Goal: Task Accomplishment & Management: Manage account settings

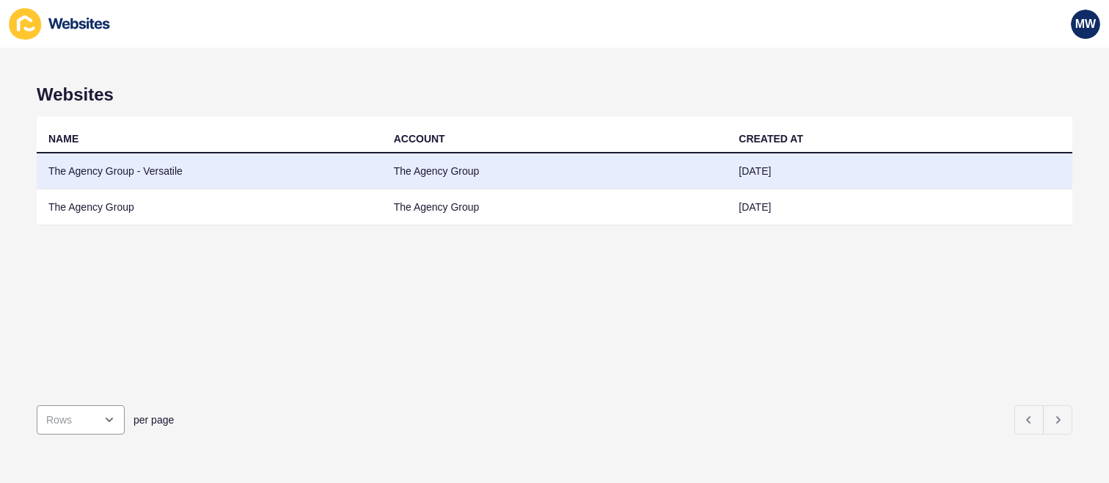
click at [293, 171] on td "The Agency Group - Versatile" at bounding box center [209, 171] width 345 height 36
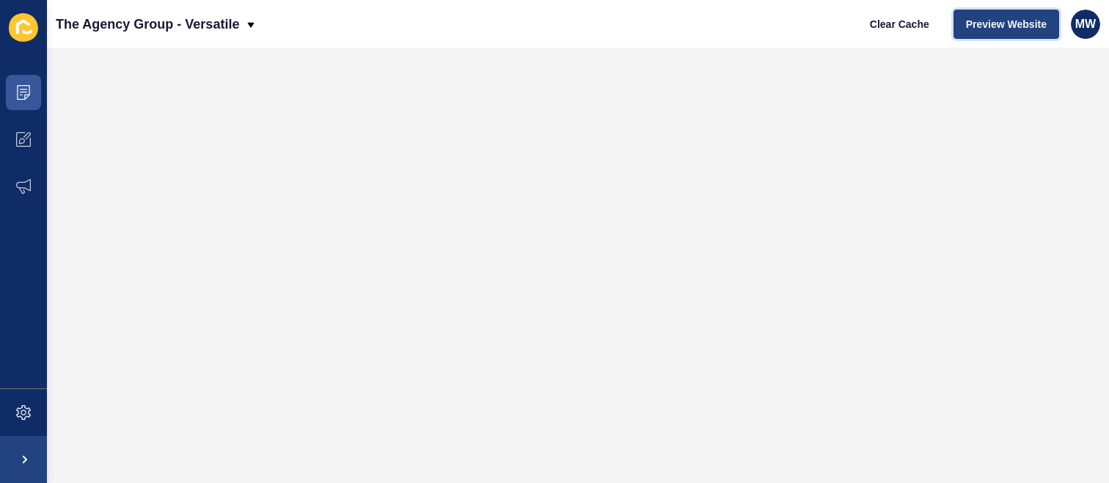
click at [1006, 27] on span "Preview Website" at bounding box center [1006, 24] width 81 height 15
click at [33, 410] on span at bounding box center [23, 412] width 47 height 47
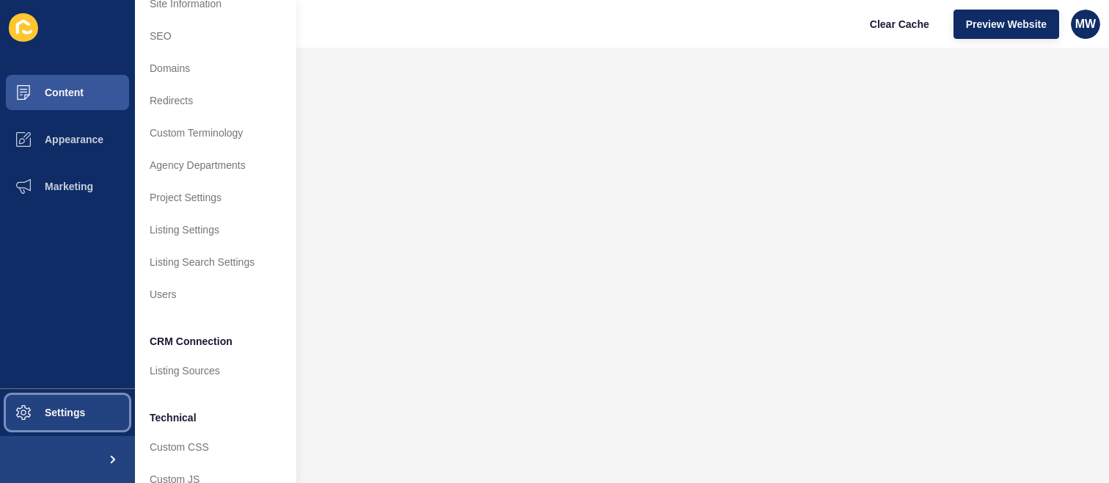
scroll to position [115, 0]
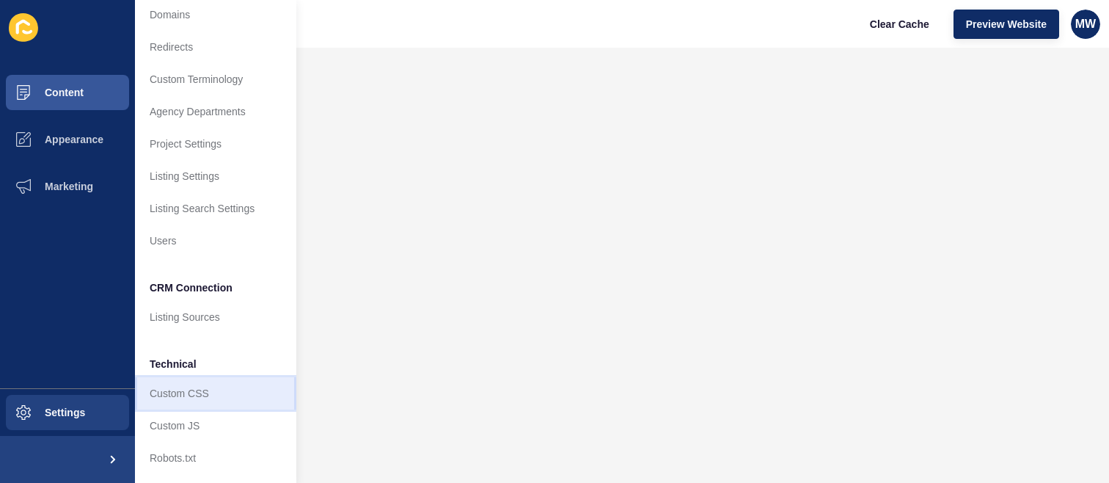
click at [210, 383] on link "Custom CSS" at bounding box center [215, 393] width 161 height 32
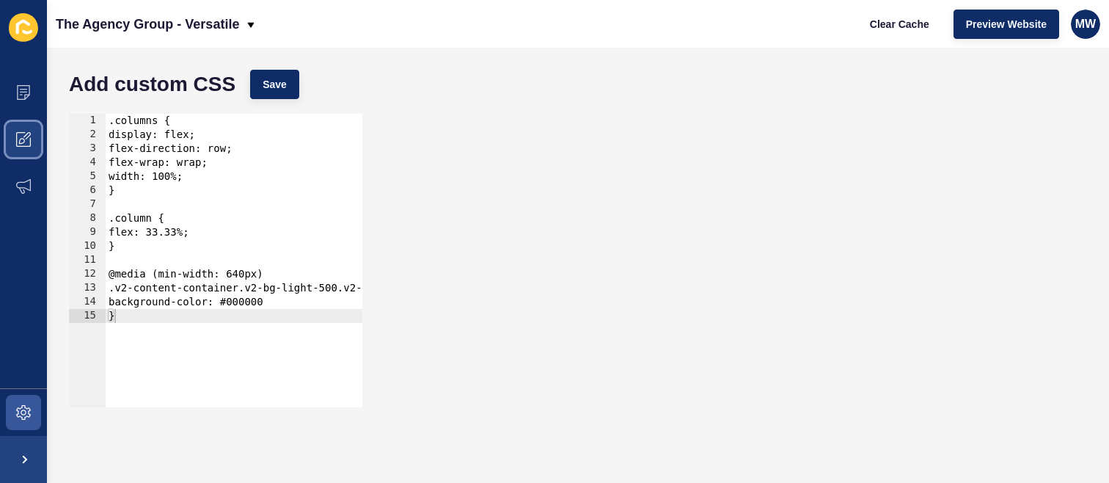
click at [8, 127] on span at bounding box center [23, 139] width 47 height 47
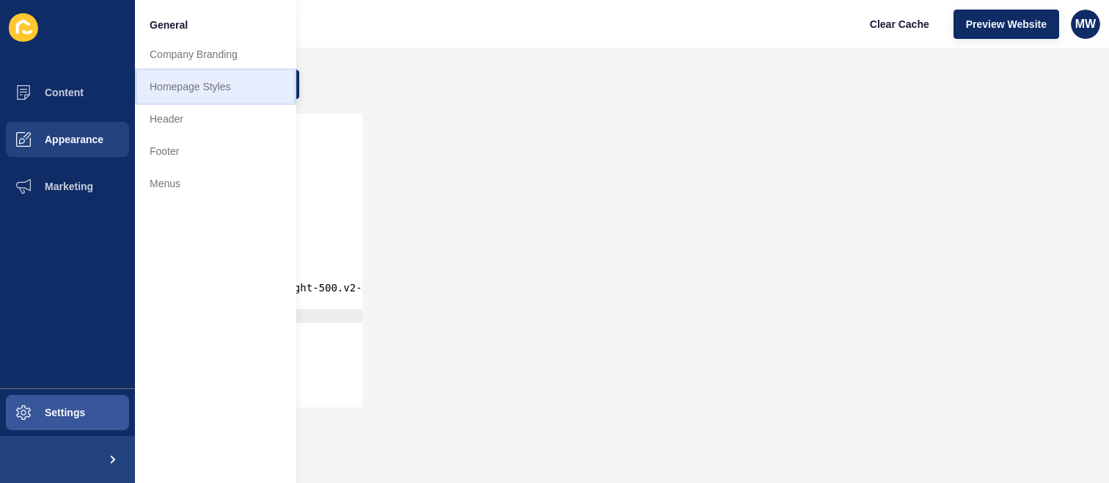
click at [212, 98] on link "Homepage Styles" at bounding box center [215, 86] width 161 height 32
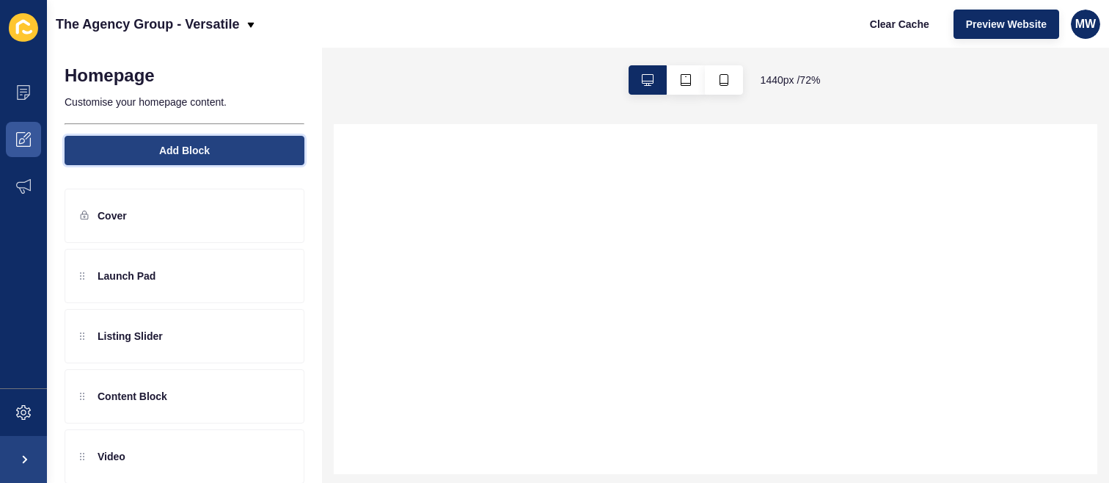
click at [178, 153] on span "Add Block" at bounding box center [184, 150] width 51 height 15
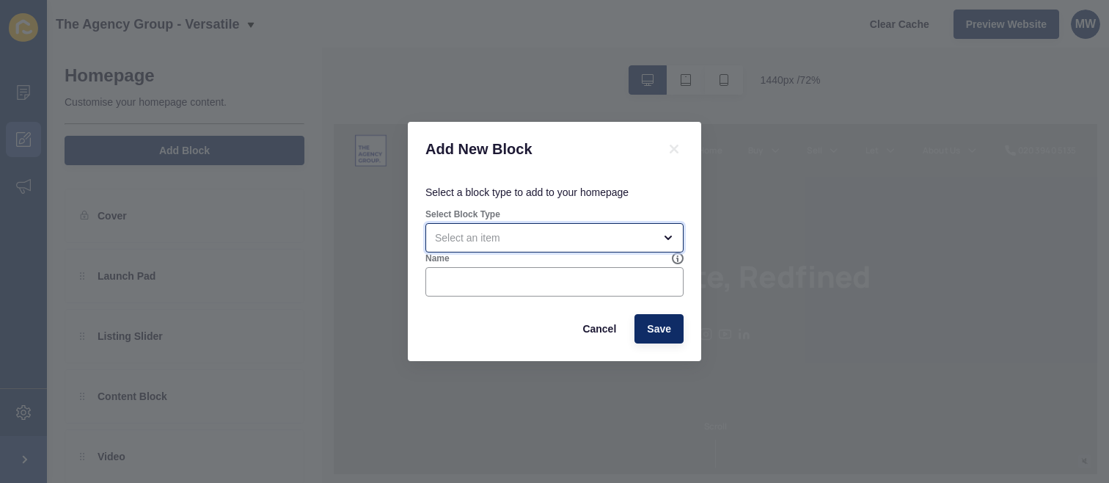
click at [563, 236] on div "open menu" at bounding box center [544, 237] width 219 height 15
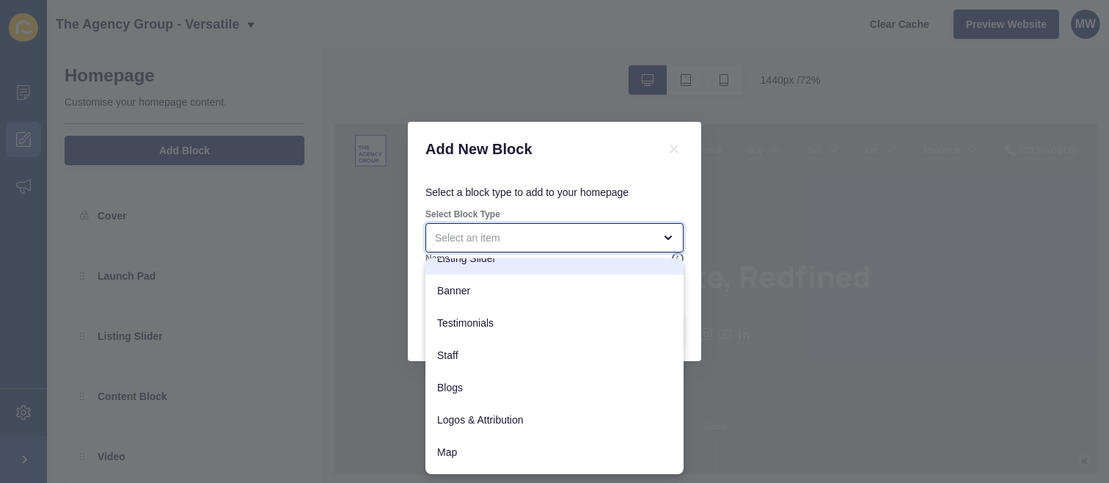
scroll to position [139, 0]
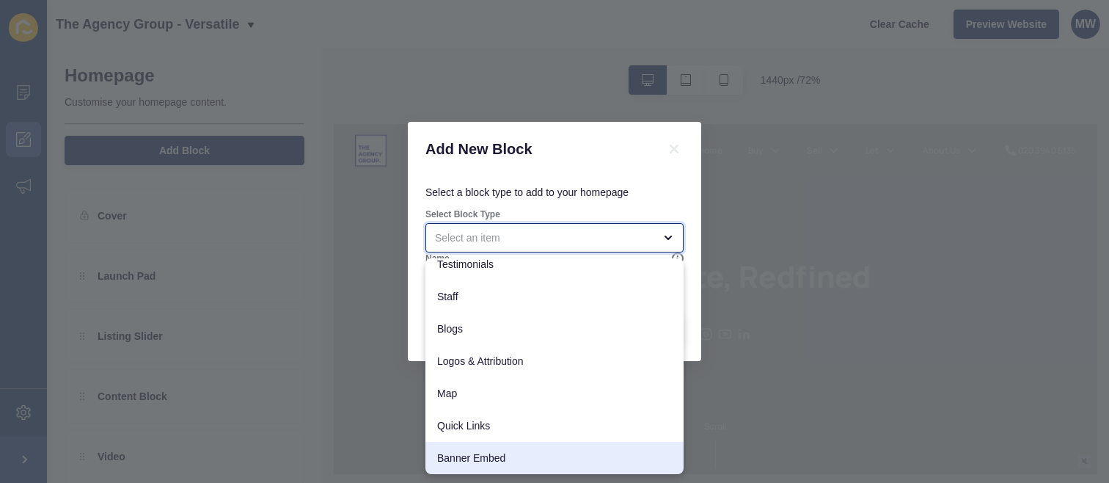
click at [503, 456] on span "Banner Embed" at bounding box center [554, 457] width 235 height 15
type input "Banner Embed"
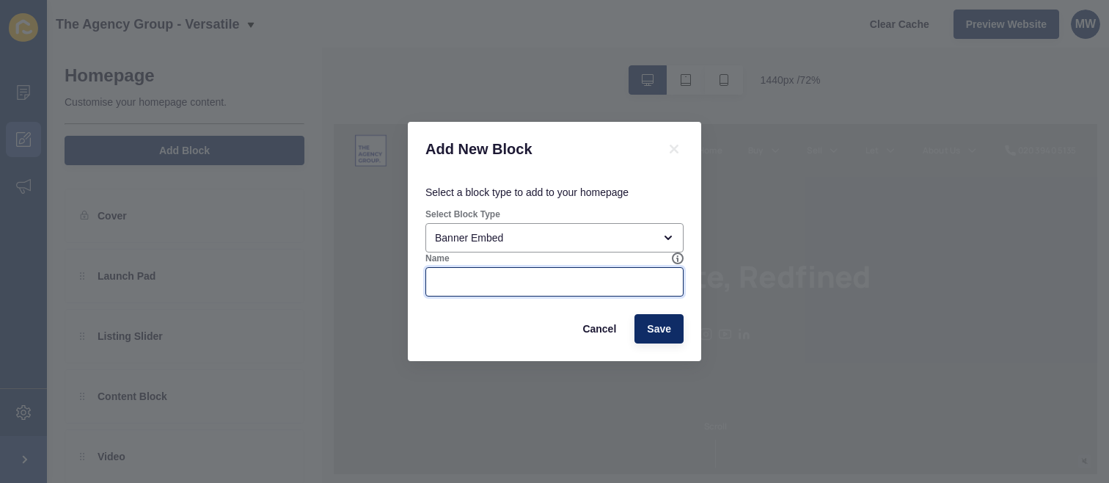
click at [483, 284] on input "Name" at bounding box center [554, 281] width 239 height 15
type input "Scroll Image"
click at [659, 326] on span "Save" at bounding box center [659, 328] width 24 height 15
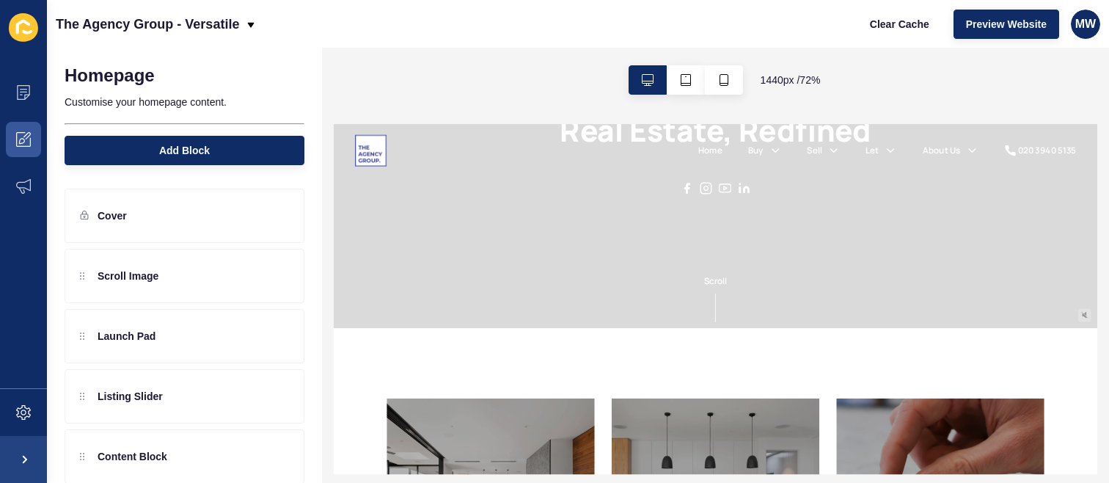
scroll to position [0, 0]
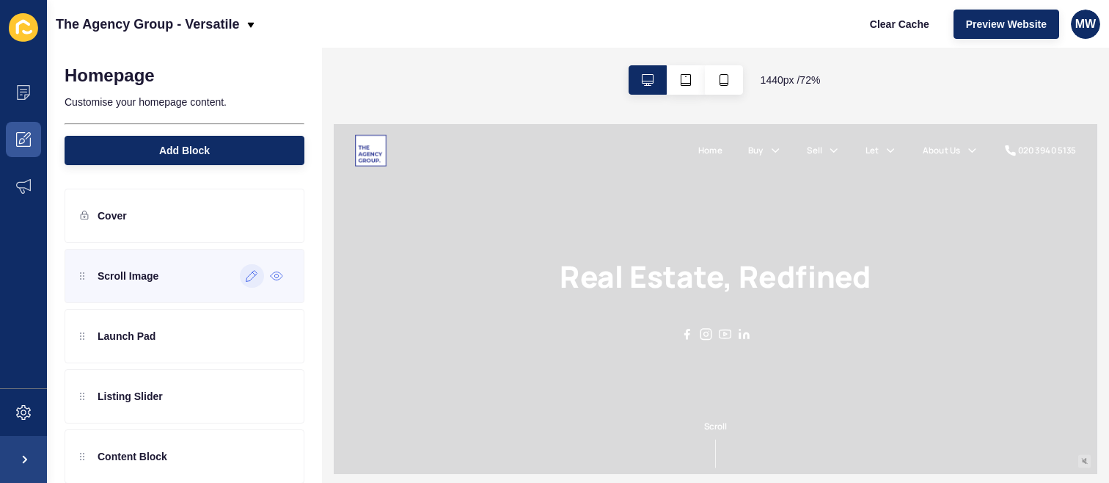
click at [246, 274] on icon at bounding box center [252, 276] width 12 height 12
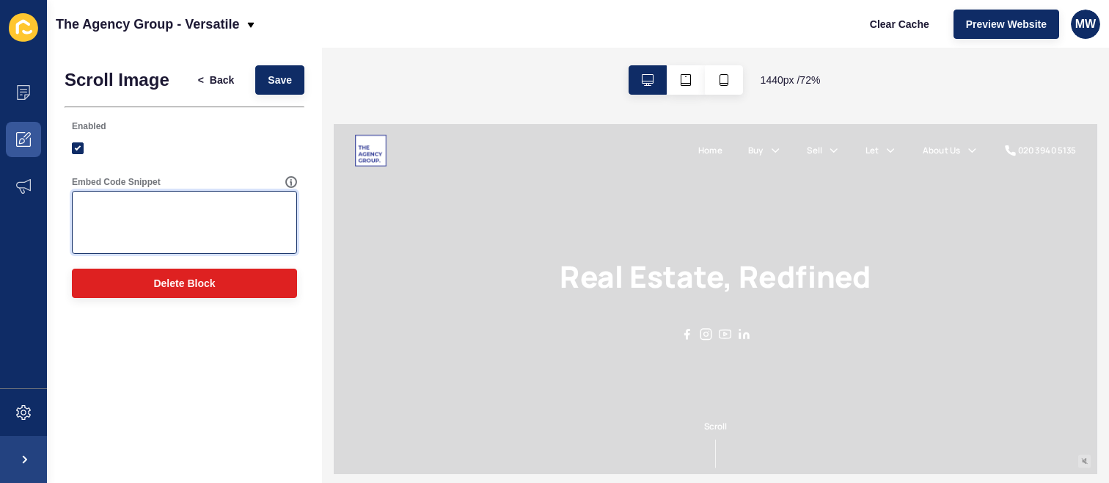
click at [181, 230] on textarea "Embed Code Snippet" at bounding box center [184, 222] width 221 height 59
click at [168, 211] on textarea "Embed Code Snippet" at bounding box center [184, 222] width 221 height 59
paste textarea "<!DOCTYPE html> <html lang="en"> <head> <meta charset="UTF-8"> <meta name="view…"
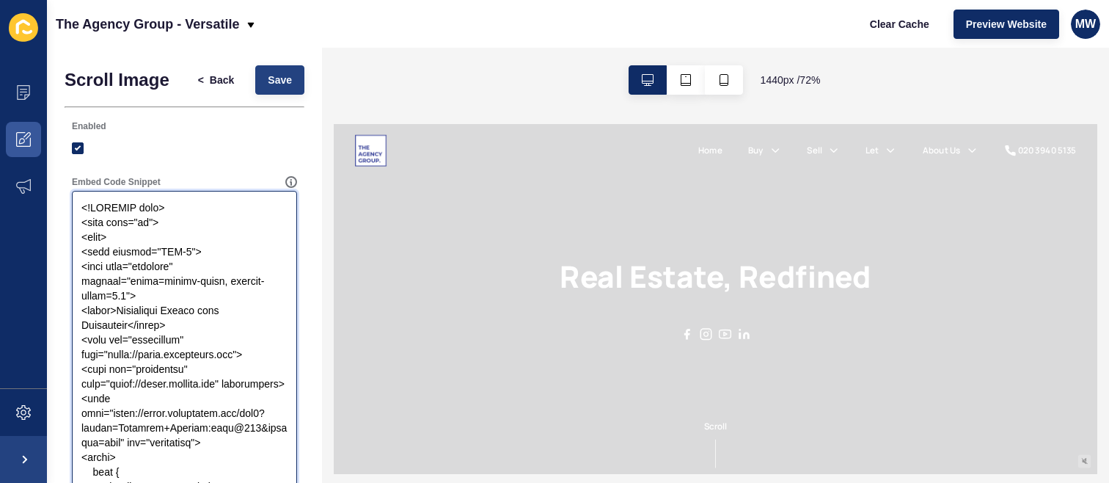
type textarea "<!DOCTYPE html> <html lang="en"> <head> <meta charset="UTF-8"> <meta name="view…"
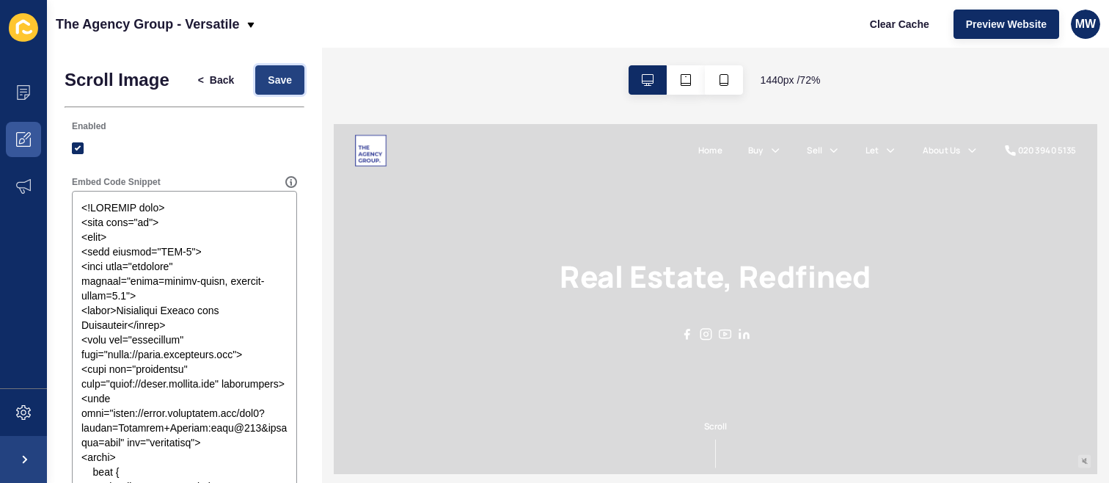
click at [268, 81] on span "Save" at bounding box center [280, 80] width 24 height 15
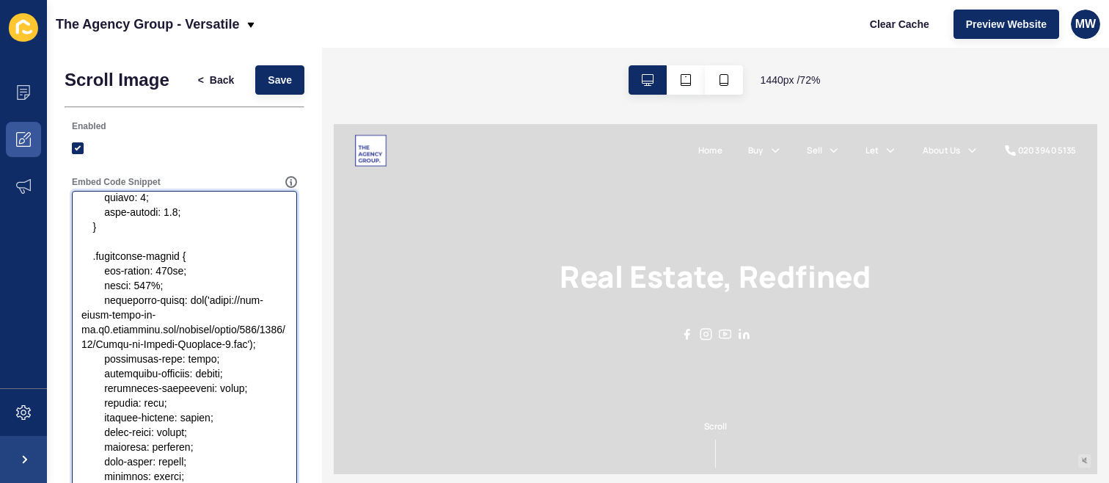
drag, startPoint x: 207, startPoint y: 294, endPoint x: 130, endPoint y: 204, distance: 118.6
click at [130, 204] on textarea "Embed Code Snippet" at bounding box center [184, 486] width 221 height 587
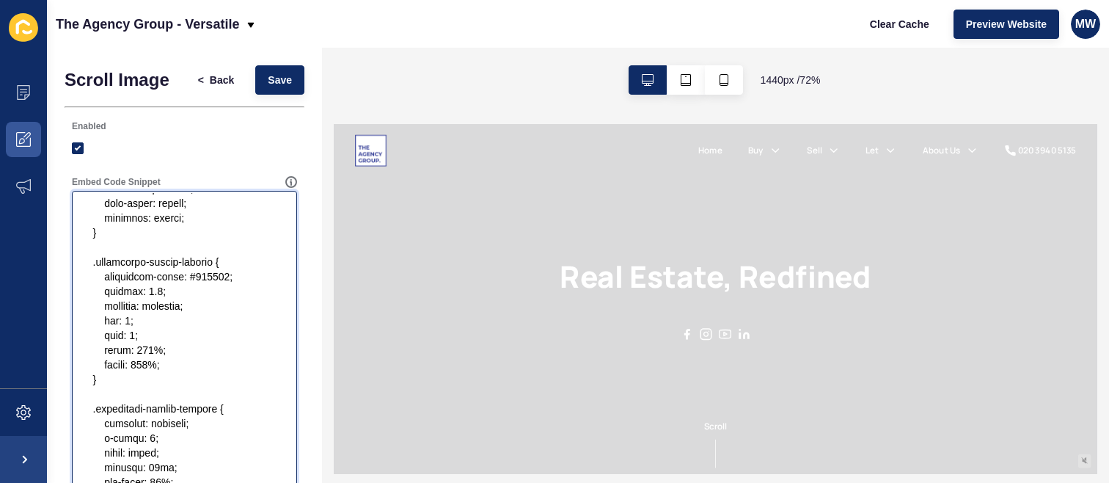
scroll to position [708, 0]
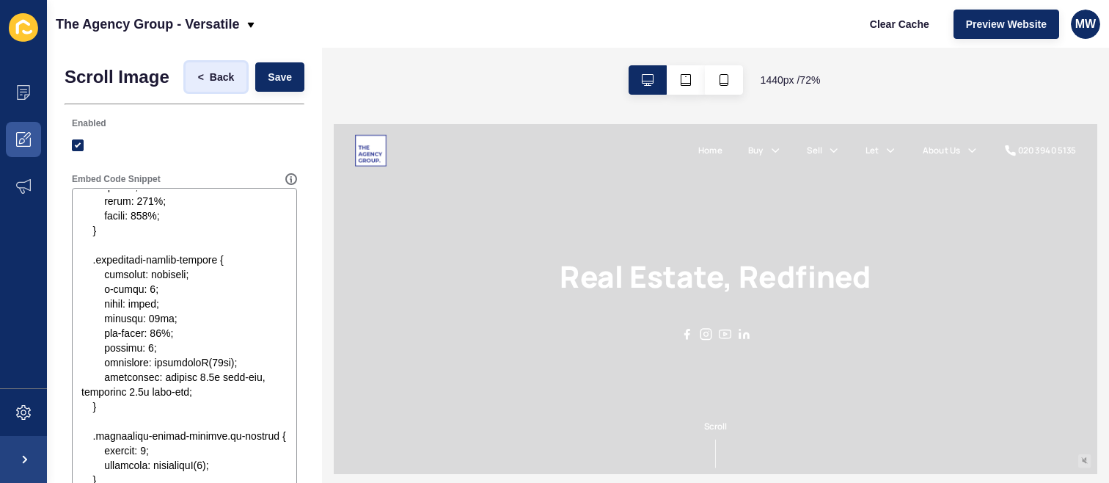
click at [215, 87] on button "< Back" at bounding box center [217, 76] width 62 height 29
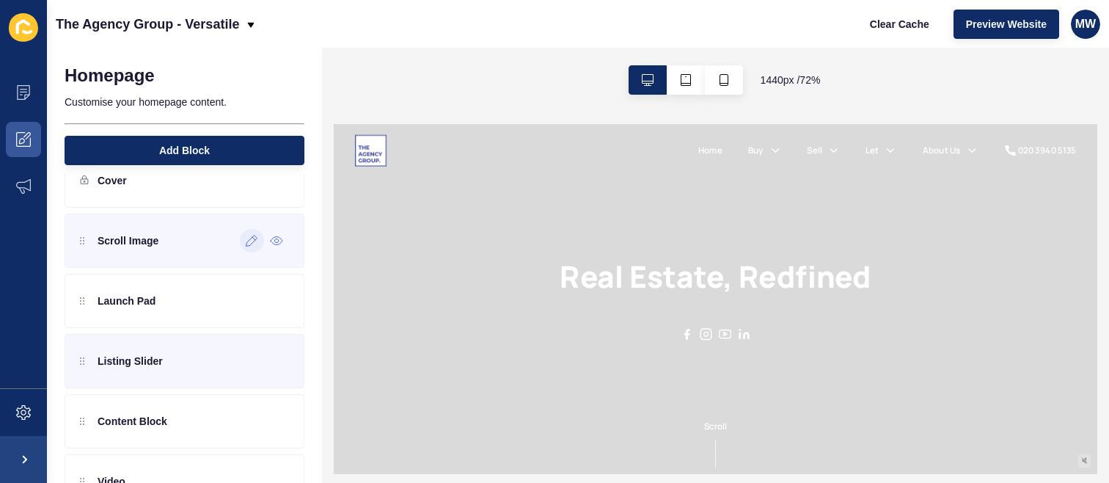
scroll to position [37, 0]
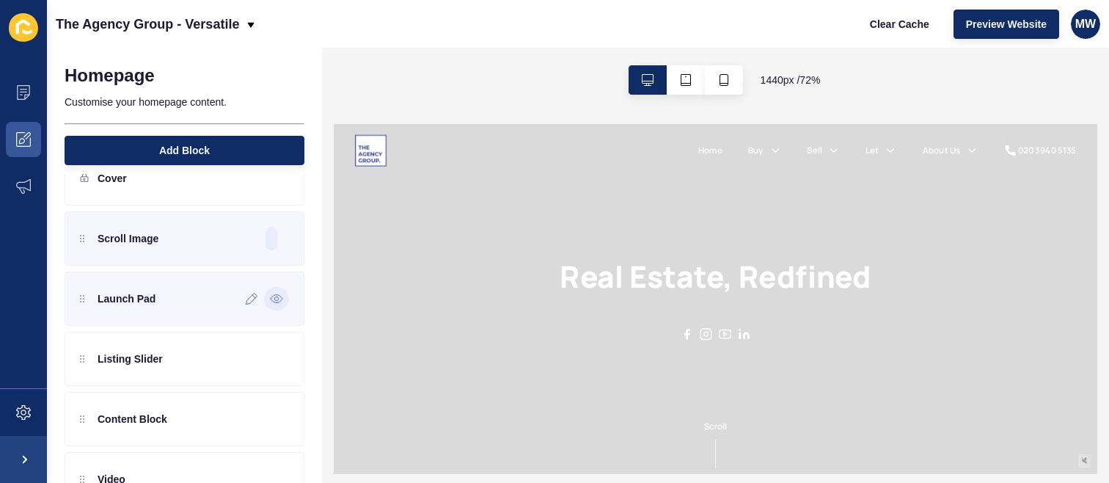
click at [270, 301] on icon at bounding box center [276, 299] width 13 height 12
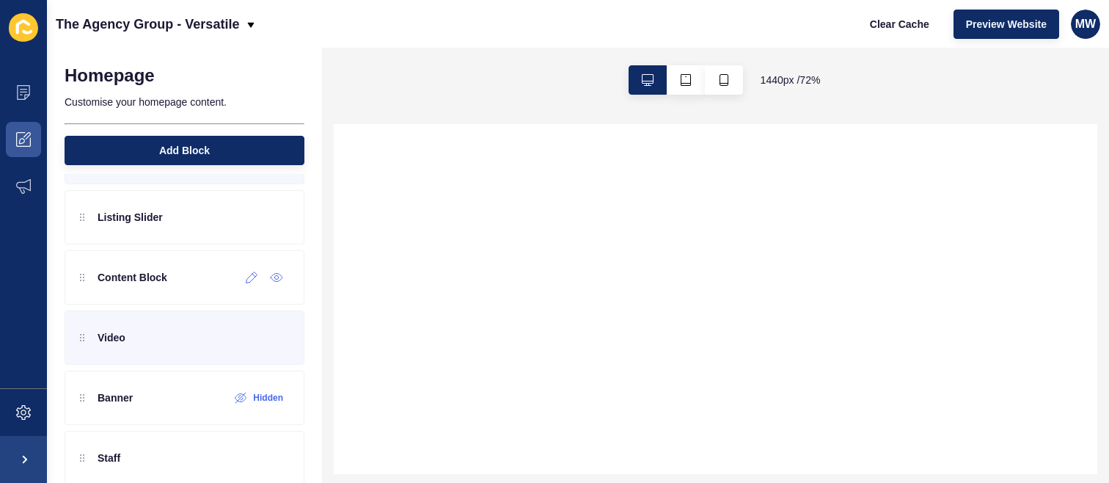
scroll to position [183, 0]
click at [270, 337] on icon at bounding box center [276, 334] width 13 height 12
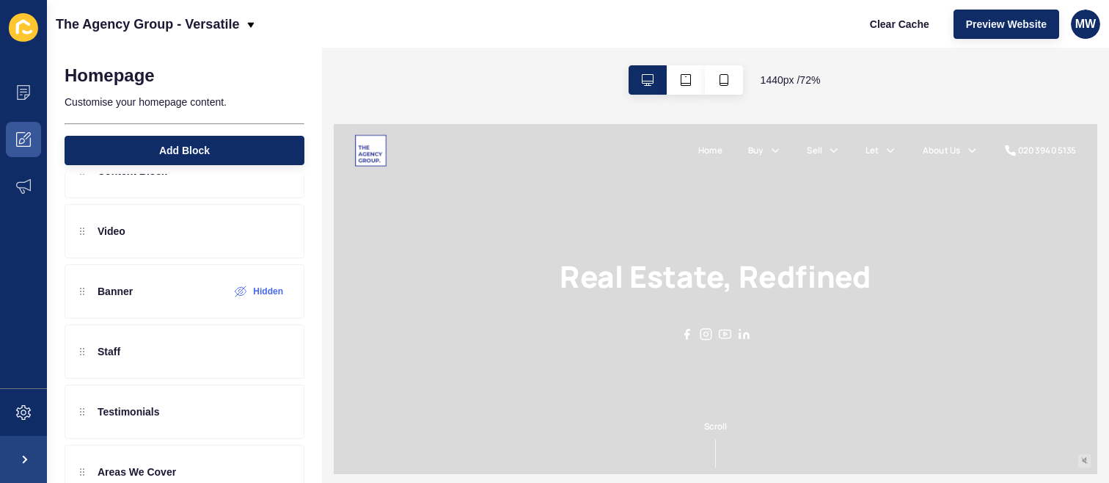
scroll to position [150, 0]
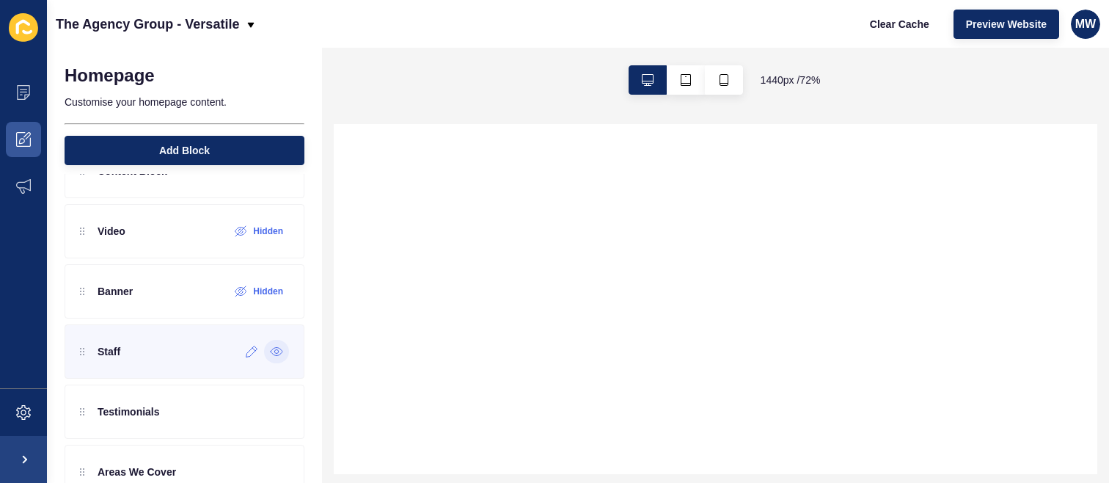
click at [270, 353] on icon at bounding box center [276, 351] width 13 height 12
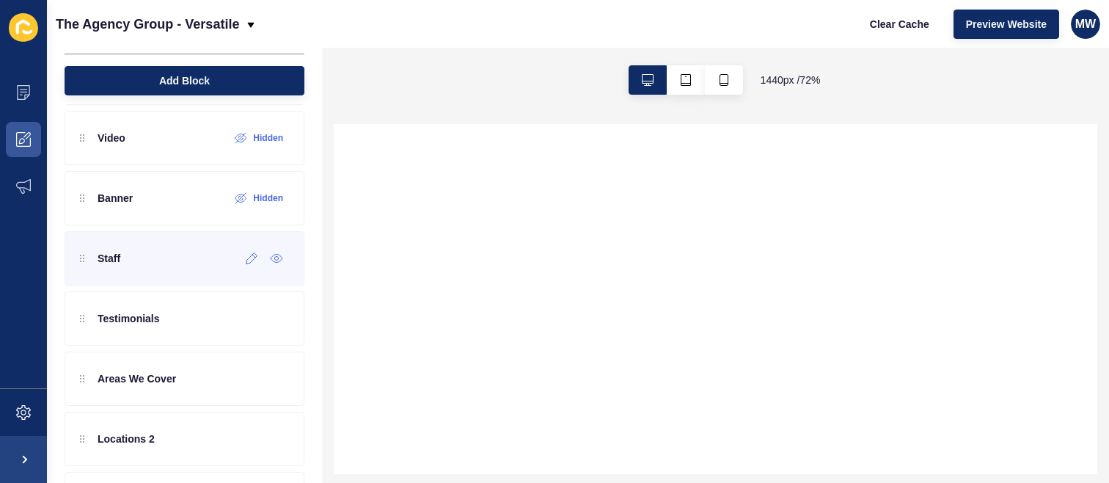
scroll to position [426, 0]
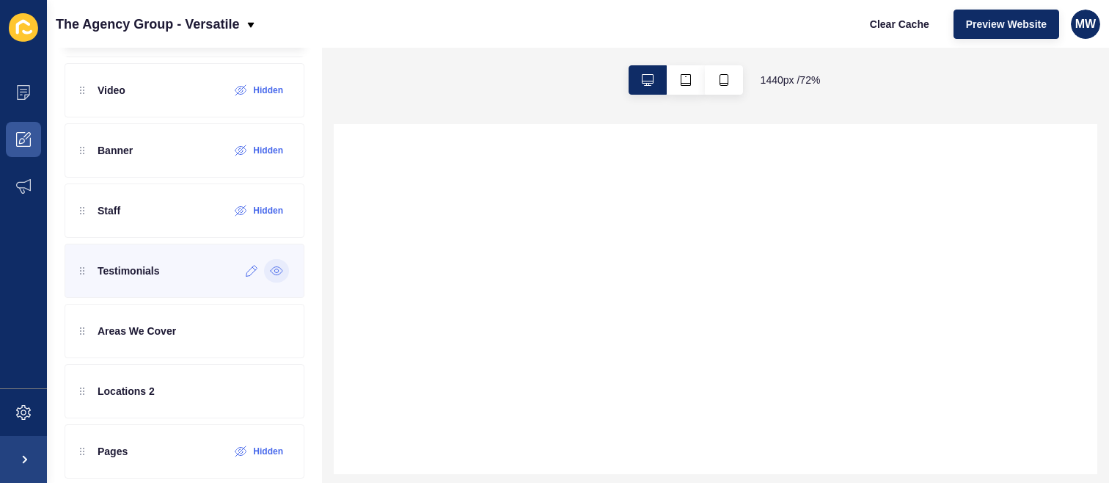
click at [270, 274] on icon at bounding box center [276, 271] width 13 height 12
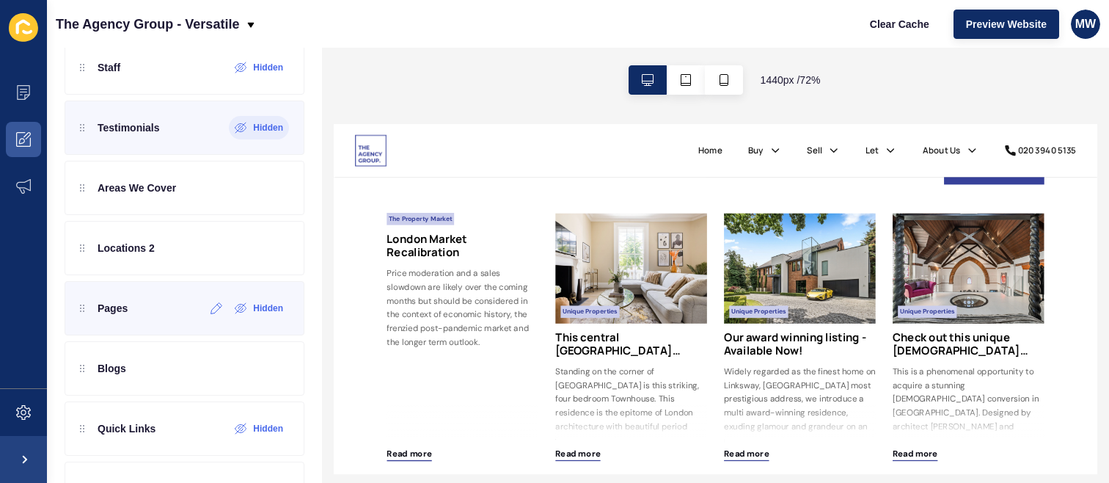
scroll to position [686, 0]
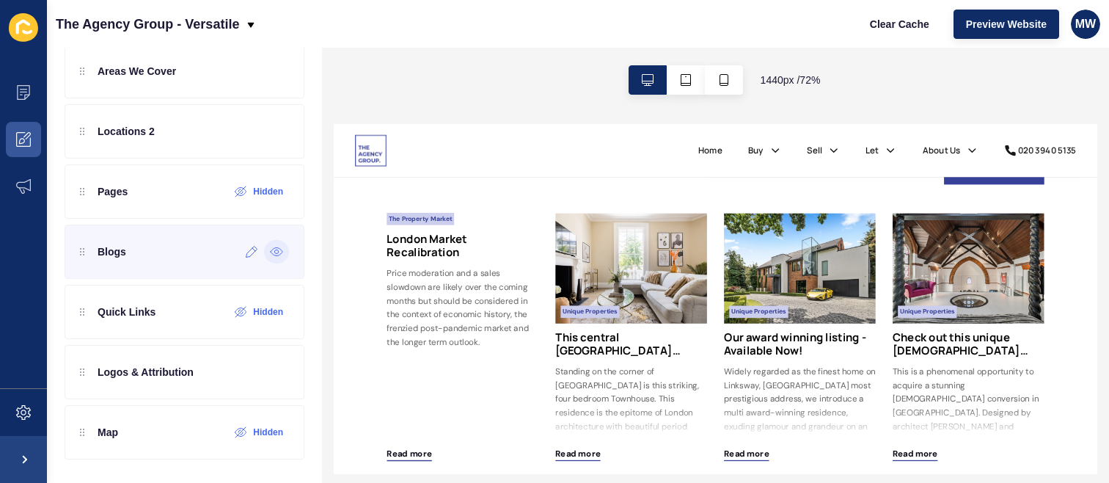
click at [270, 250] on icon at bounding box center [276, 252] width 13 height 12
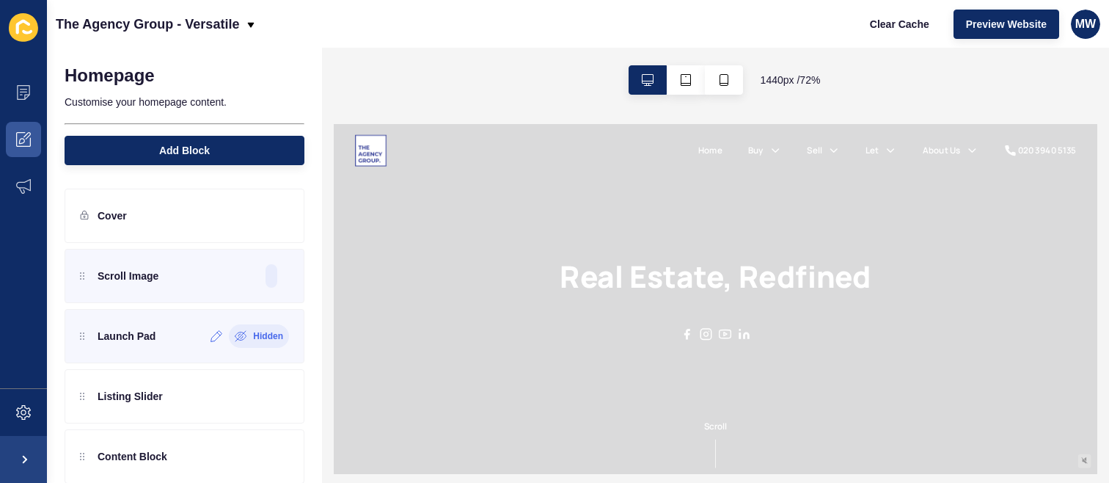
scroll to position [0, 0]
click at [246, 271] on icon at bounding box center [252, 276] width 12 height 12
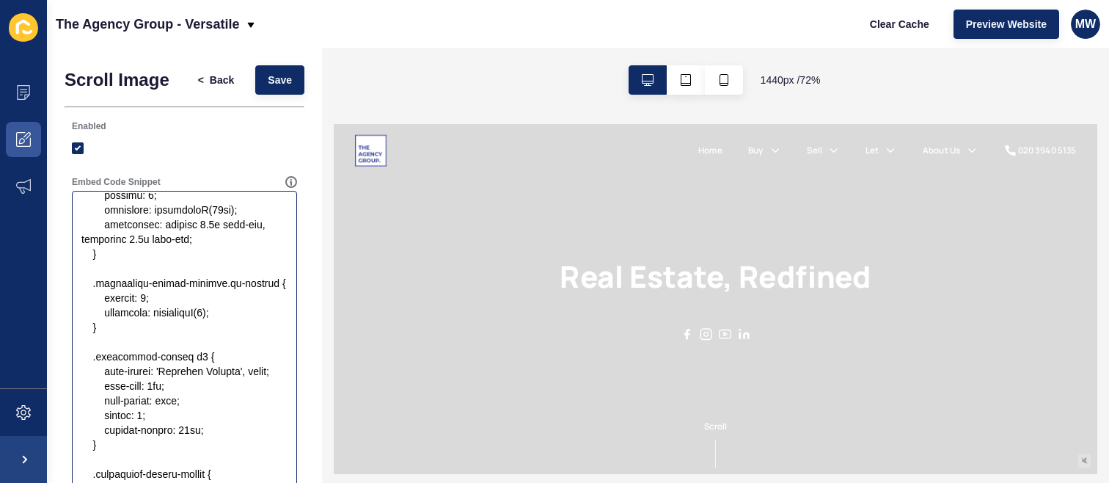
scroll to position [984, 0]
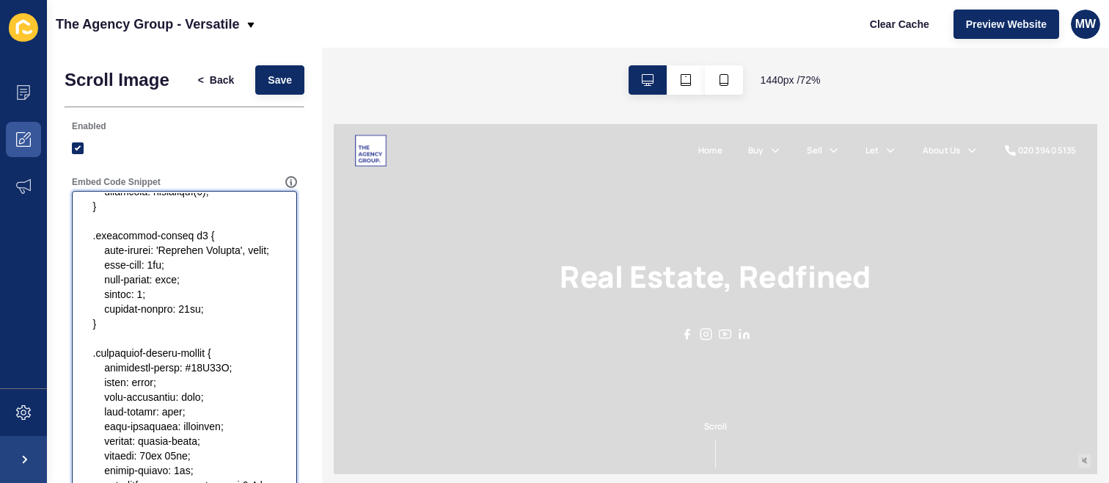
drag, startPoint x: 233, startPoint y: 413, endPoint x: 196, endPoint y: 417, distance: 36.9
click at [196, 417] on textarea "Embed Code Snippet" at bounding box center [184, 486] width 221 height 587
paste textarea "#37419A"
click at [201, 414] on textarea "Embed Code Snippet" at bounding box center [184, 486] width 221 height 587
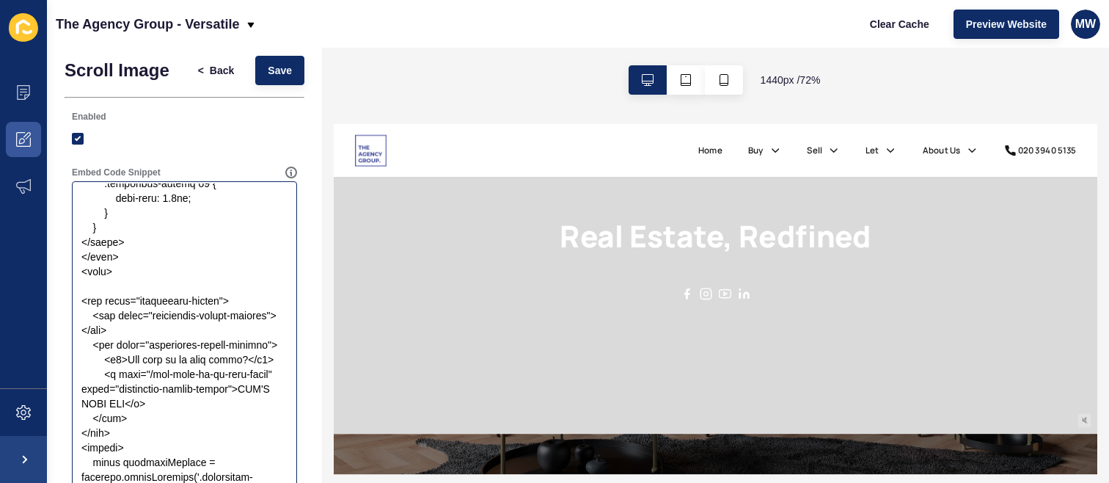
scroll to position [1543, 0]
drag, startPoint x: 263, startPoint y: 370, endPoint x: 131, endPoint y: 376, distance: 132.9
click at [131, 376] on textarea "Embed Code Snippet" at bounding box center [184, 476] width 221 height 587
drag, startPoint x: 234, startPoint y: 372, endPoint x: 131, endPoint y: 374, distance: 103.5
click at [131, 374] on textarea "Embed Code Snippet" at bounding box center [184, 476] width 221 height 587
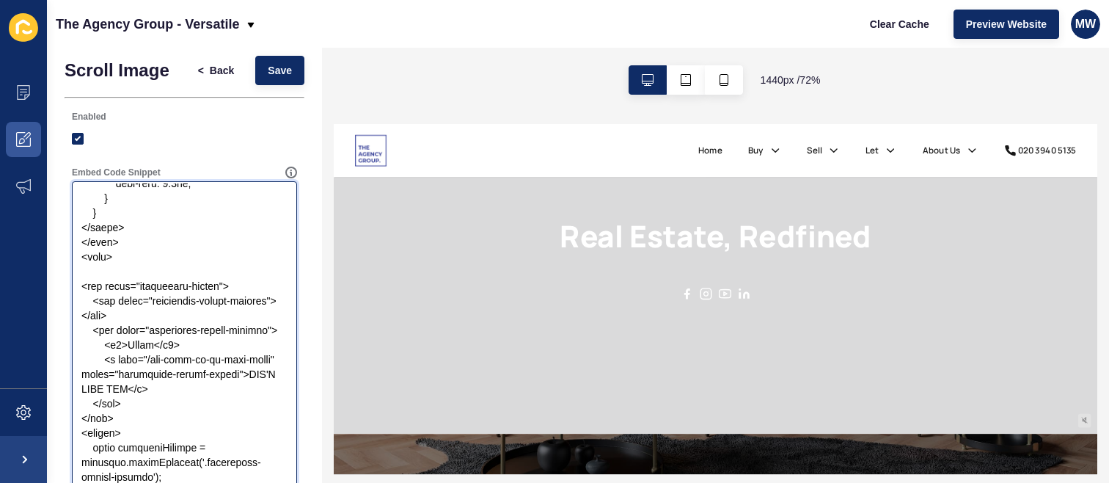
scroll to position [1546, 0]
drag, startPoint x: 198, startPoint y: 409, endPoint x: 128, endPoint y: 409, distance: 70.4
click at [123, 410] on textarea "Embed Code Snippet" at bounding box center [184, 476] width 221 height 587
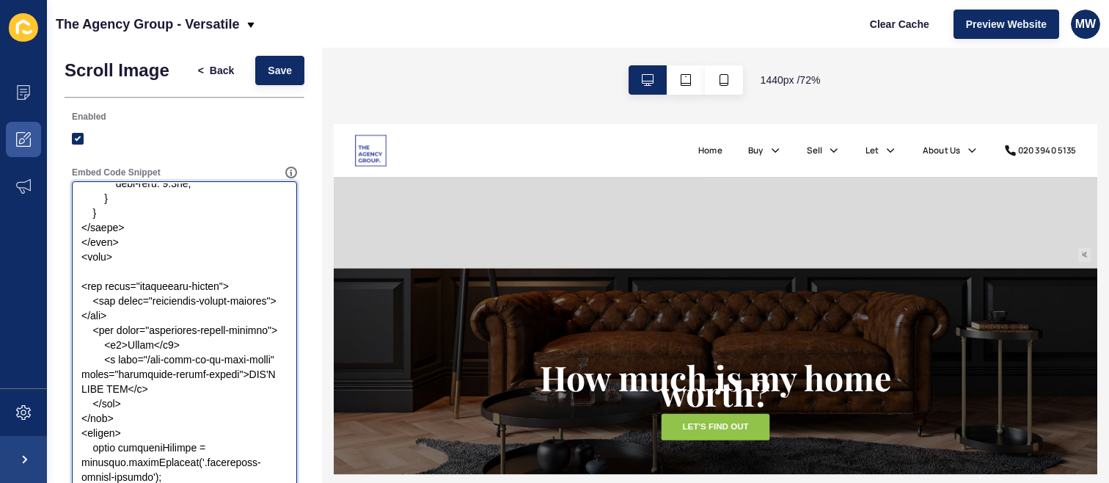
scroll to position [323, 0]
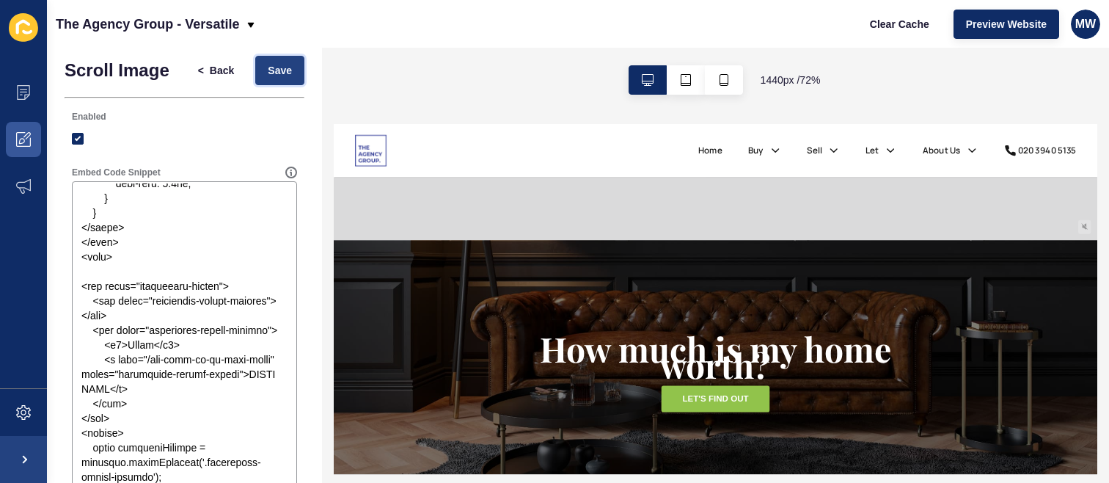
click at [268, 70] on span "Save" at bounding box center [280, 70] width 24 height 15
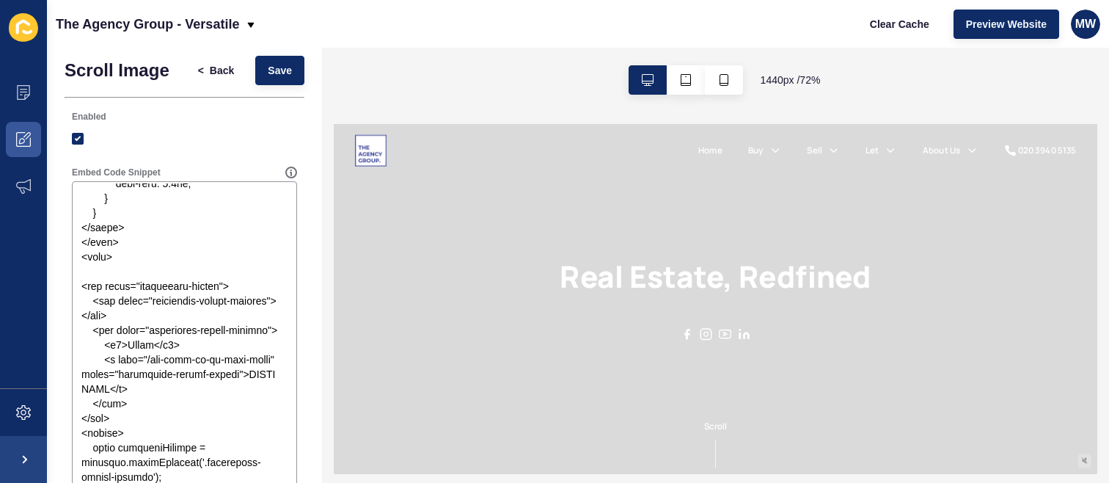
scroll to position [0, 0]
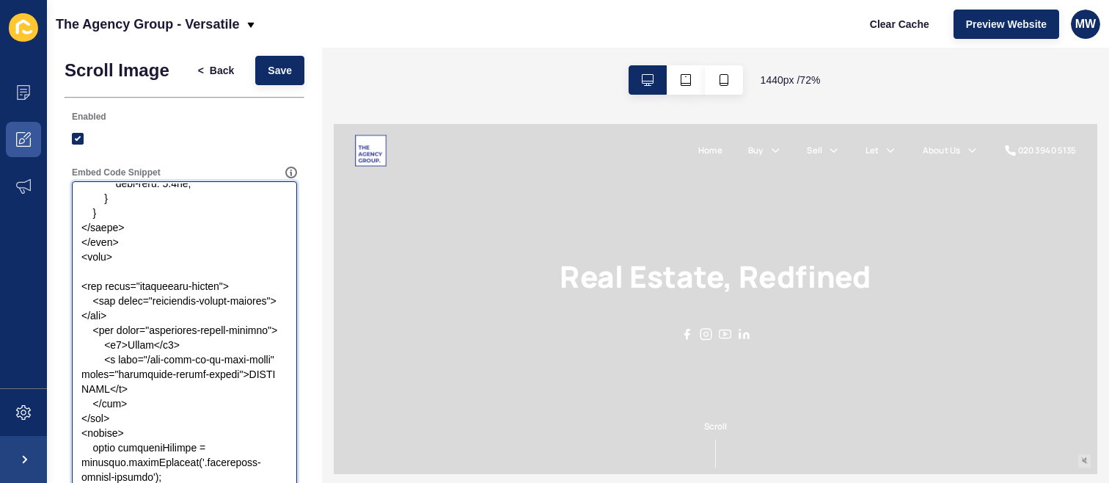
click at [186, 341] on textarea "Embed Code Snippet" at bounding box center [184, 476] width 221 height 587
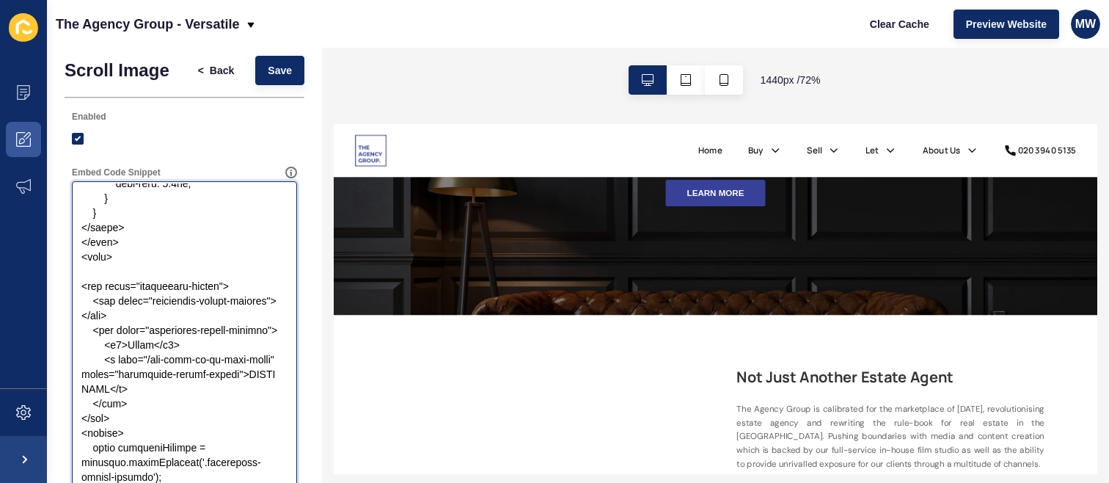
scroll to position [501, 0]
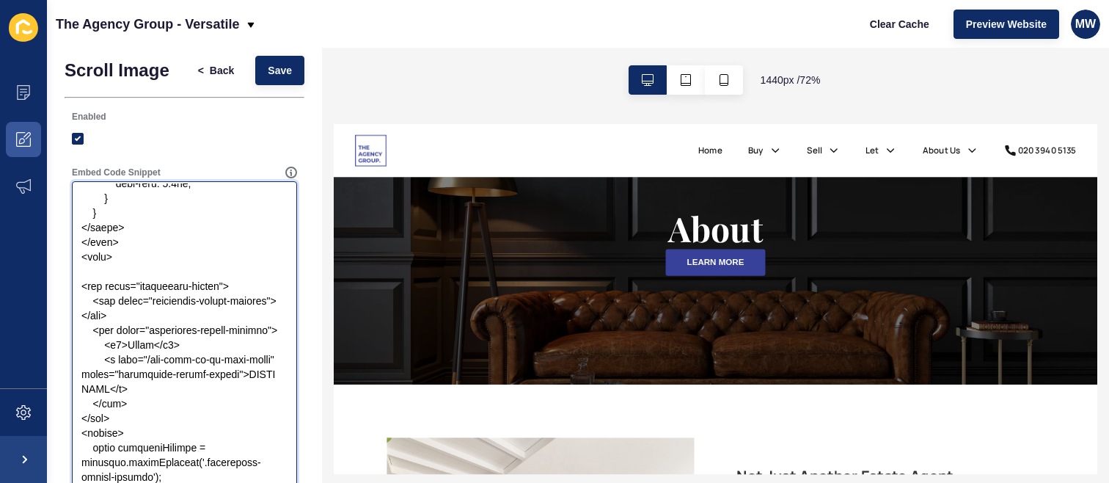
click at [172, 341] on textarea "Embed Code Snippet" at bounding box center [184, 476] width 221 height 587
drag, startPoint x: 104, startPoint y: 360, endPoint x: 151, endPoint y: 346, distance: 49.0
click at [151, 346] on textarea "Embed Code Snippet" at bounding box center [184, 476] width 221 height 587
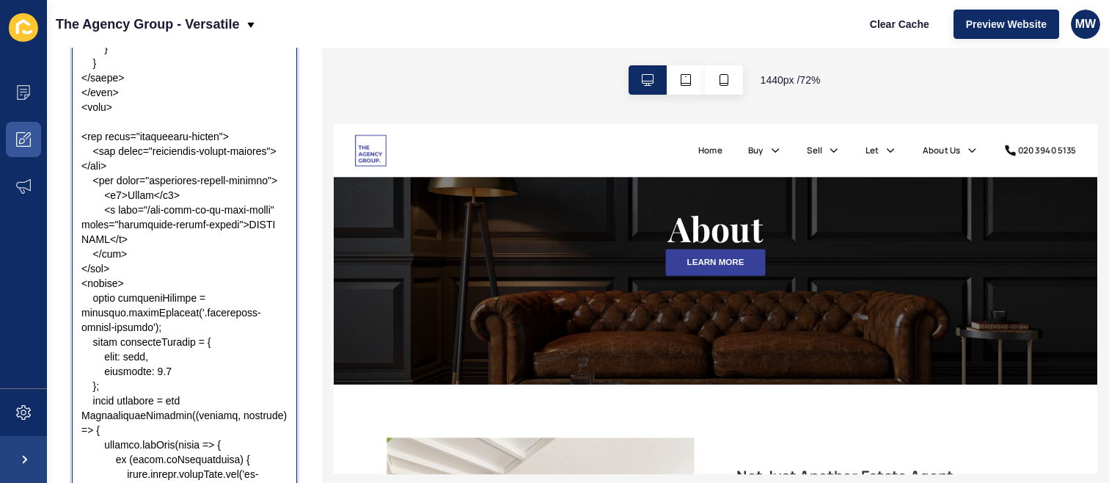
scroll to position [161, 0]
click at [168, 324] on textarea "Embed Code Snippet" at bounding box center [184, 325] width 221 height 587
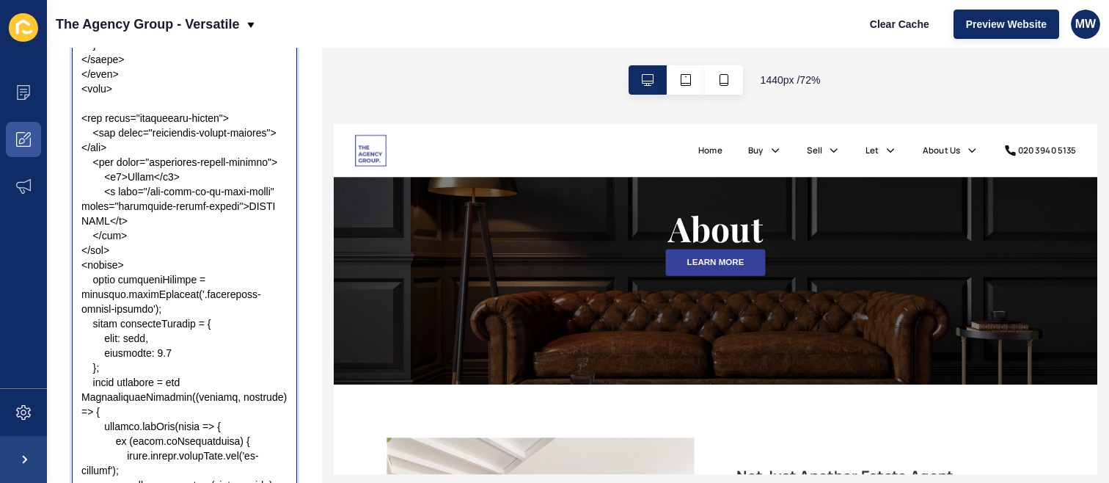
scroll to position [182, 0]
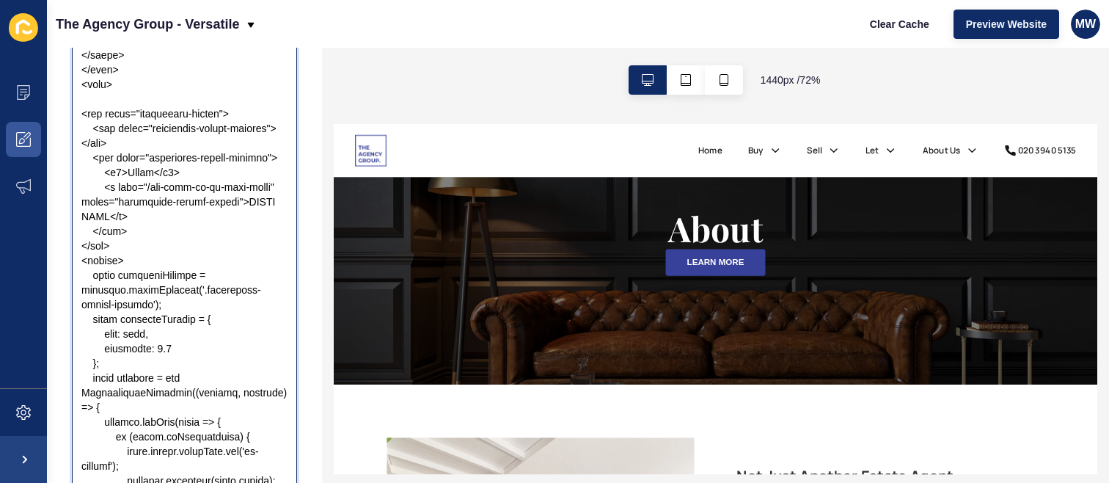
drag, startPoint x: 107, startPoint y: 176, endPoint x: 117, endPoint y: 174, distance: 9.8
click at [117, 174] on textarea "Embed Code Snippet" at bounding box center [184, 304] width 221 height 587
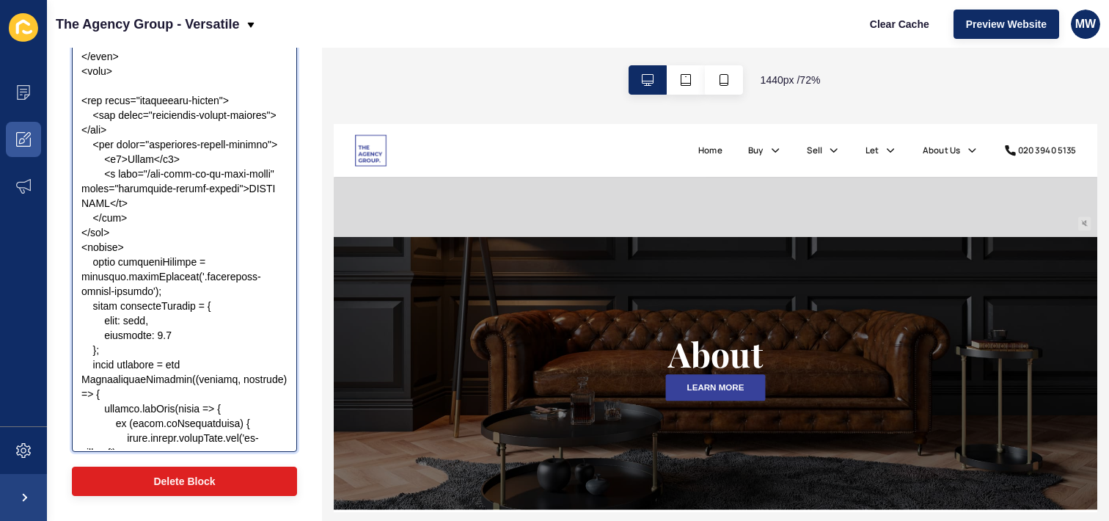
scroll to position [1259, 0]
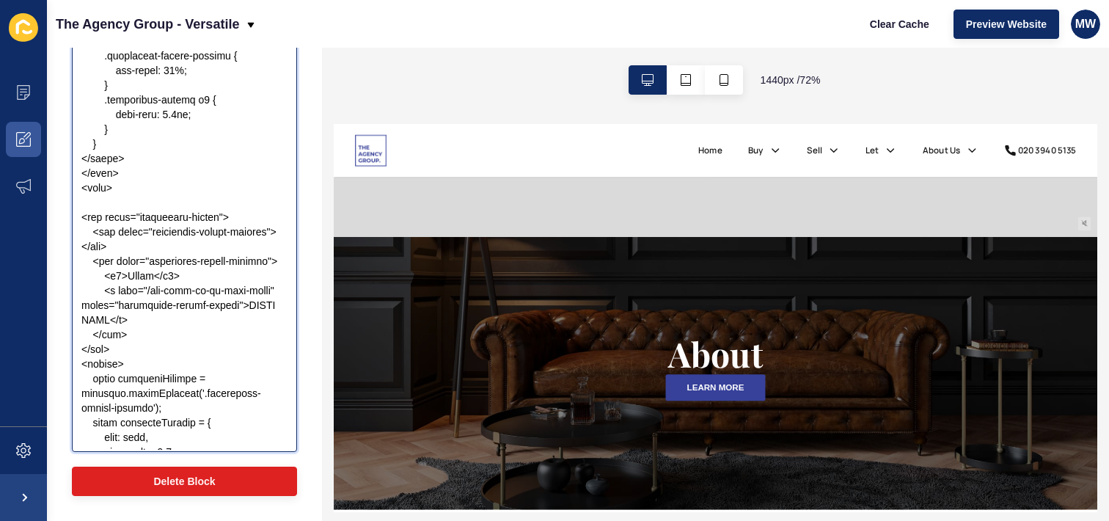
click at [153, 336] on textarea "Embed Code Snippet" at bounding box center [184, 156] width 221 height 587
click at [175, 334] on textarea "Embed Code Snippet" at bounding box center [184, 156] width 221 height 587
click at [200, 336] on textarea "Embed Code Snippet" at bounding box center [184, 156] width 221 height 587
drag, startPoint x: 102, startPoint y: 333, endPoint x: 231, endPoint y: 375, distance: 135.7
click at [231, 375] on textarea "Embed Code Snippet" at bounding box center [184, 156] width 221 height 587
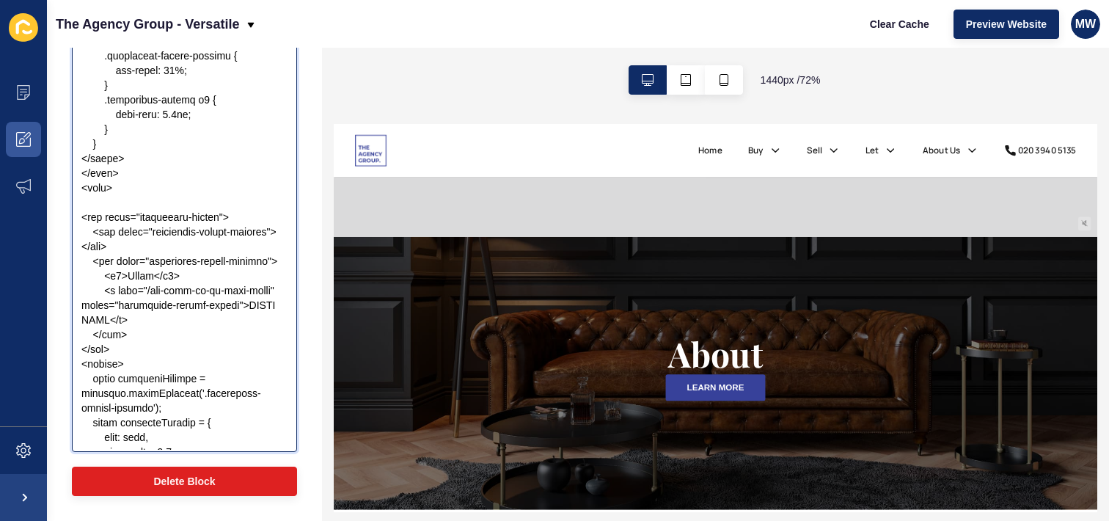
click at [169, 334] on textarea "Embed Code Snippet" at bounding box center [184, 156] width 221 height 587
click at [191, 334] on textarea "Embed Code Snippet" at bounding box center [184, 156] width 221 height 587
paste textarea "<p> The Agency Group is built for the future of UK real estate, redefining the …"
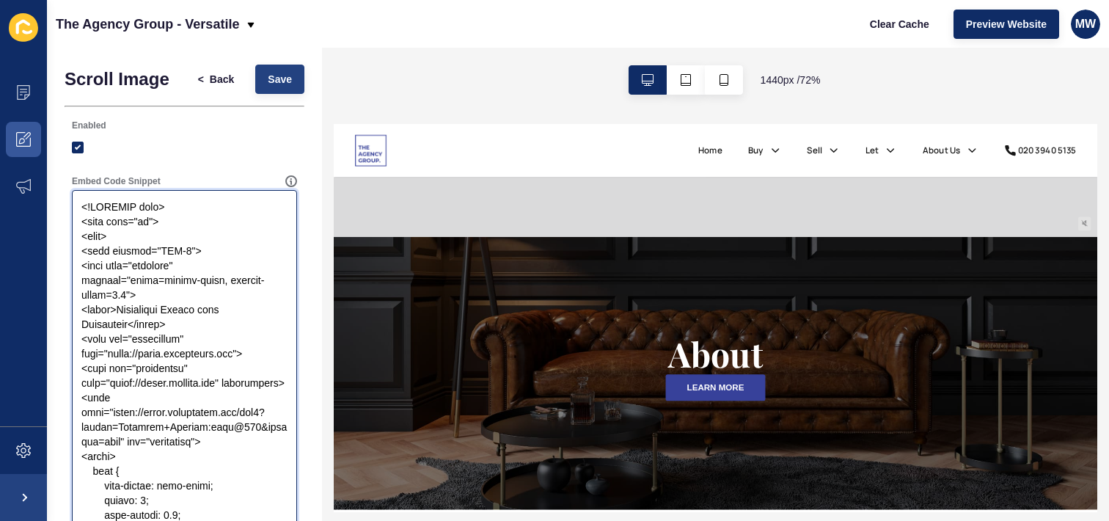
scroll to position [0, 0]
type textarea "<!DOCTYPE html> <html lang="en"> <head> <meta charset="UTF-8"> <meta name="view…"
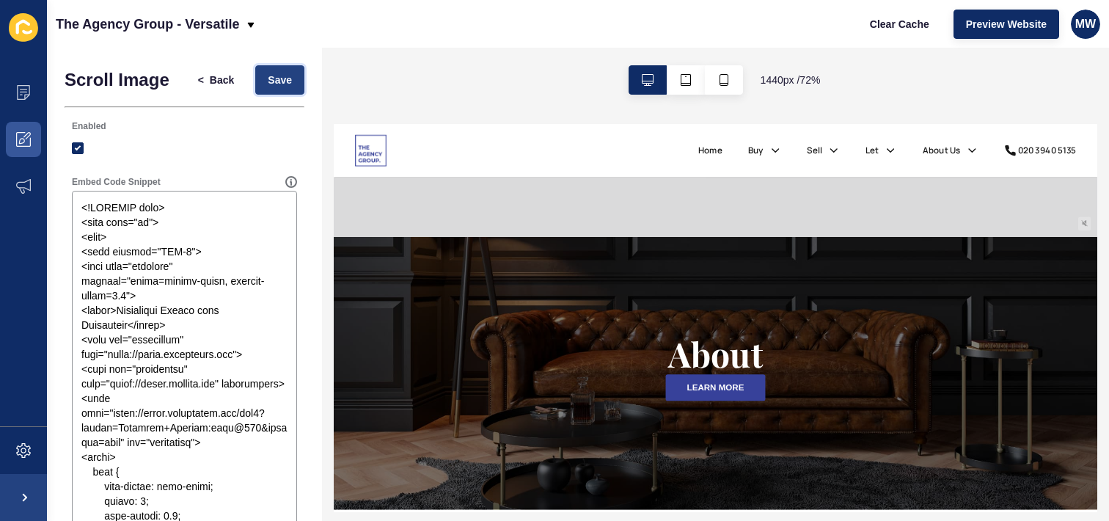
click at [275, 77] on span "Save" at bounding box center [280, 80] width 24 height 15
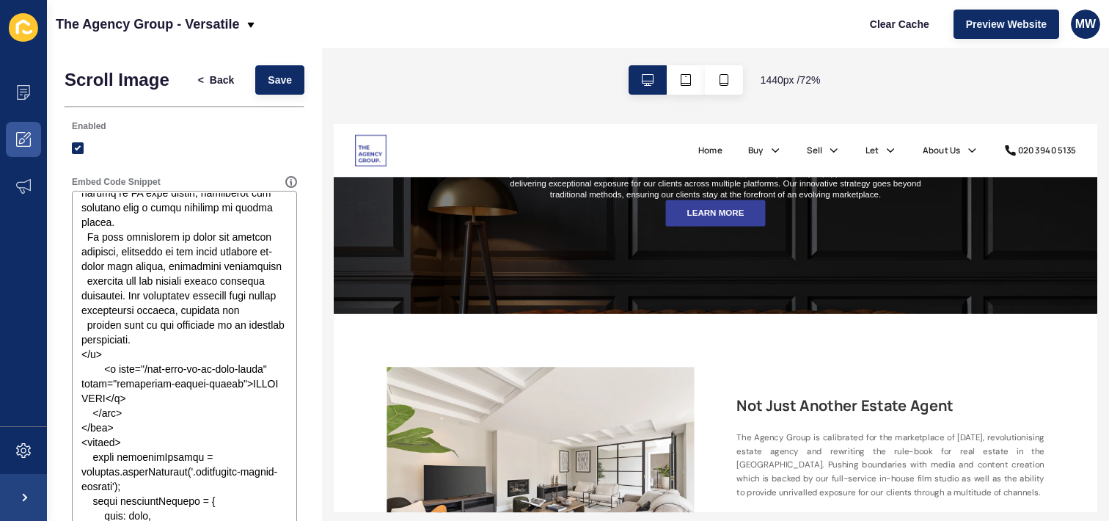
scroll to position [502, 0]
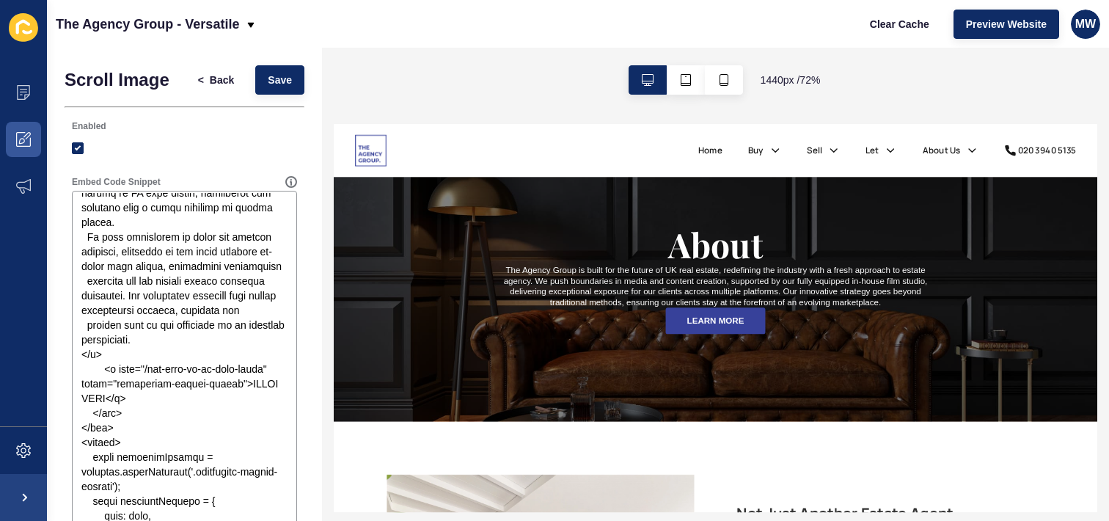
click at [802, 358] on p "The Agency Group is built for the future of UK real estate, redefining the indu…" at bounding box center [862, 348] width 599 height 59
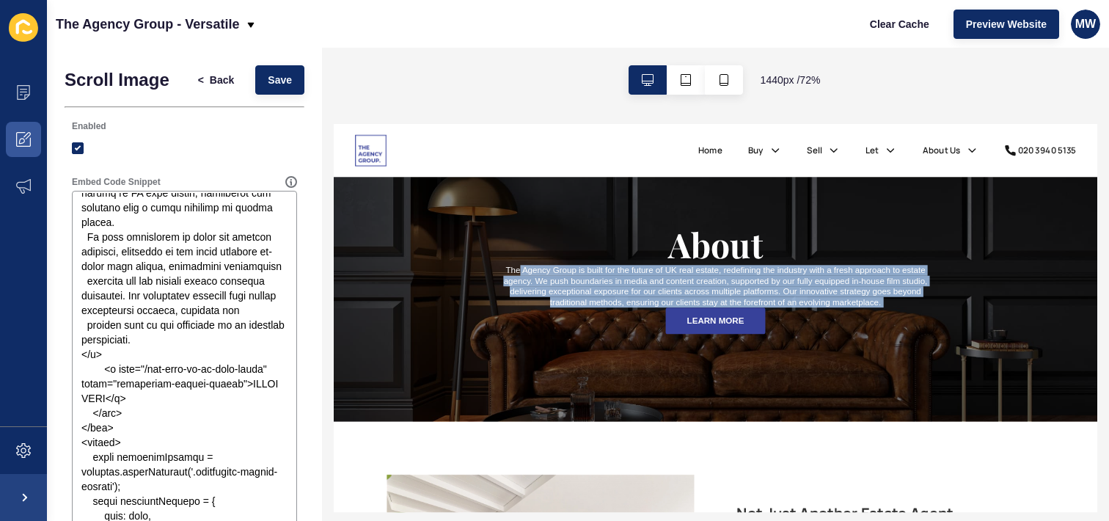
click at [802, 358] on p "The Agency Group is built for the future of UK real estate, redefining the indu…" at bounding box center [862, 348] width 599 height 59
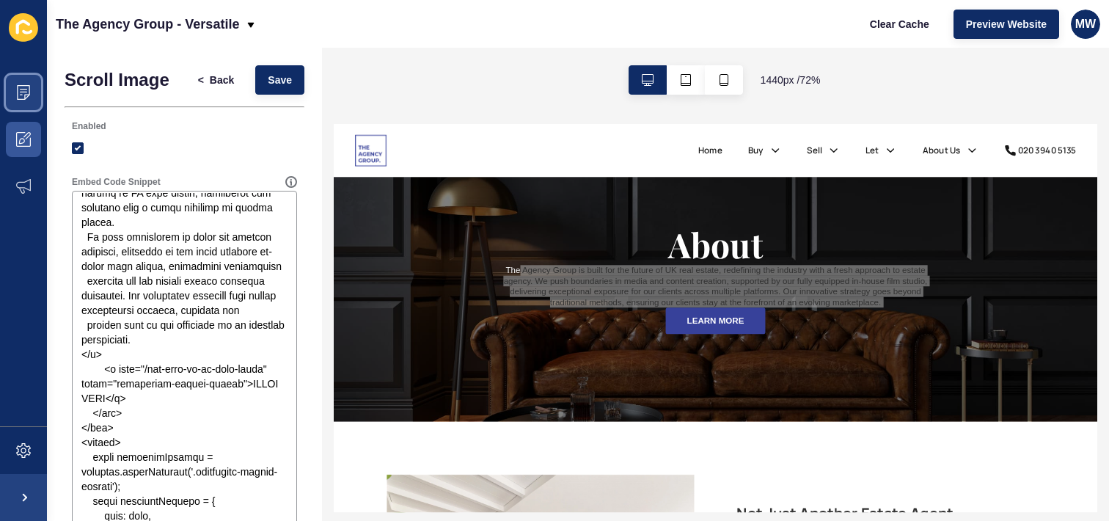
click at [32, 93] on span at bounding box center [23, 92] width 47 height 47
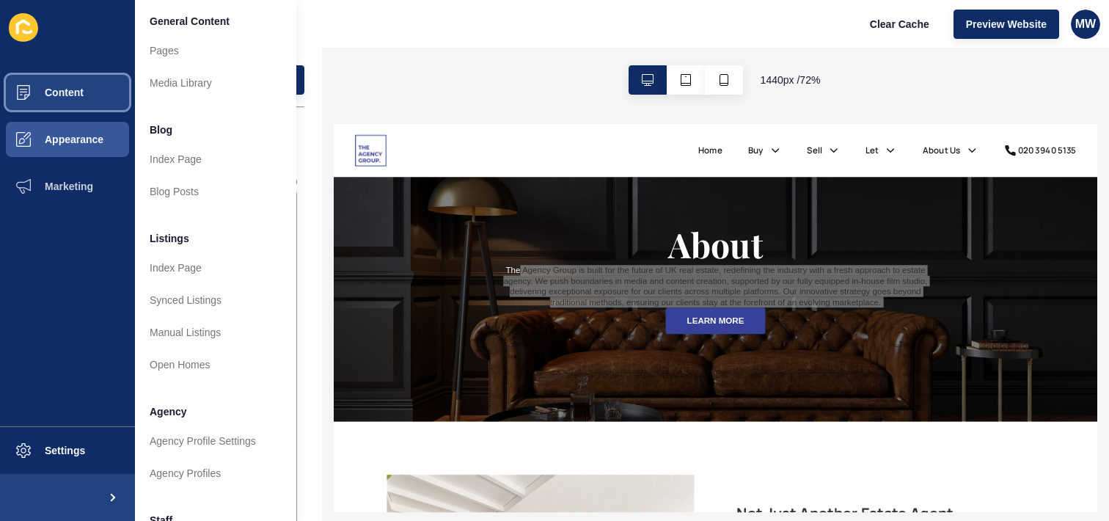
scroll to position [2, 0]
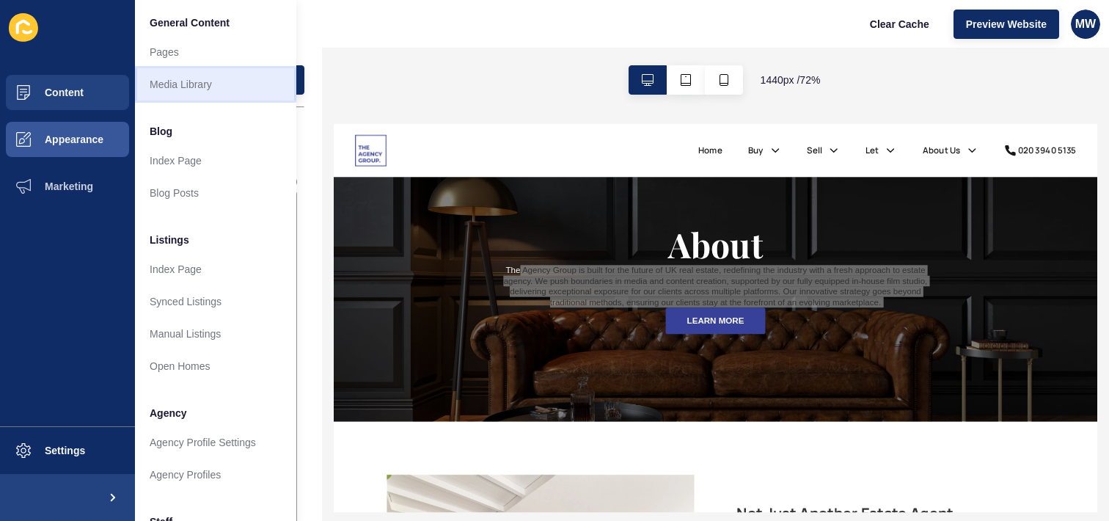
click at [211, 86] on link "Media Library" at bounding box center [215, 84] width 161 height 32
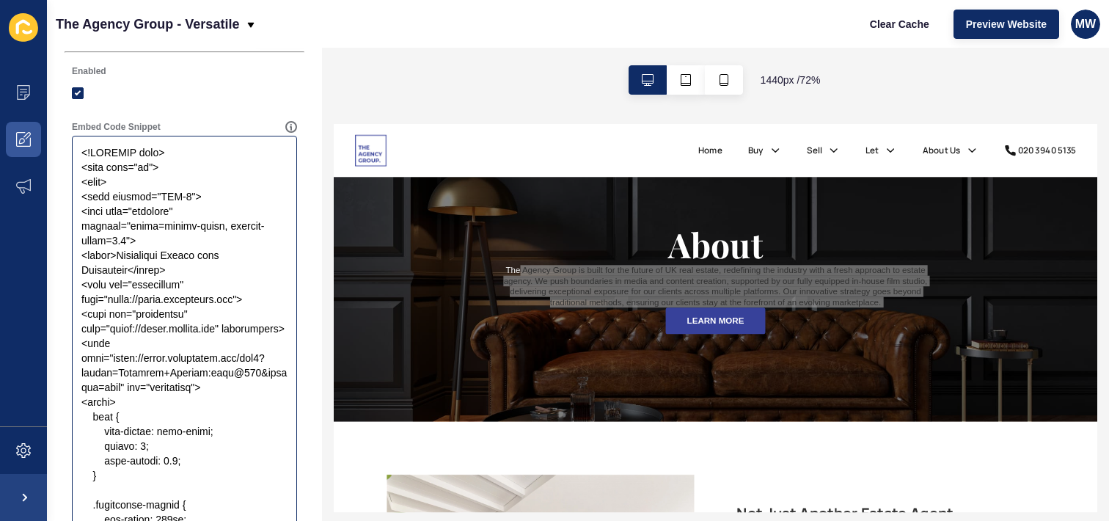
scroll to position [143, 0]
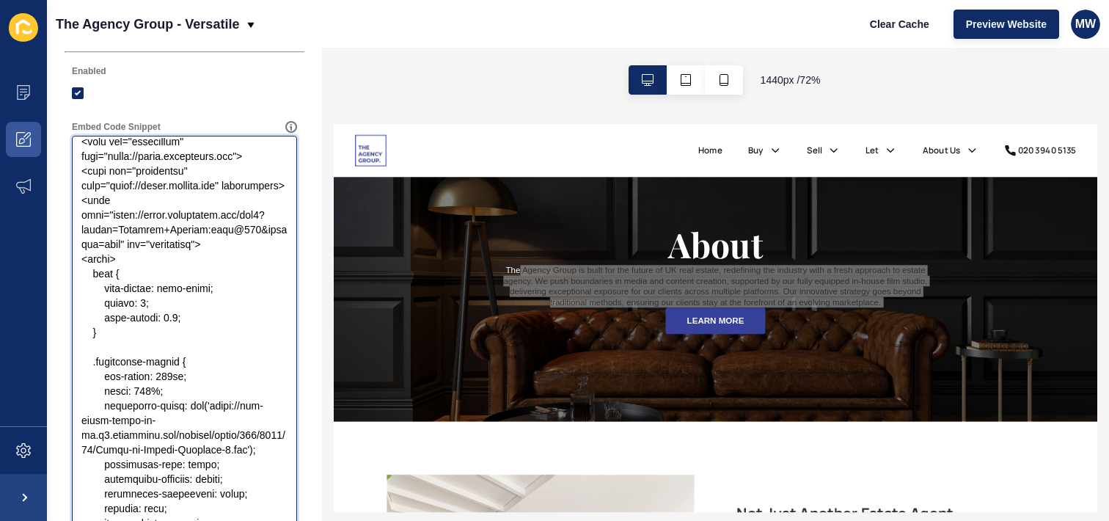
drag, startPoint x: 160, startPoint y: 497, endPoint x: 212, endPoint y: 439, distance: 77.9
click at [212, 439] on textarea "Embed Code Snippet" at bounding box center [184, 431] width 221 height 587
paste textarea "41/2025/10/[DOMAIN_NAME]"
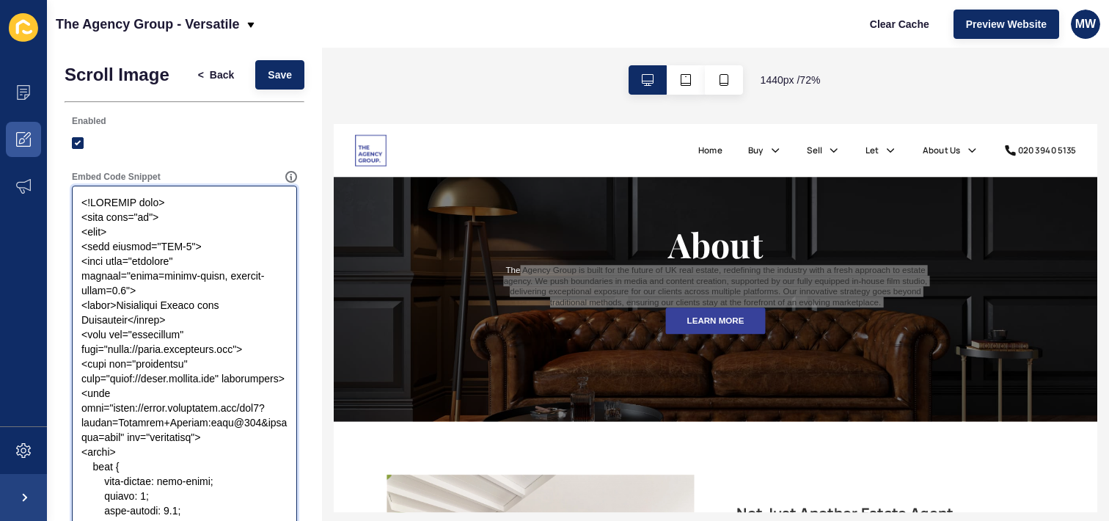
scroll to position [0, 0]
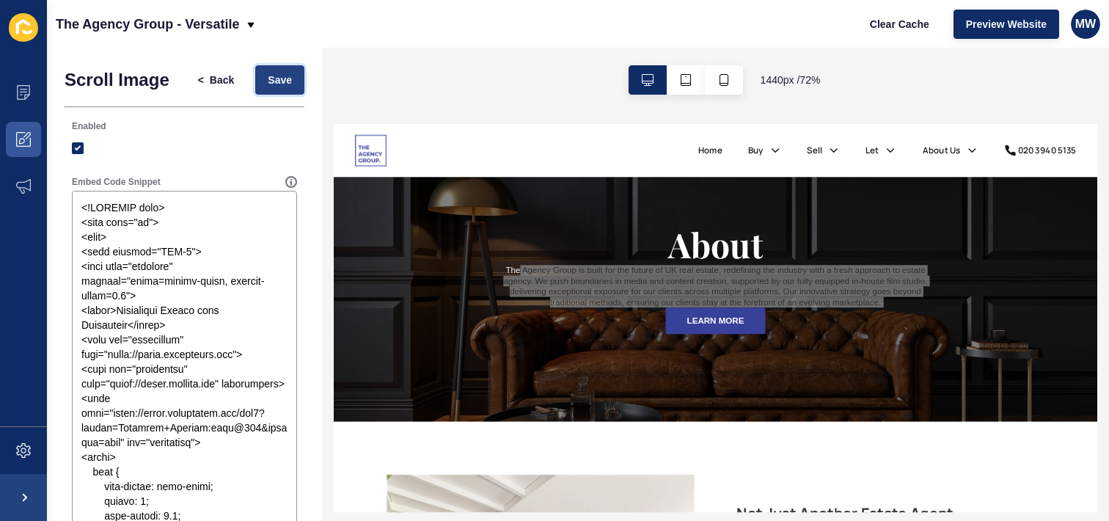
click at [275, 84] on span "Save" at bounding box center [280, 80] width 24 height 15
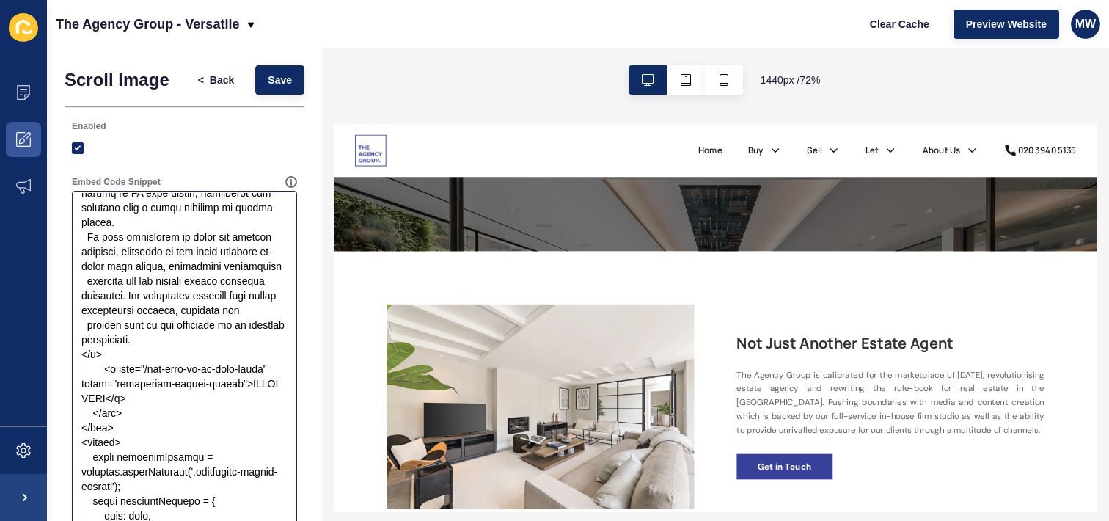
scroll to position [1790, 0]
drag, startPoint x: 105, startPoint y: 369, endPoint x: 146, endPoint y: 357, distance: 42.9
click at [146, 357] on textarea "Embed Code Snippet" at bounding box center [184, 486] width 221 height 587
paste textarea "agency/the-agency-group"
click at [268, 81] on span "Save" at bounding box center [280, 80] width 24 height 15
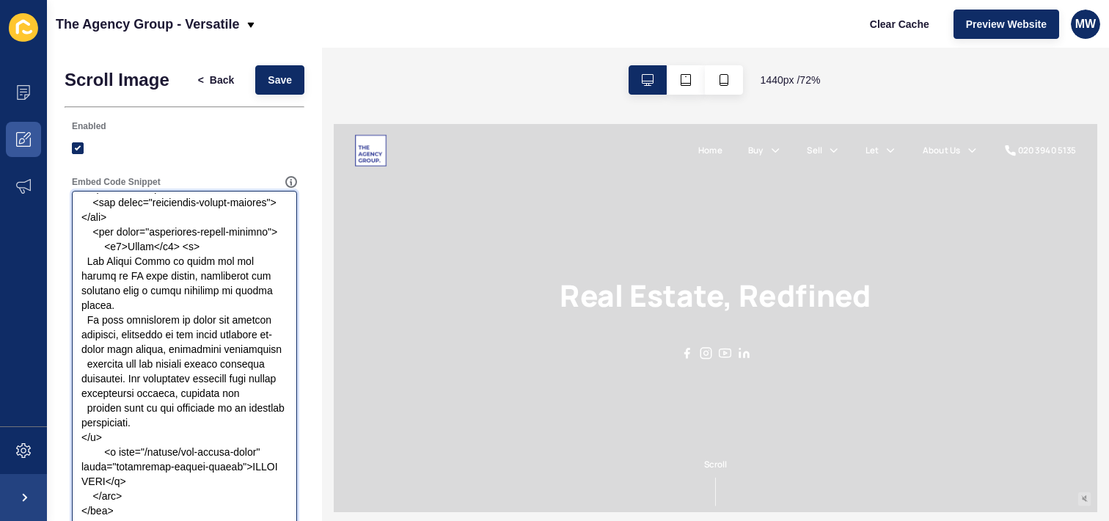
scroll to position [1618, 0]
drag, startPoint x: 134, startPoint y: 370, endPoint x: 183, endPoint y: 291, distance: 93.2
click at [183, 291] on textarea "Embed Code Snippet" at bounding box center [184, 486] width 221 height 587
paste textarea "style="margin-bottom: 20px; line-height: 1.6;""
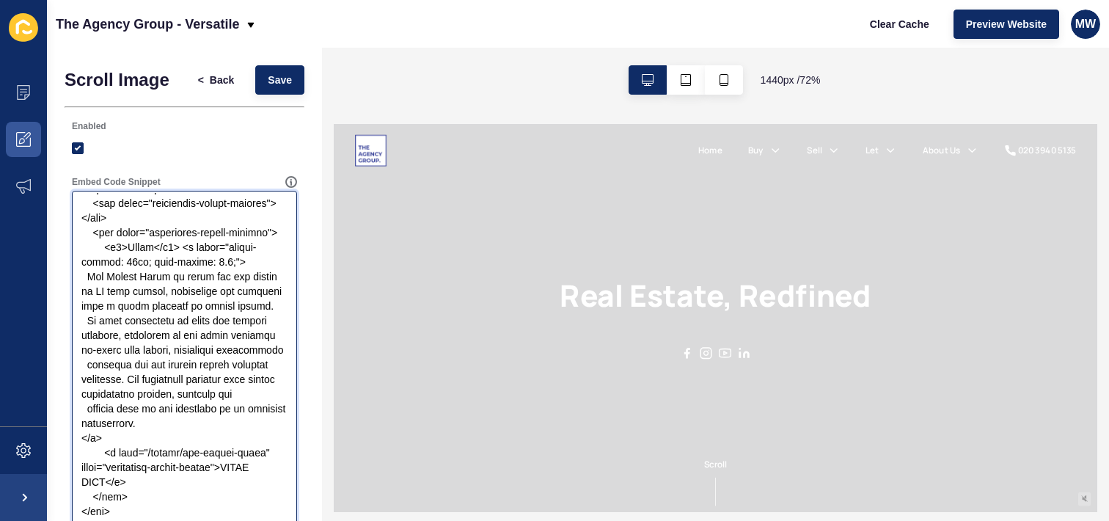
scroll to position [11, 0]
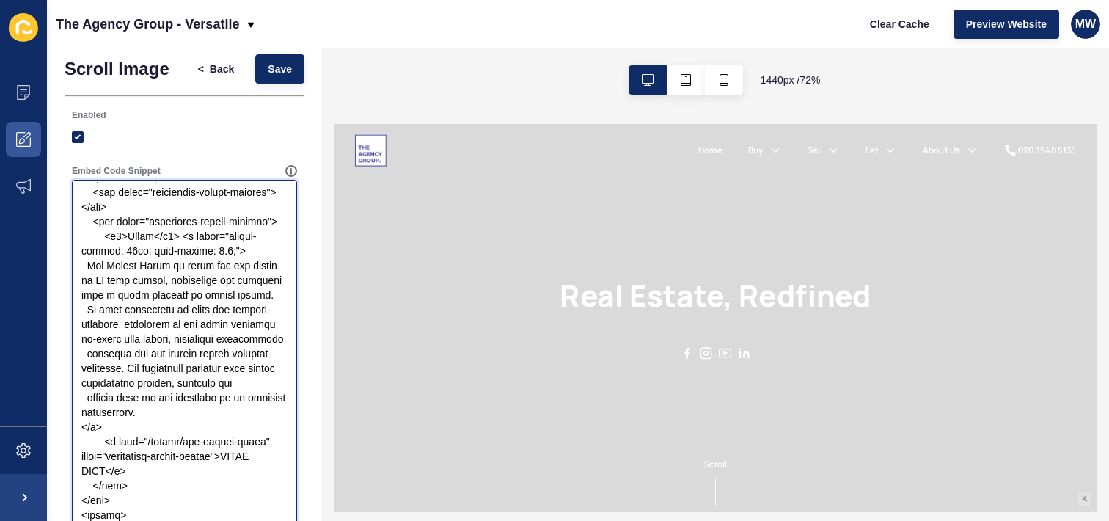
click at [183, 279] on textarea "Embed Code Snippet" at bounding box center [184, 475] width 221 height 587
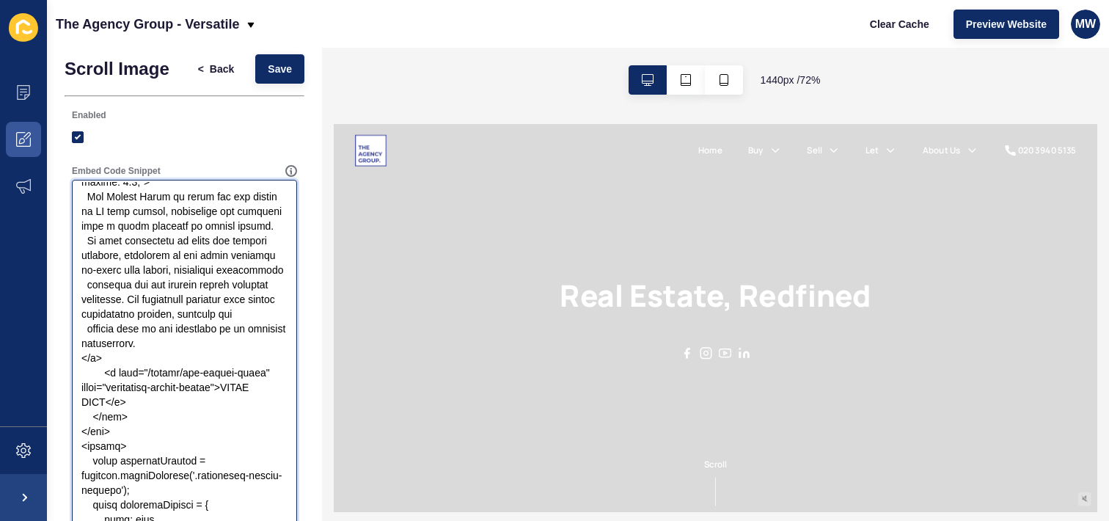
scroll to position [1793, 0]
type textarea "<!DOCTYPE html> <html lang="en"> <head> <meta charset="UTF-8"> <meta name="view…"
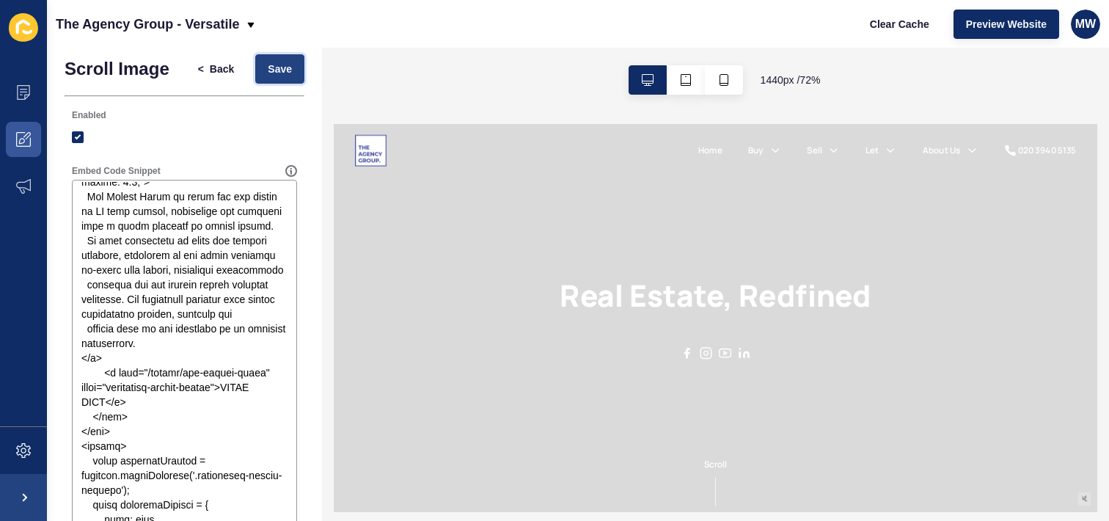
click at [257, 76] on button "Save" at bounding box center [279, 68] width 49 height 29
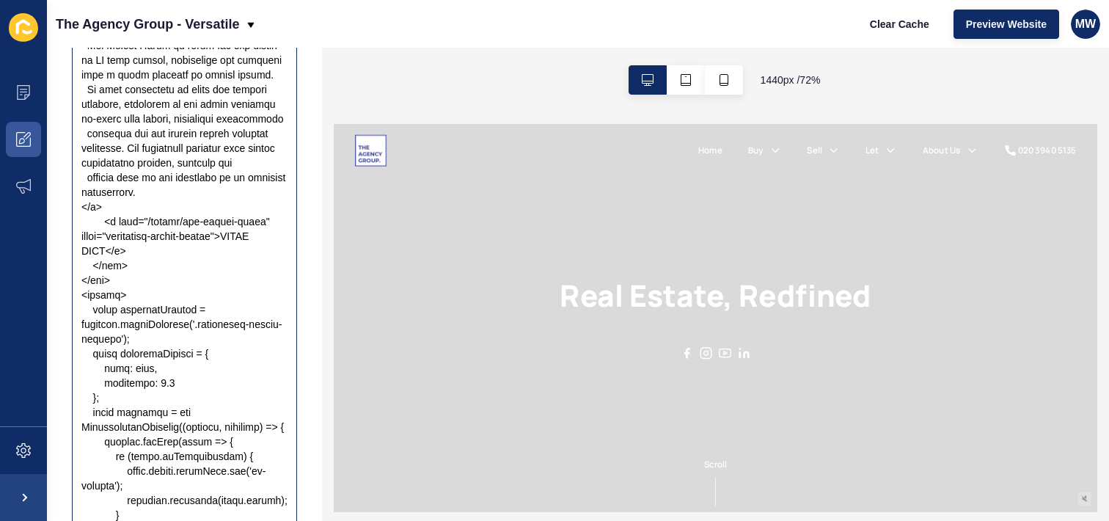
scroll to position [330, 0]
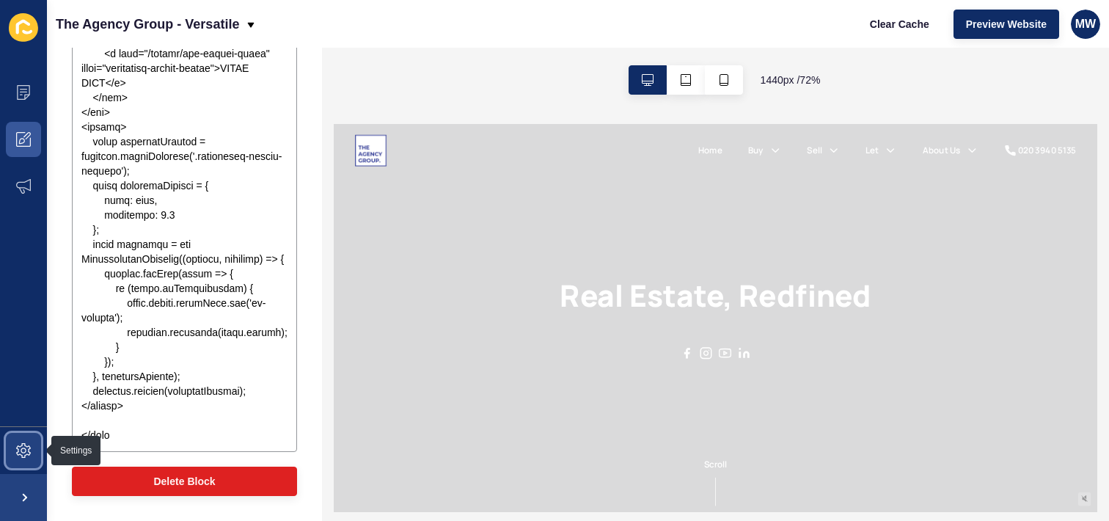
click at [10, 450] on span at bounding box center [23, 450] width 47 height 47
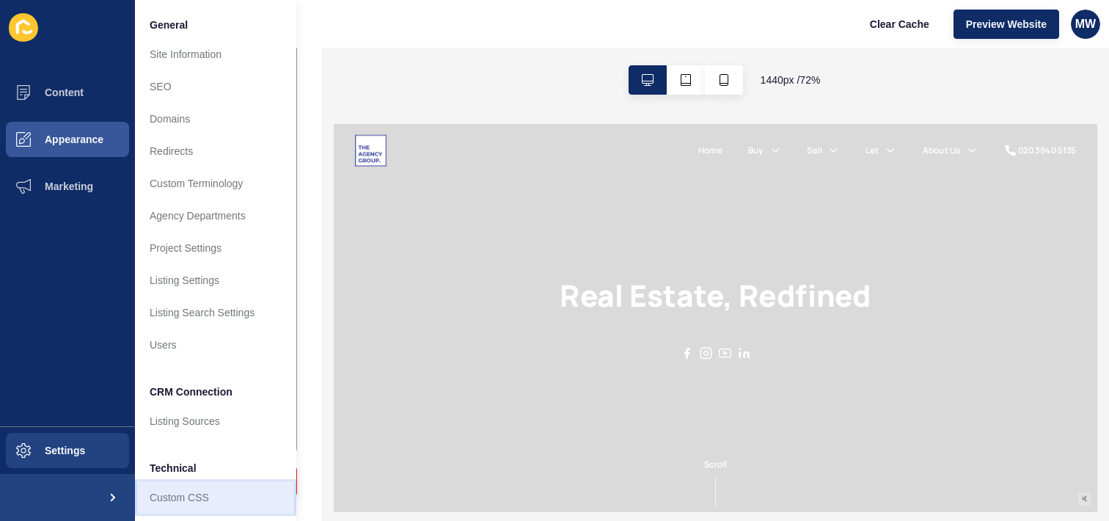
click at [185, 482] on link "Custom CSS" at bounding box center [215, 497] width 161 height 32
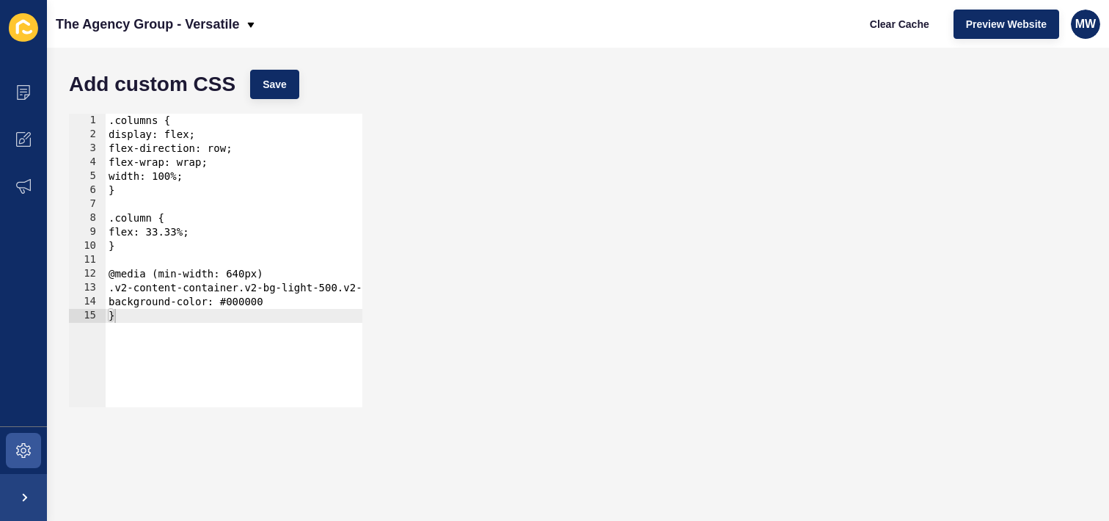
type textarea "}"
click at [180, 321] on div ".columns { display: flex; flex-direction: row; flex-wrap: wrap; width: 100%; } …" at bounding box center [256, 269] width 301 height 310
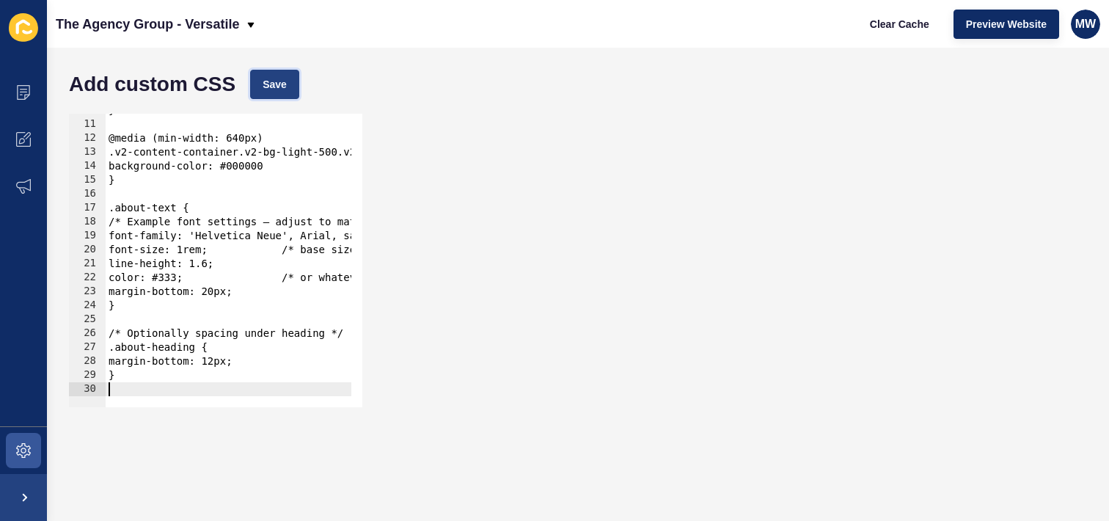
click at [267, 79] on span "Save" at bounding box center [275, 84] width 24 height 15
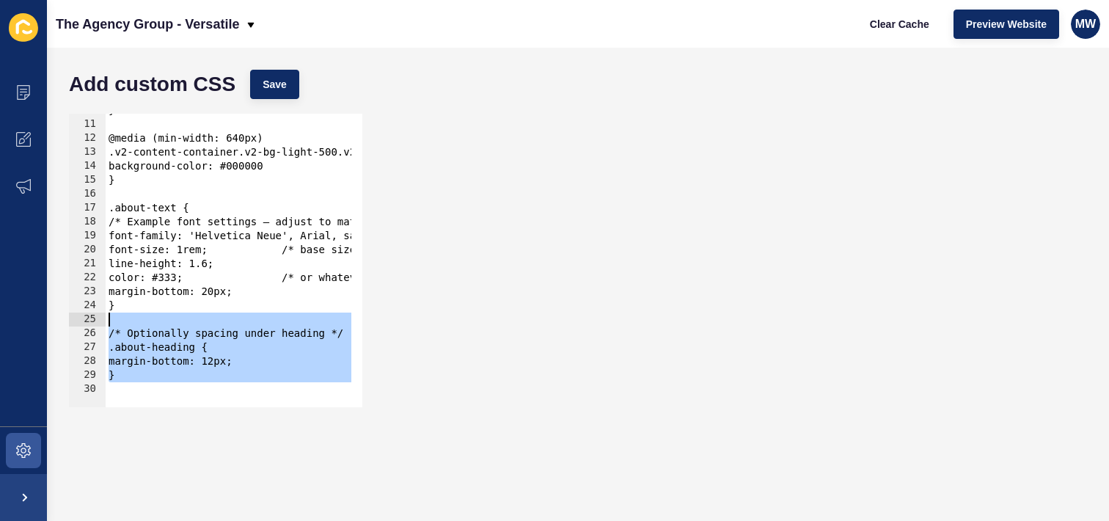
scroll to position [0, 0]
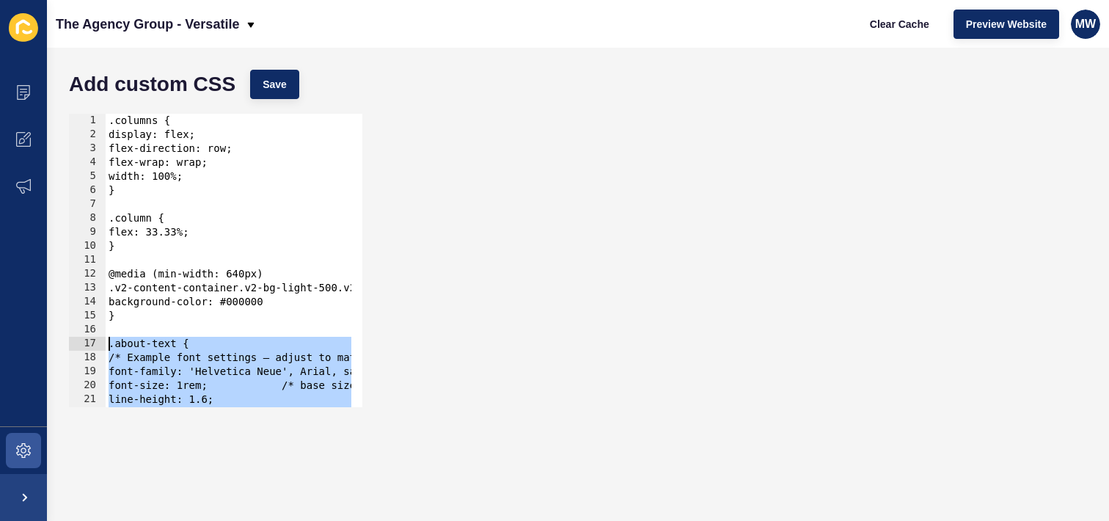
drag, startPoint x: 125, startPoint y: 387, endPoint x: 97, endPoint y: 345, distance: 50.3
click at [97, 345] on div "1 2 3 4 5 6 7 8 9 10 11 12 13 14 15 16 17 18 19 20 21 22 23 .columns { display:…" at bounding box center [215, 260] width 293 height 293
type textarea ".about-text { /* Example font settings — adjust to match the site */"
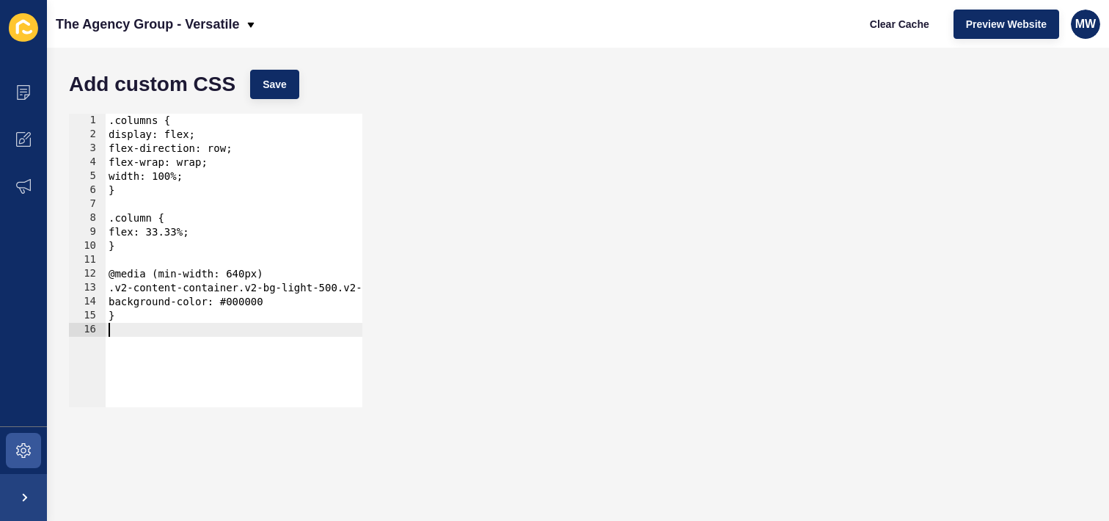
type textarea "}"
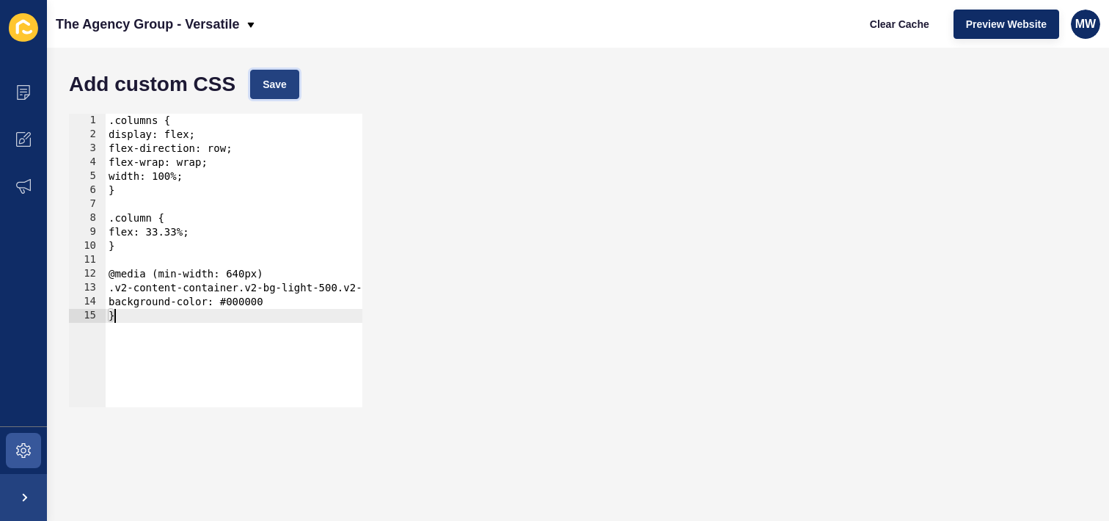
click at [268, 78] on span "Save" at bounding box center [275, 84] width 24 height 15
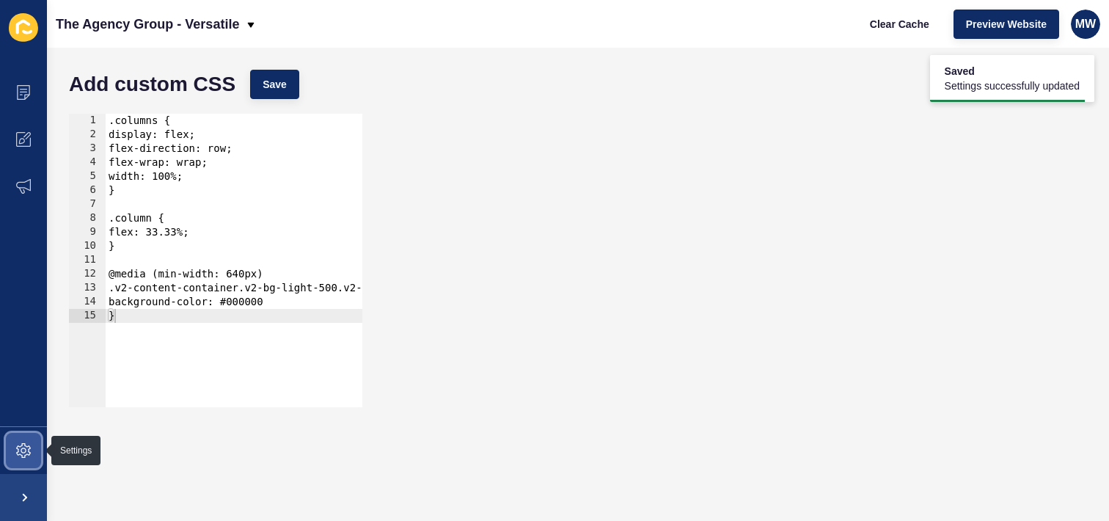
click at [32, 453] on span at bounding box center [23, 450] width 47 height 47
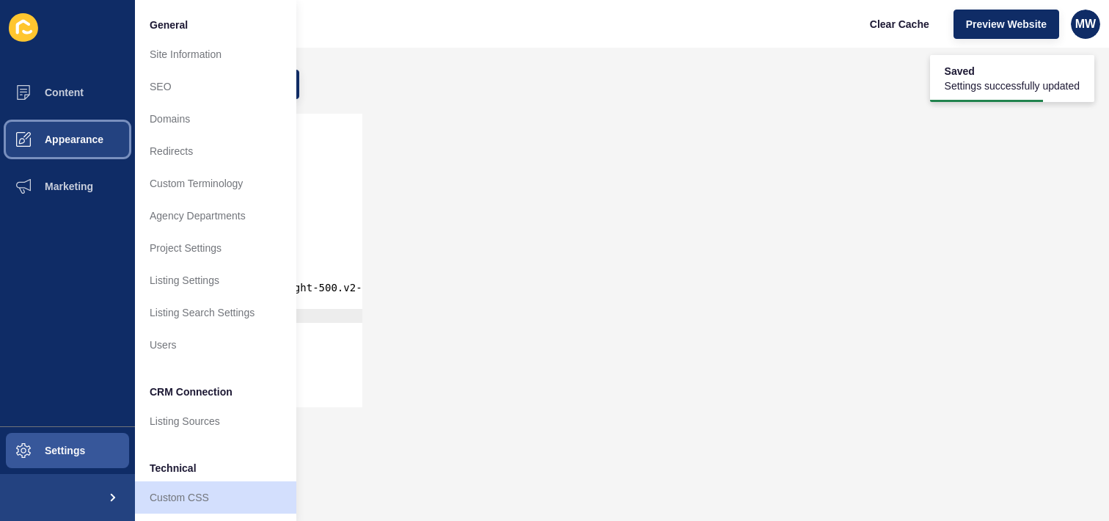
click at [72, 120] on button "Appearance" at bounding box center [67, 139] width 135 height 47
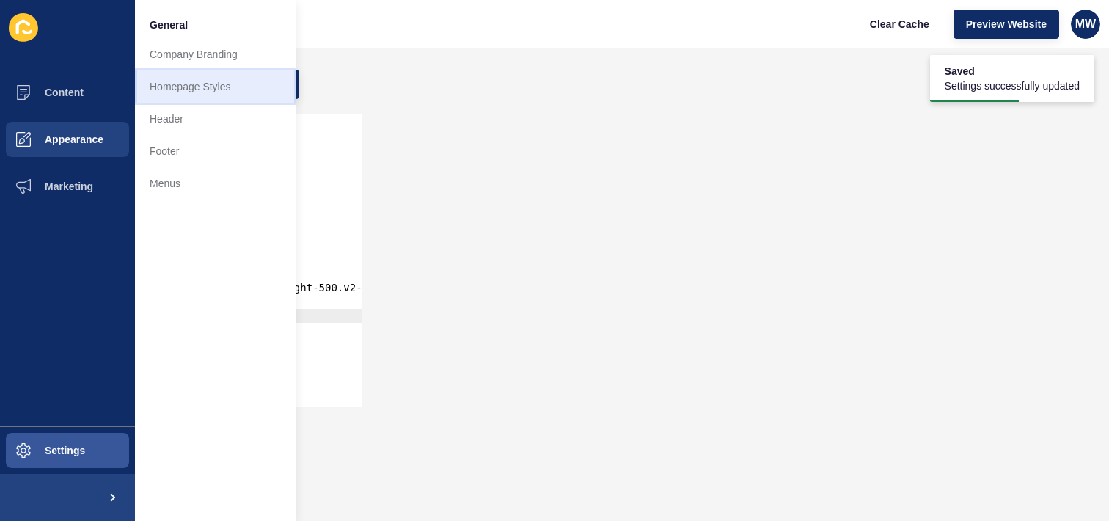
click at [232, 96] on link "Homepage Styles" at bounding box center [215, 86] width 161 height 32
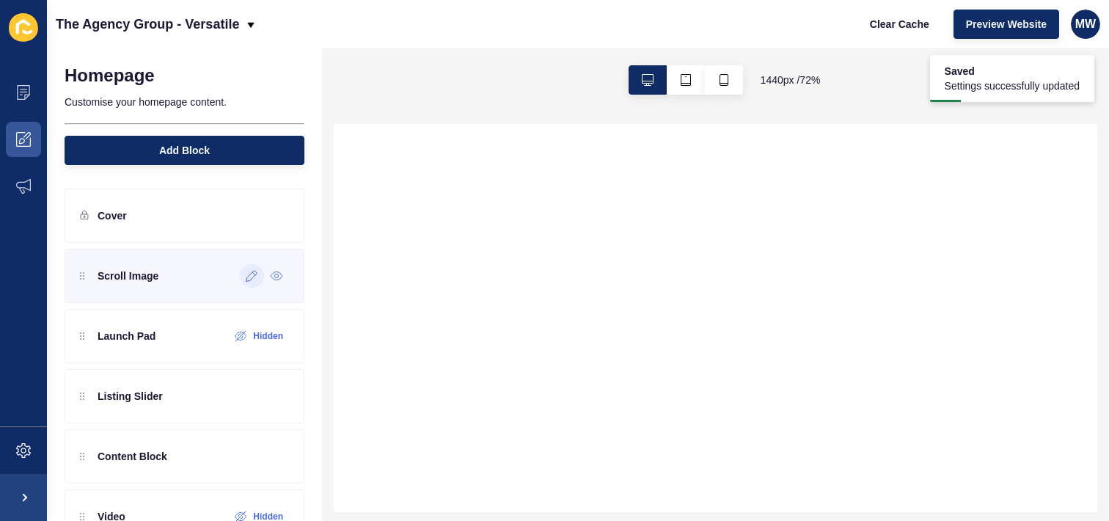
click at [245, 282] on div at bounding box center [252, 275] width 24 height 23
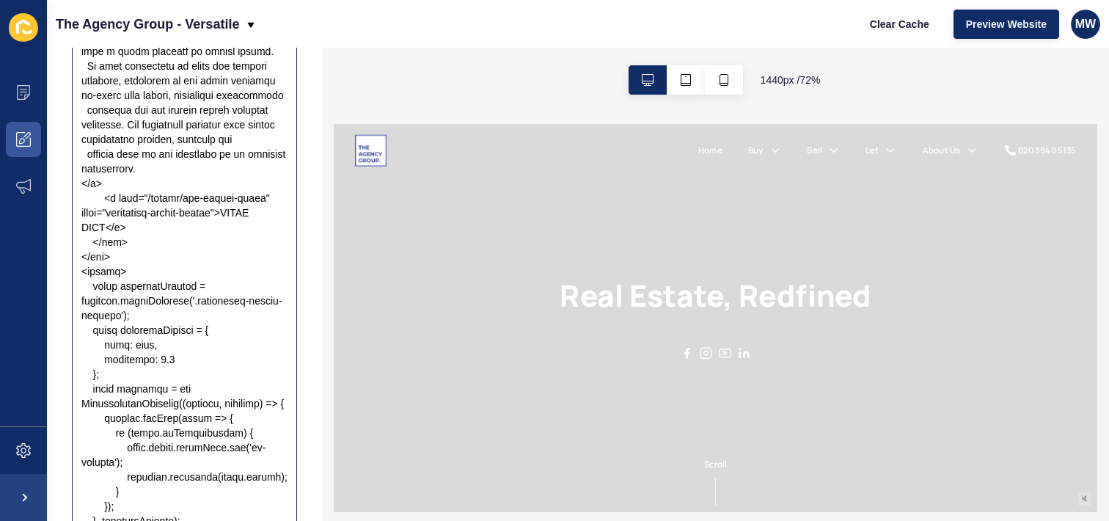
scroll to position [312, 0]
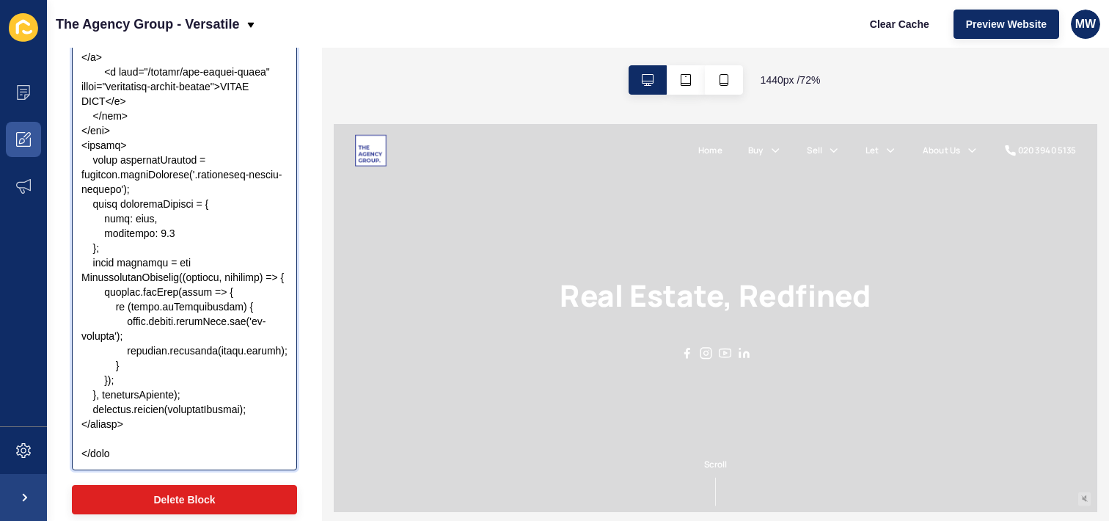
click at [131, 456] on textarea "Embed Code Snippet" at bounding box center [184, 174] width 221 height 587
paste textarea ".about-text { /* Example font settings — adjust to match the site */ font-famil…"
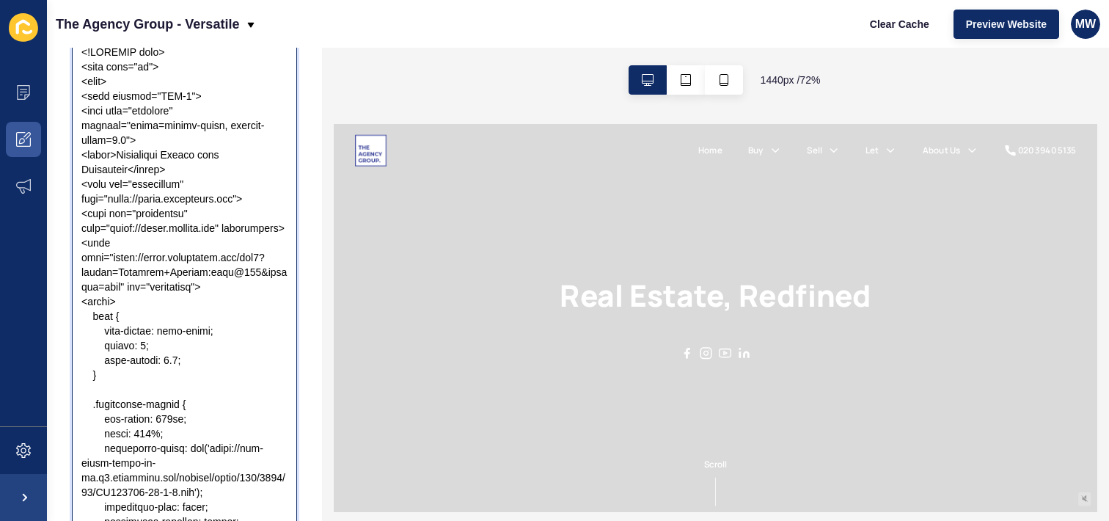
scroll to position [0, 0]
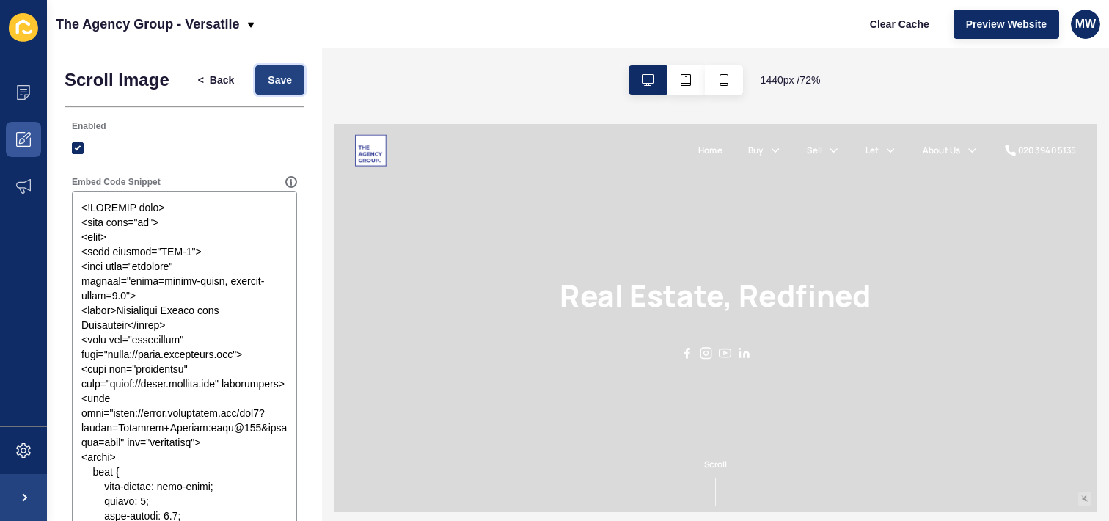
click at [268, 86] on span "Save" at bounding box center [280, 80] width 24 height 15
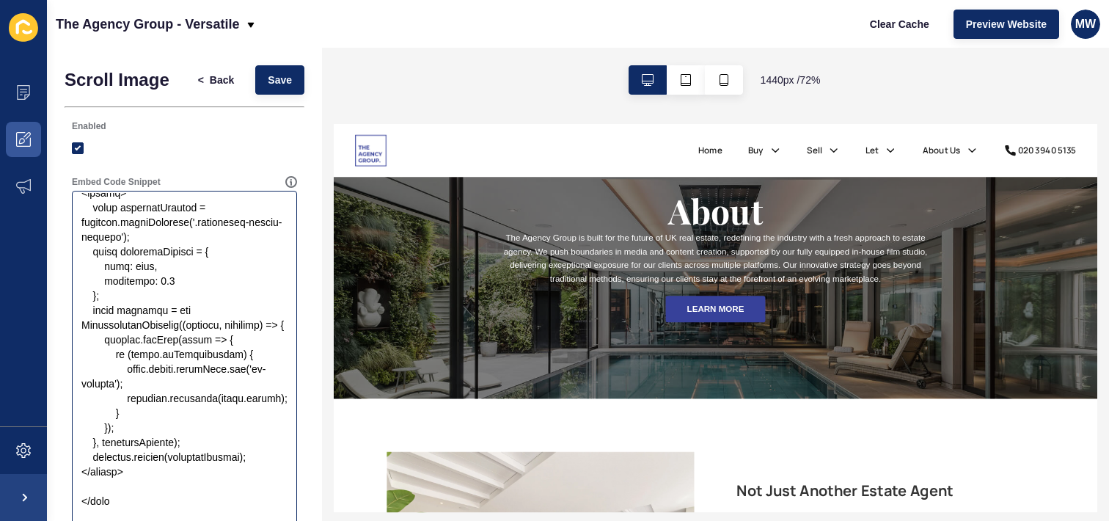
scroll to position [324, 0]
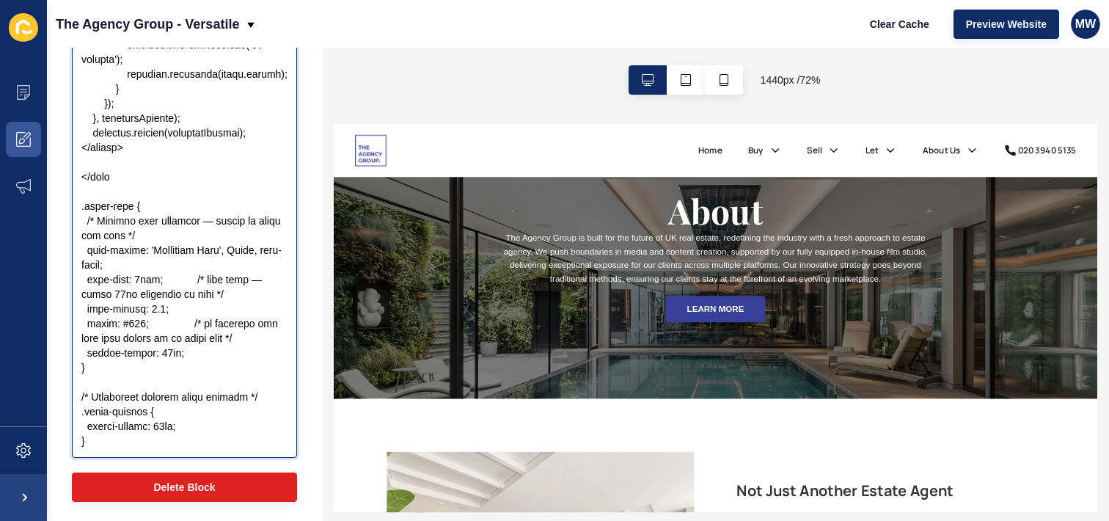
click at [160, 200] on textarea "Embed Code Snippet" at bounding box center [184, 162] width 221 height 587
drag, startPoint x: 170, startPoint y: 219, endPoint x: 75, endPoint y: 207, distance: 96.2
click at [75, 207] on textarea "Embed Code Snippet" at bounding box center [184, 162] width 221 height 587
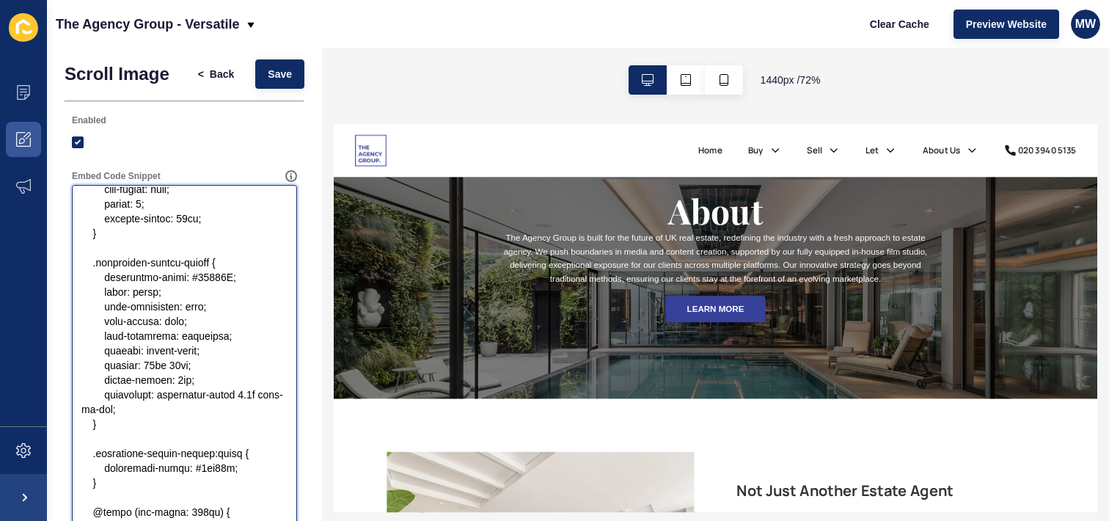
scroll to position [0, 0]
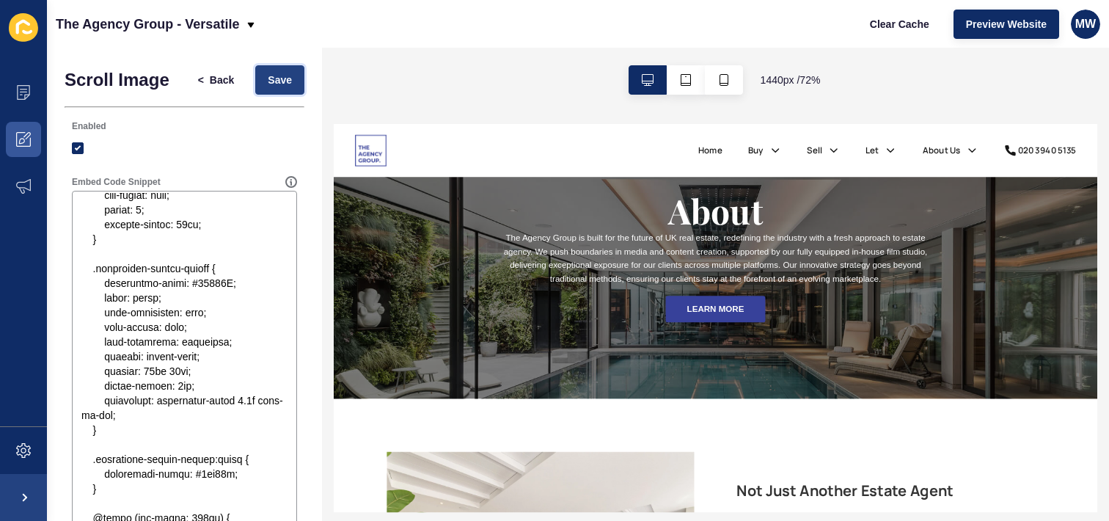
click at [268, 85] on span "Save" at bounding box center [280, 80] width 24 height 15
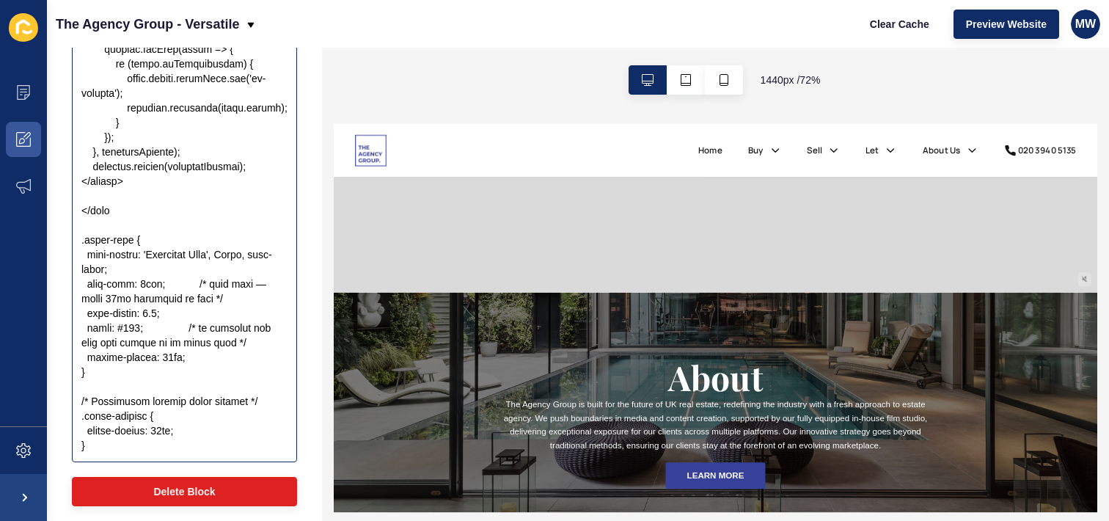
scroll to position [330, 0]
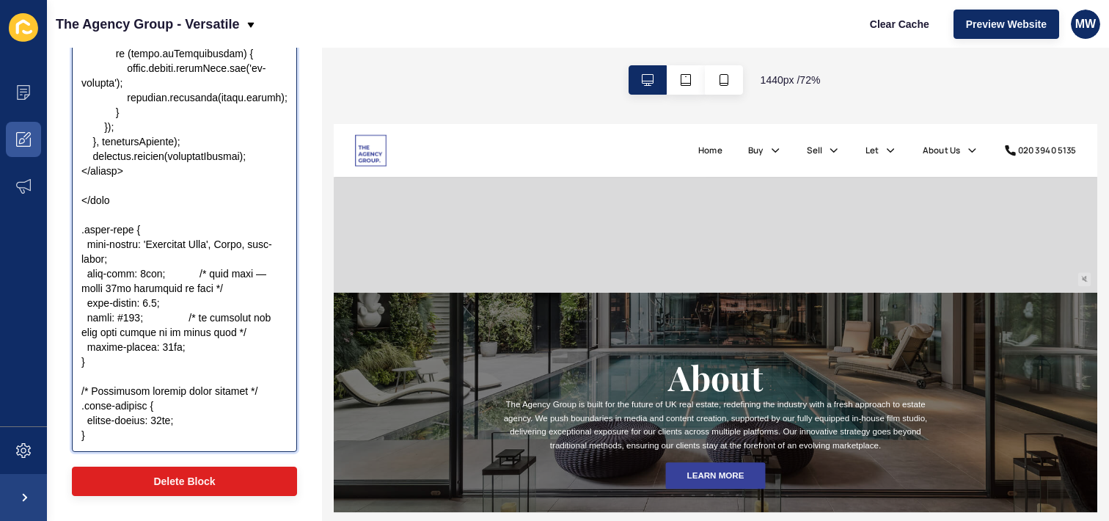
drag, startPoint x: 78, startPoint y: 208, endPoint x: 170, endPoint y: 453, distance: 260.9
click at [170, 453] on div "Embed Code Snippet" at bounding box center [184, 148] width 228 height 609
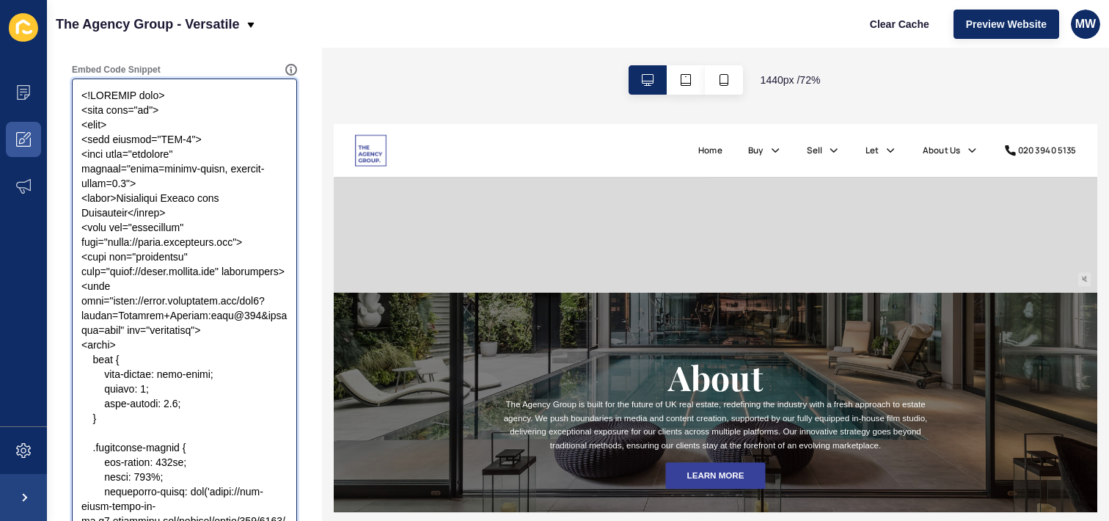
scroll to position [15, 0]
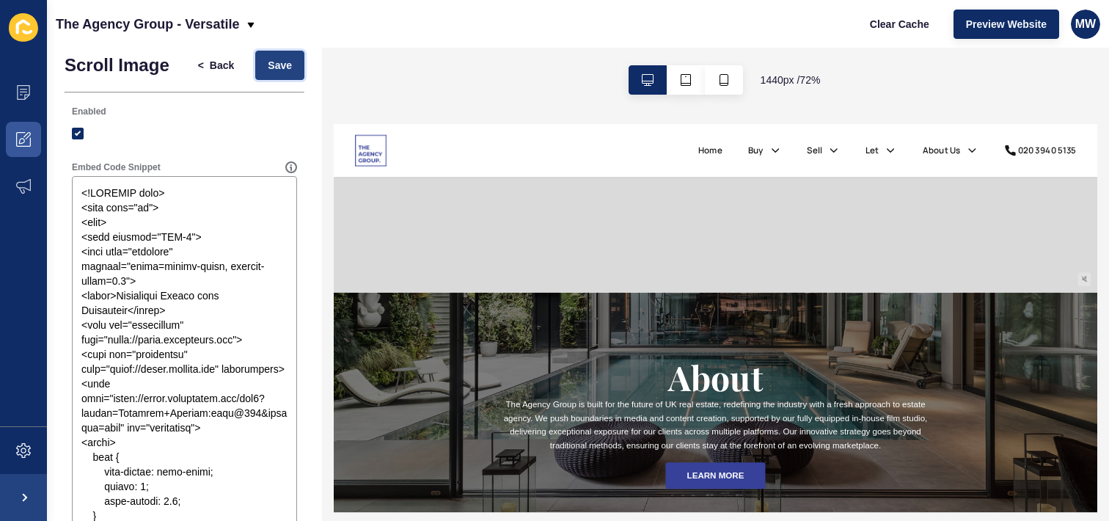
click at [266, 72] on button "Save" at bounding box center [279, 65] width 49 height 29
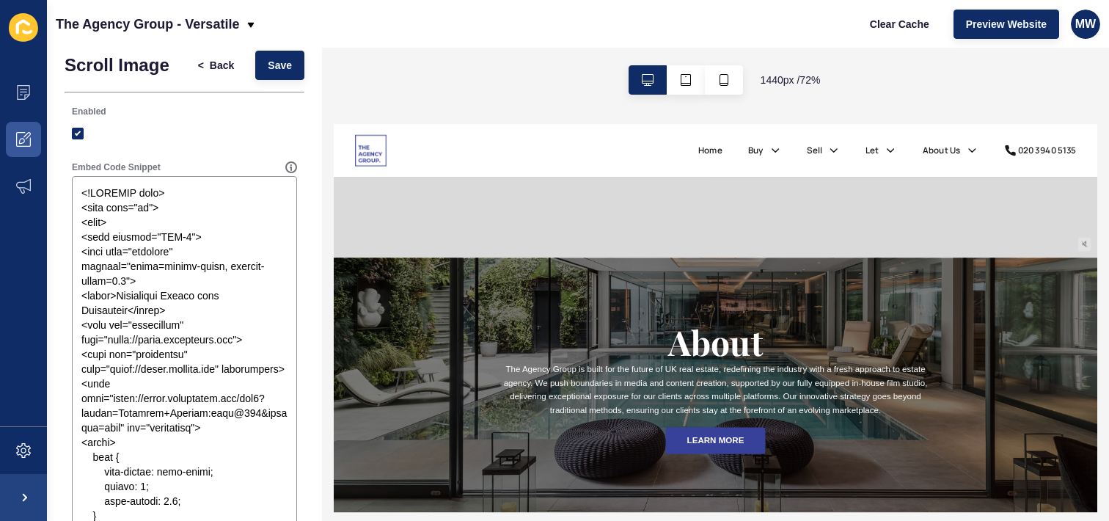
scroll to position [354, 0]
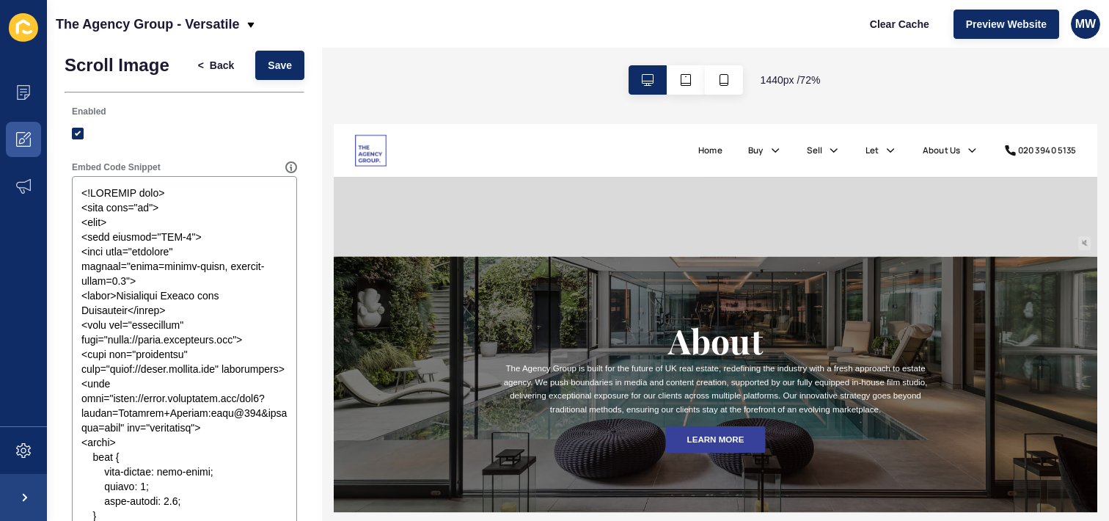
click at [524, 400] on div at bounding box center [862, 495] width 1056 height 377
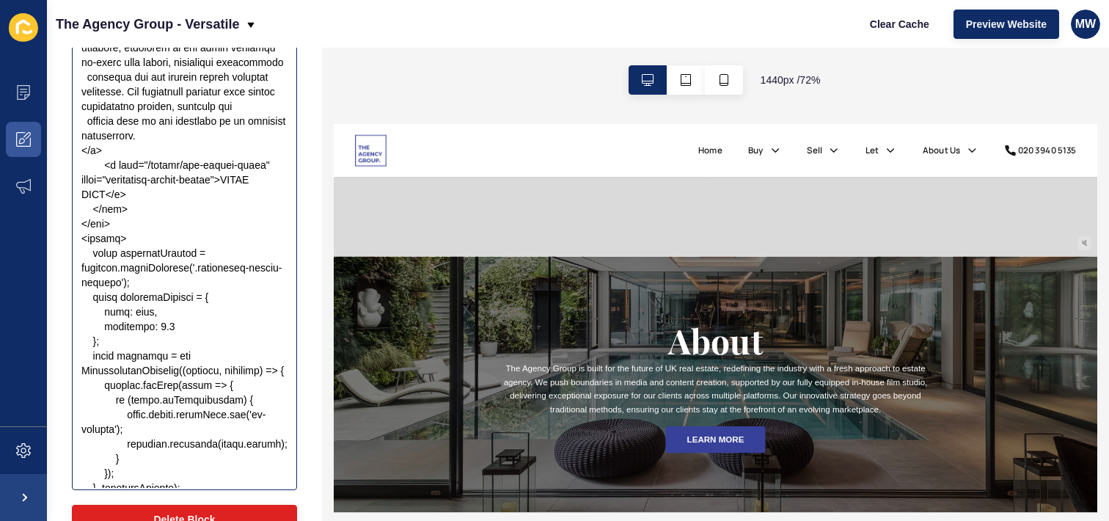
scroll to position [1626, 0]
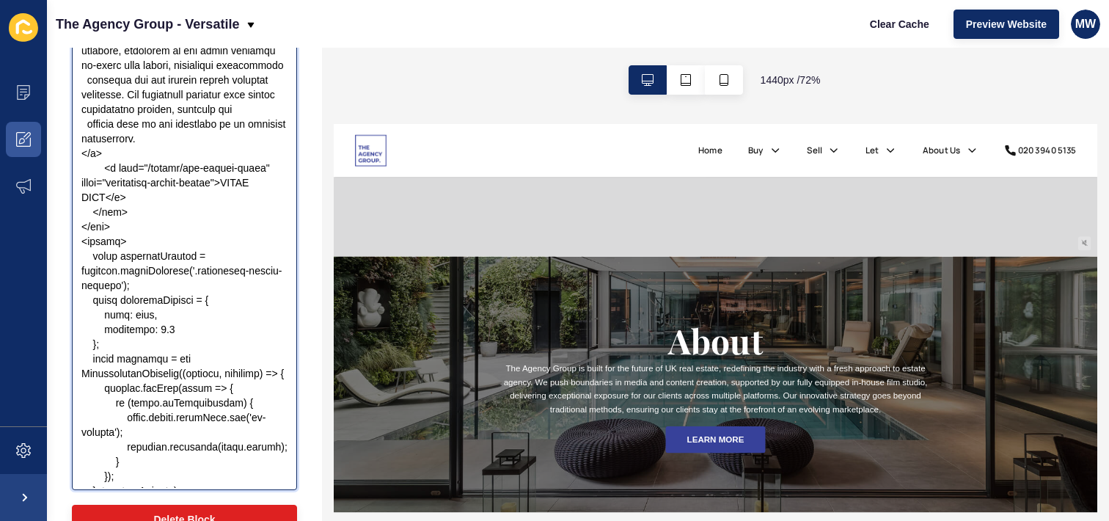
click at [96, 246] on textarea "Embed Code Snippet" at bounding box center [184, 194] width 221 height 587
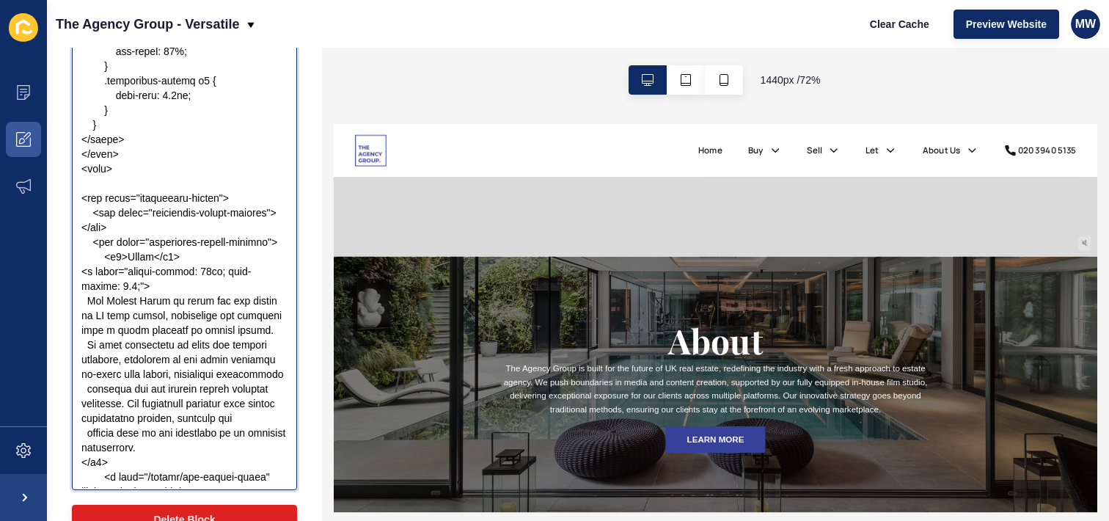
click at [90, 319] on textarea "Embed Code Snippet" at bounding box center [184, 194] width 221 height 587
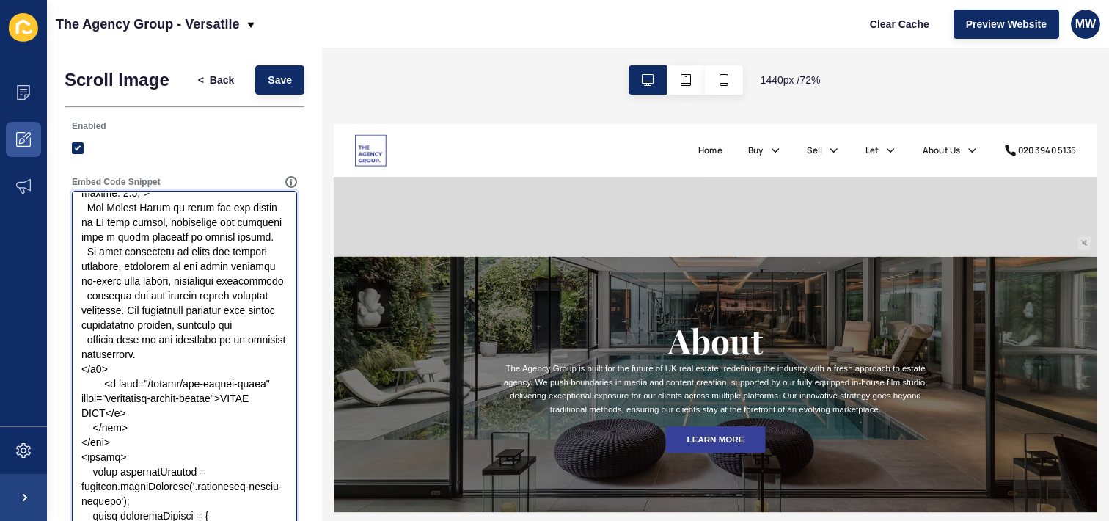
scroll to position [1819, 0]
click at [99, 342] on textarea "Embed Code Snippet" at bounding box center [184, 486] width 221 height 587
type textarea "<!DOCTYPE html> <html lang="en"> <head> <meta charset="UTF-8"> <meta name="view…"
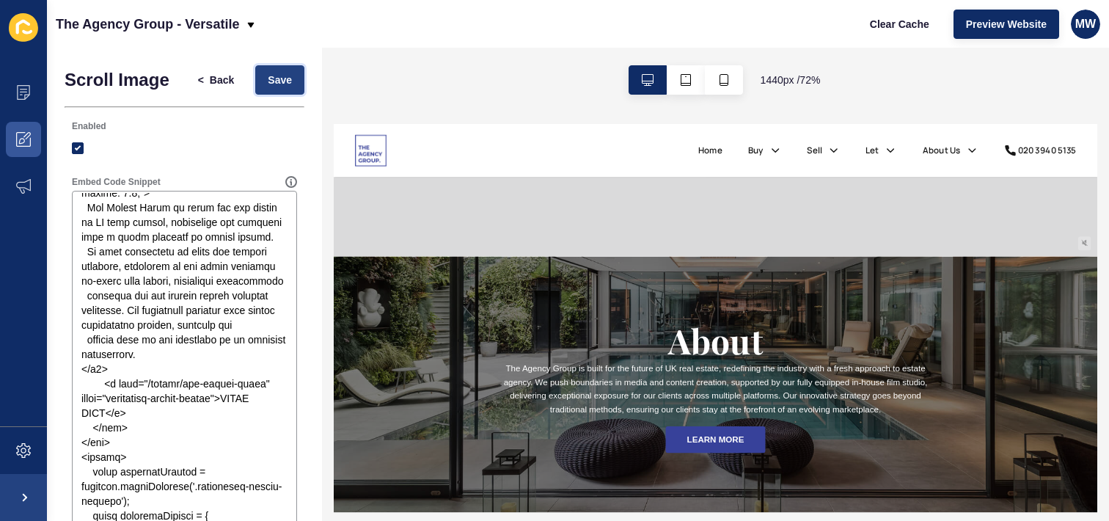
click at [255, 73] on button "Save" at bounding box center [279, 79] width 49 height 29
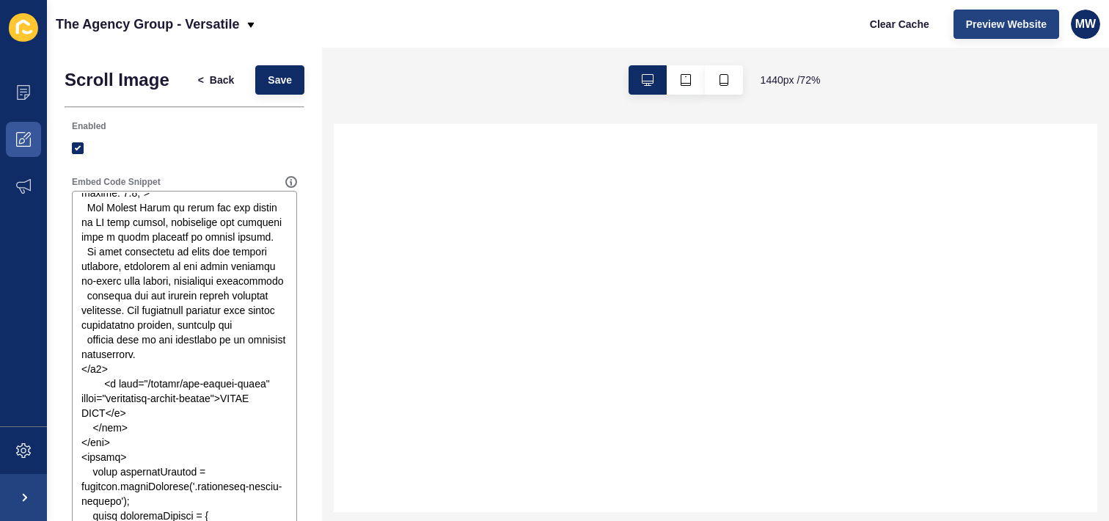
scroll to position [0, 0]
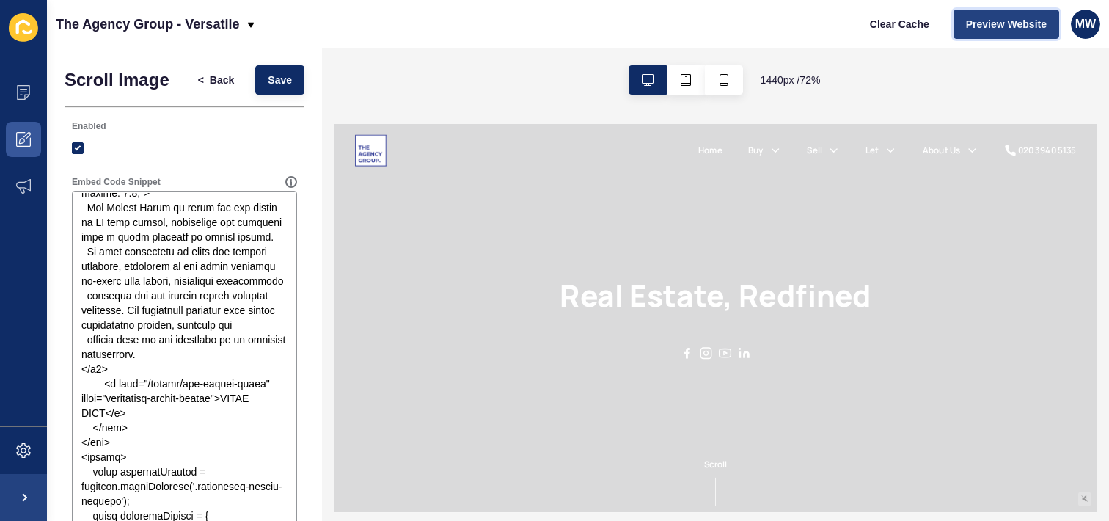
click at [997, 22] on span "Preview Website" at bounding box center [1006, 24] width 81 height 15
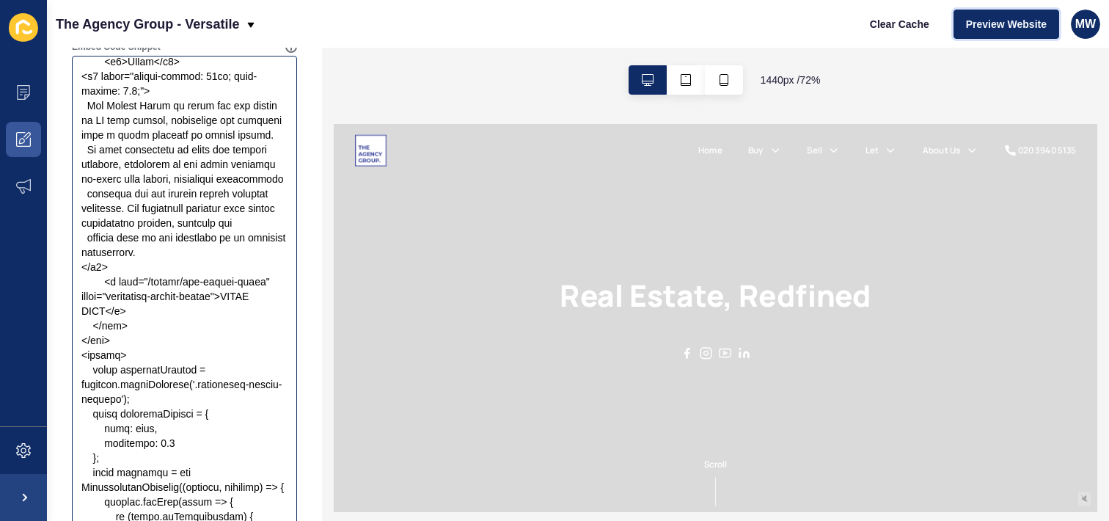
scroll to position [1653, 0]
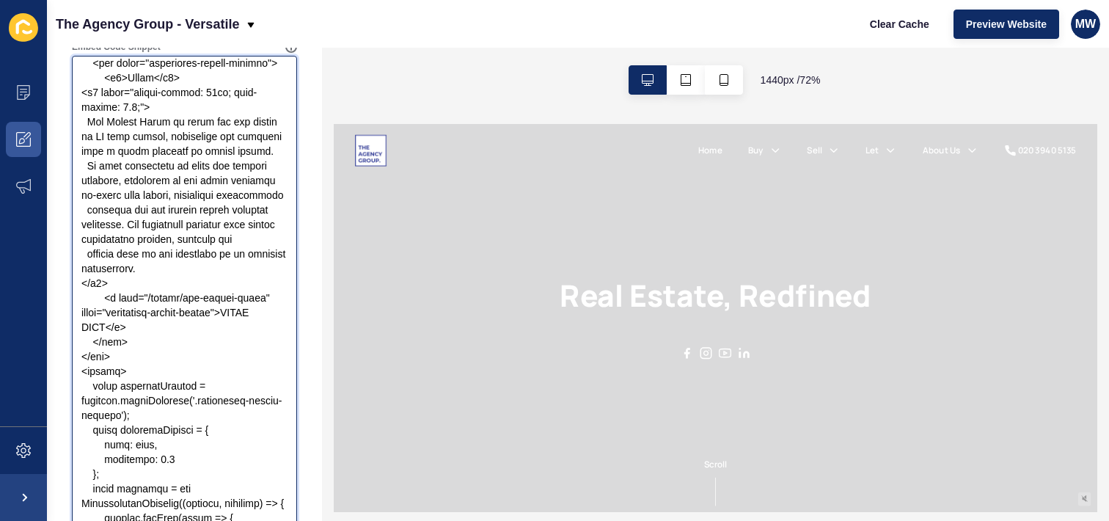
click at [115, 143] on textarea "Embed Code Snippet" at bounding box center [184, 351] width 221 height 587
drag, startPoint x: 111, startPoint y: 369, endPoint x: 74, endPoint y: 141, distance: 231.1
click at [74, 141] on textarea "Embed Code Snippet" at bounding box center [184, 351] width 221 height 587
click at [212, 173] on textarea "Embed Code Snippet" at bounding box center [184, 351] width 221 height 587
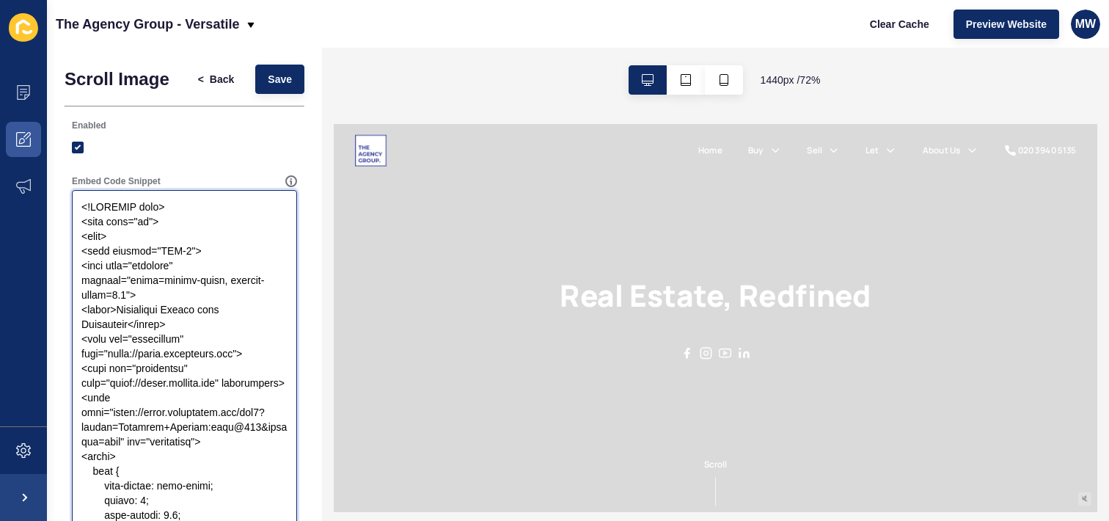
scroll to position [0, 0]
drag, startPoint x: 138, startPoint y: 433, endPoint x: 81, endPoint y: 203, distance: 236.6
click at [81, 203] on textarea "Embed Code Snippet" at bounding box center [184, 486] width 221 height 587
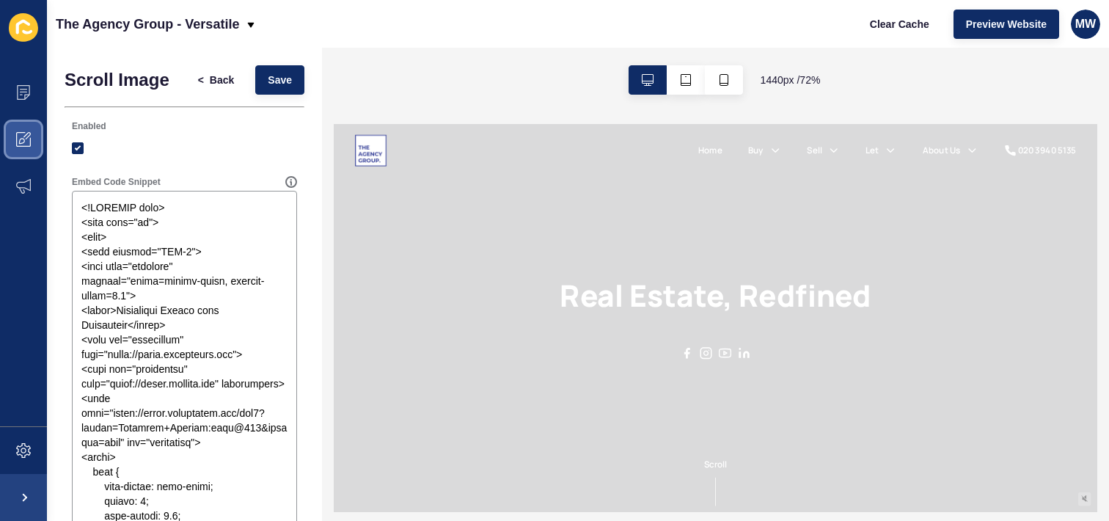
click at [25, 126] on span at bounding box center [23, 139] width 47 height 47
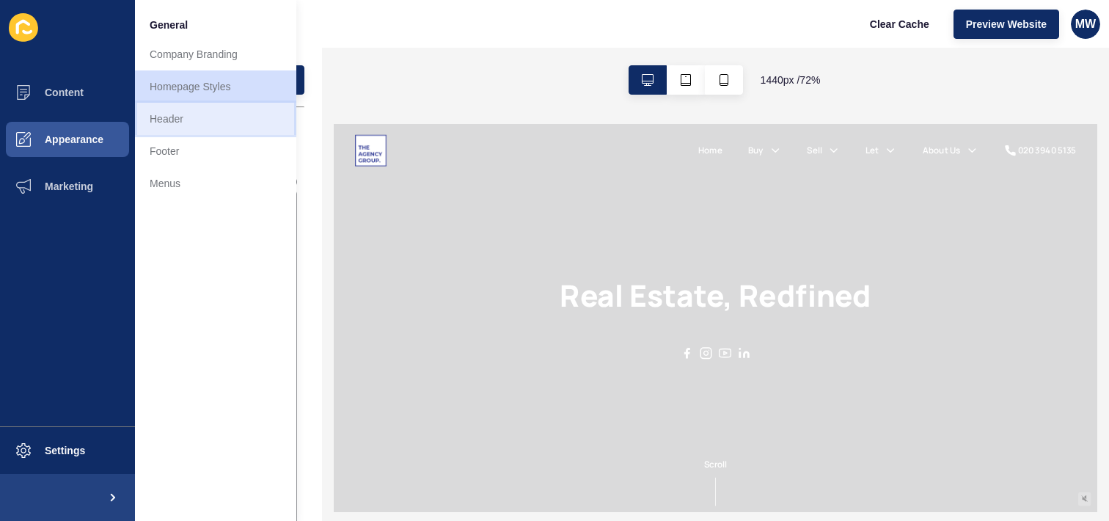
click at [168, 122] on link "Header" at bounding box center [215, 119] width 161 height 32
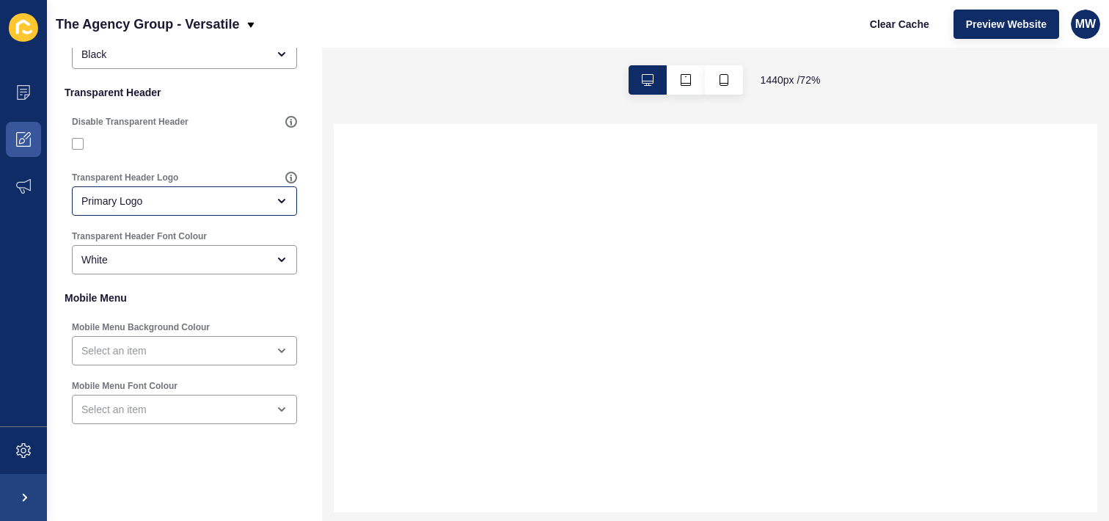
scroll to position [412, 0]
click at [21, 131] on span at bounding box center [23, 139] width 47 height 47
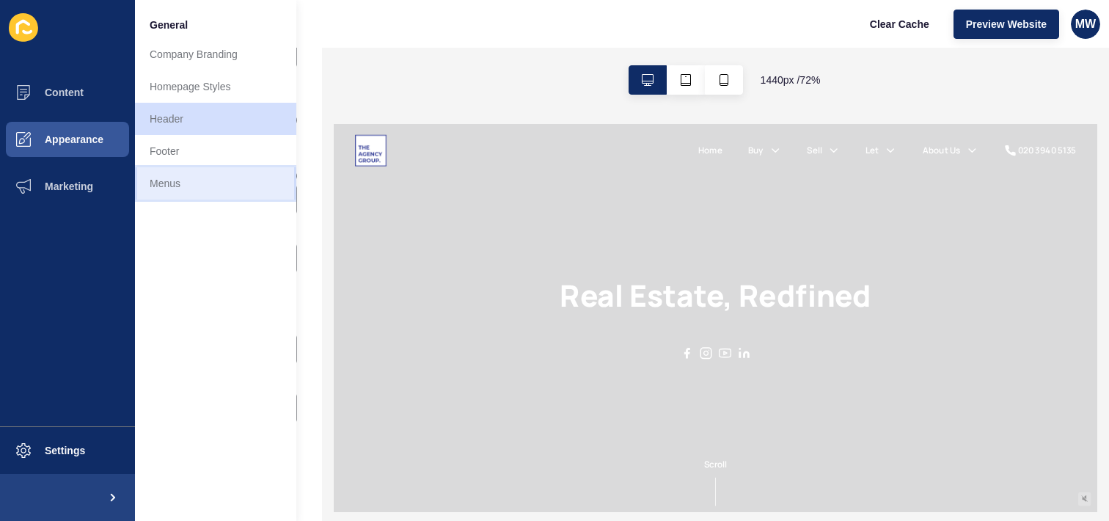
click at [172, 194] on link "Menus" at bounding box center [215, 183] width 161 height 32
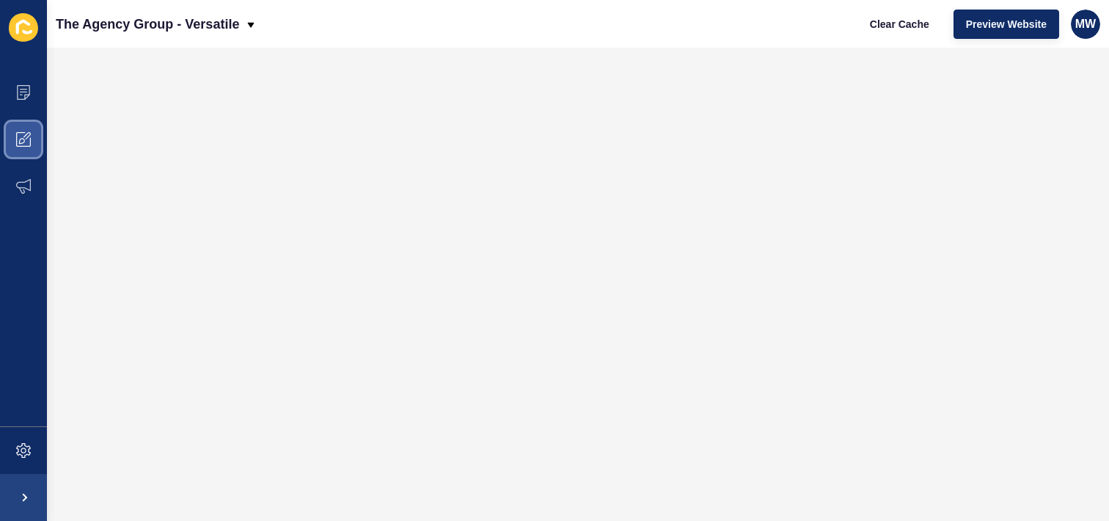
click at [24, 147] on span at bounding box center [23, 139] width 47 height 47
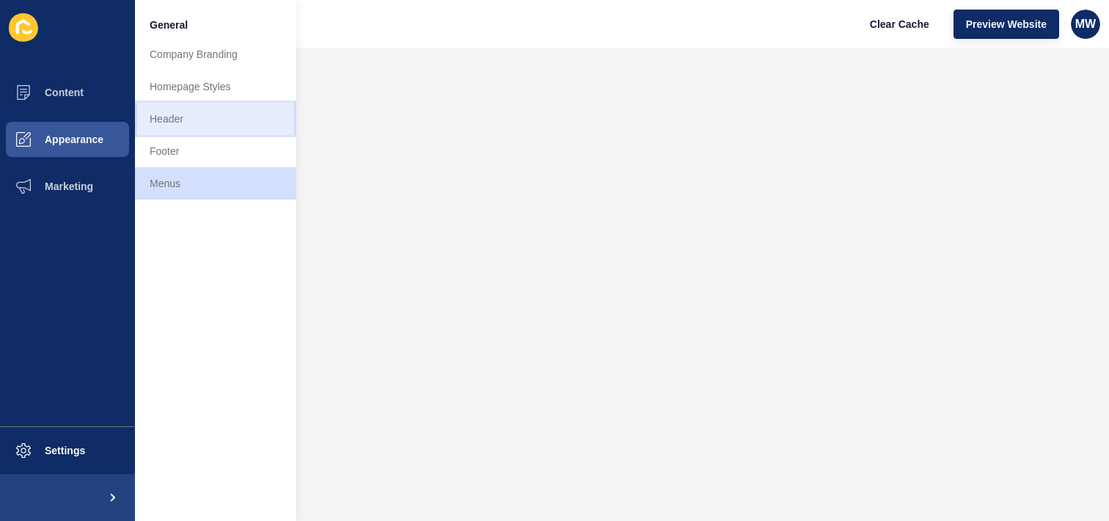
click at [191, 131] on link "Header" at bounding box center [215, 119] width 161 height 32
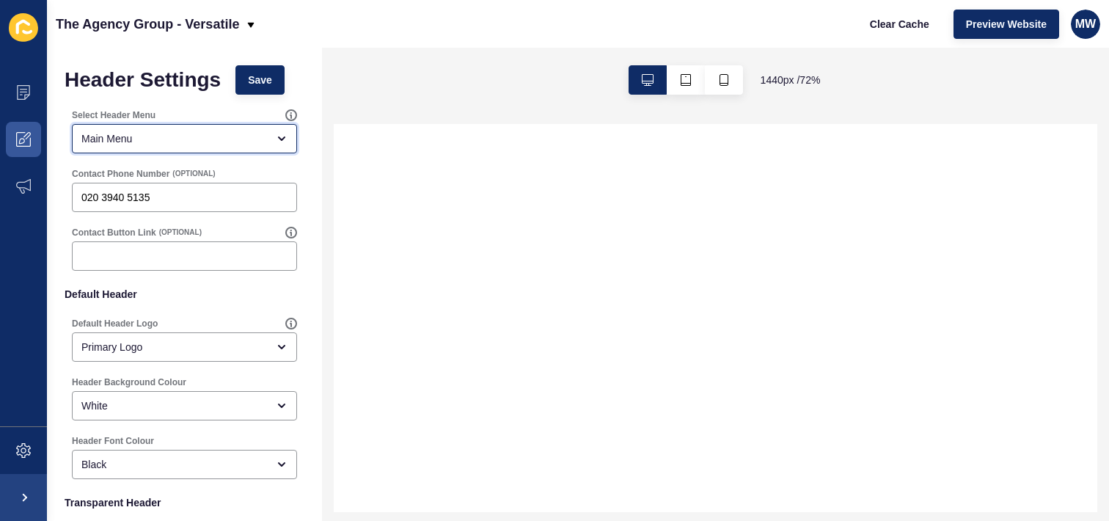
click at [183, 146] on div "Main Menu" at bounding box center [184, 138] width 225 height 29
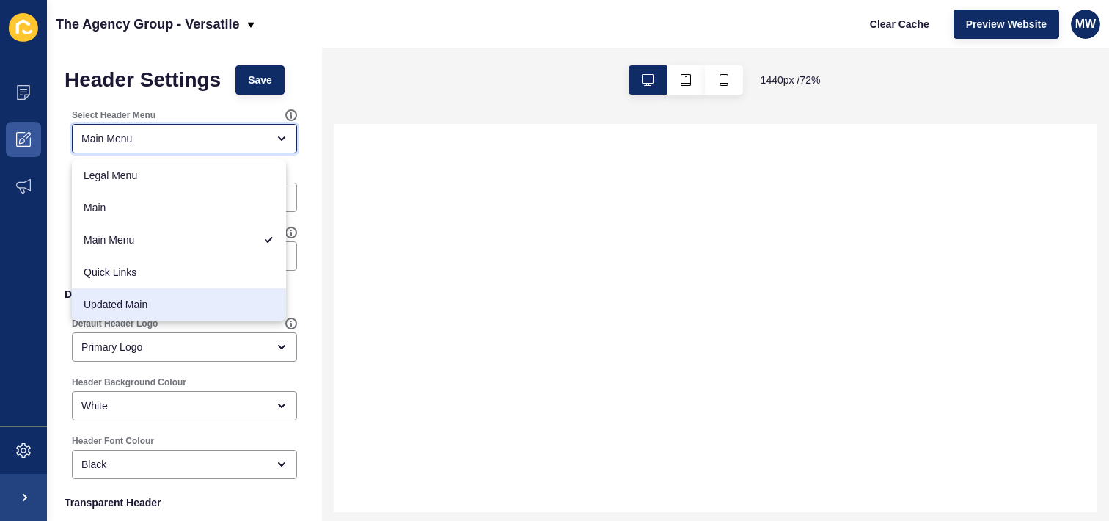
click at [163, 292] on div "Updated Main" at bounding box center [179, 304] width 214 height 32
type input "Updated Main"
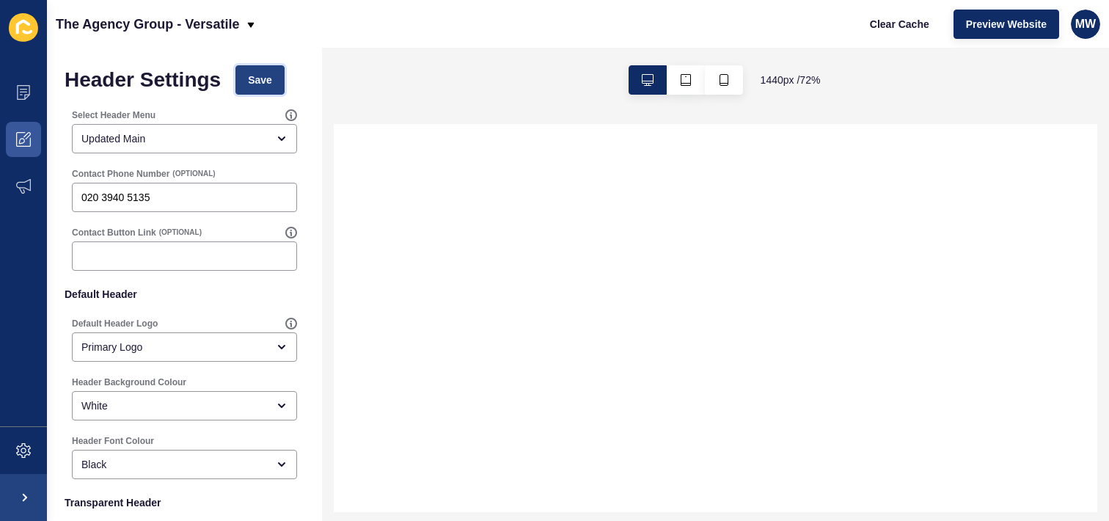
click at [259, 86] on span "Save" at bounding box center [260, 80] width 24 height 15
click at [202, 191] on input "020 3940 5135" at bounding box center [184, 197] width 206 height 15
click at [257, 76] on span "Save" at bounding box center [260, 80] width 24 height 15
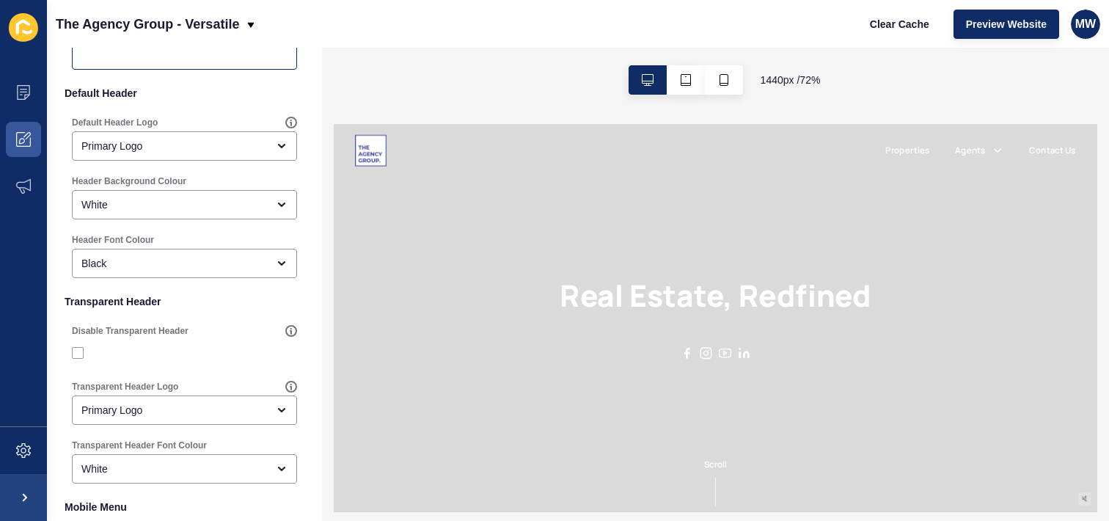
scroll to position [290, 0]
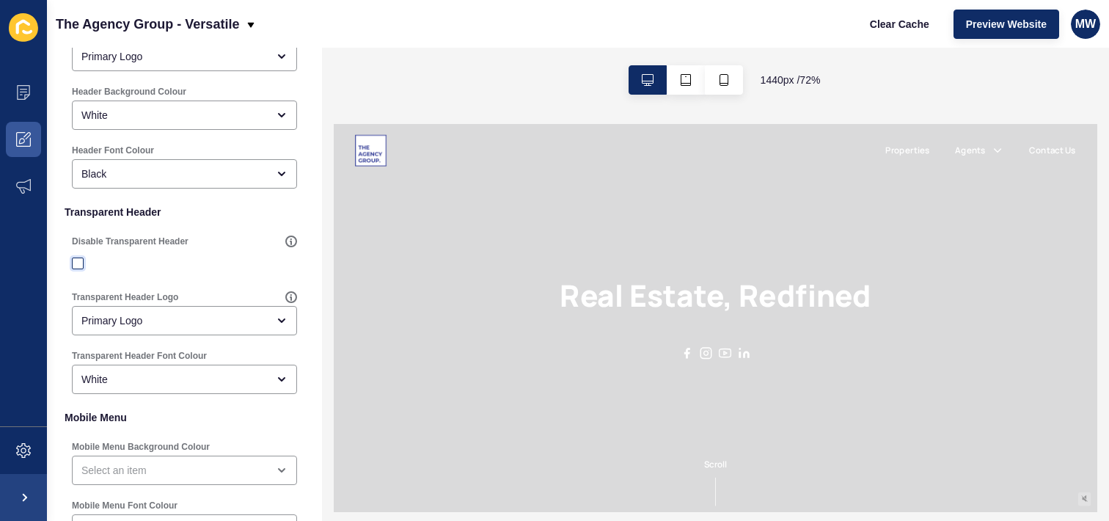
click at [78, 262] on label at bounding box center [78, 263] width 12 height 12
click at [78, 262] on input "Disable Transparent Header" at bounding box center [80, 264] width 10 height 10
checkbox input "true"
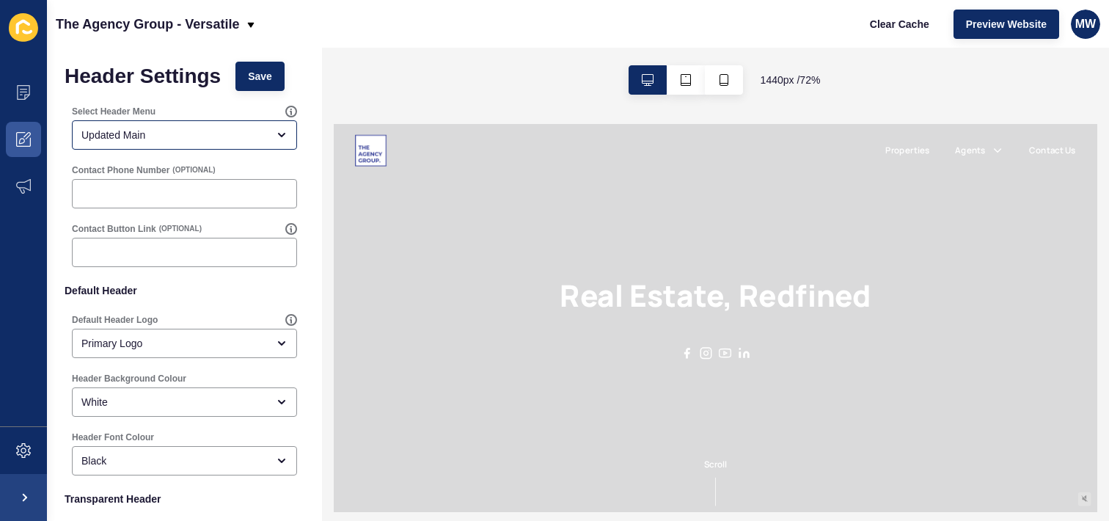
scroll to position [0, 0]
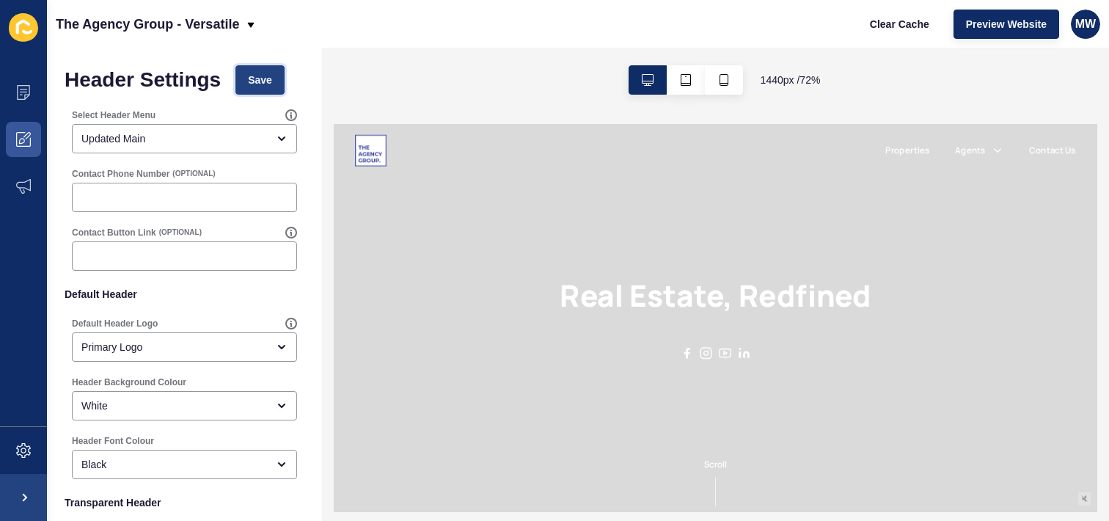
click at [271, 86] on span "Save" at bounding box center [260, 80] width 24 height 15
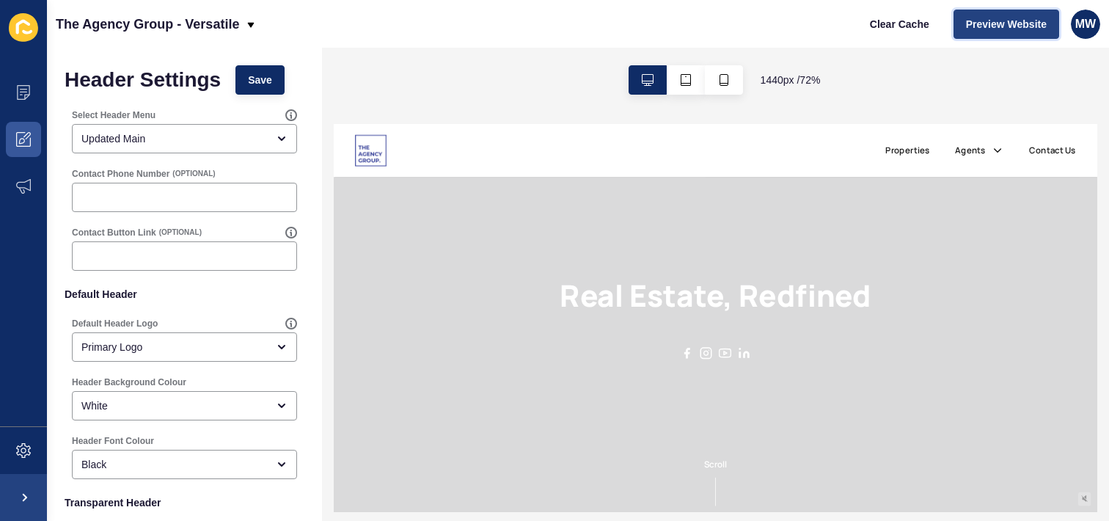
click at [1024, 29] on span "Preview Website" at bounding box center [1006, 24] width 81 height 15
click at [32, 136] on span at bounding box center [23, 139] width 47 height 47
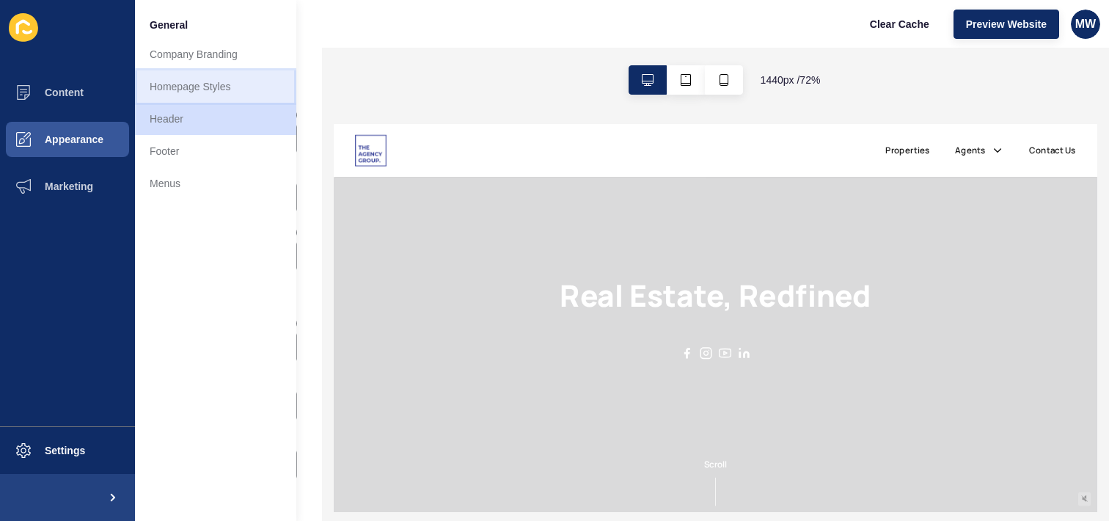
click at [191, 95] on link "Homepage Styles" at bounding box center [215, 86] width 161 height 32
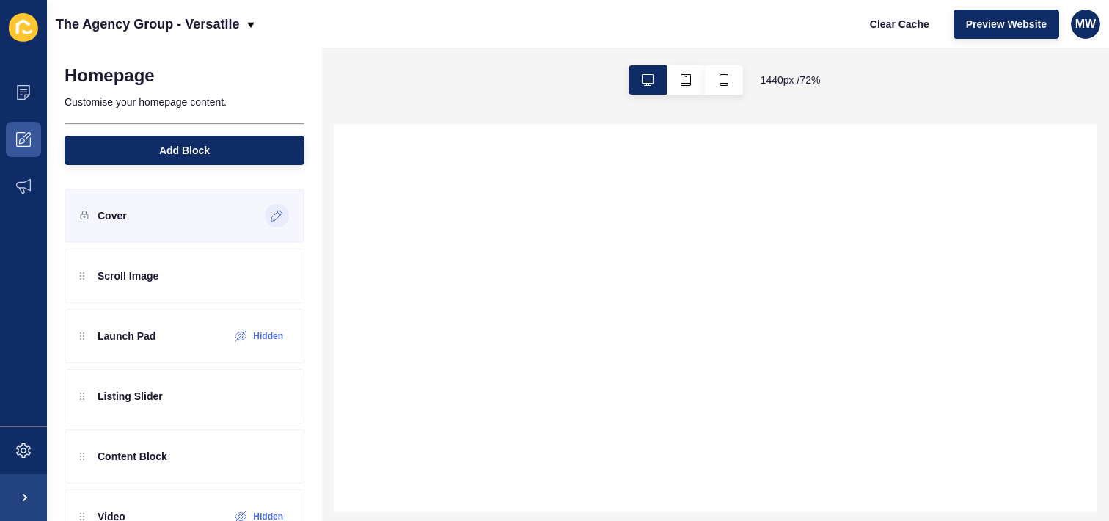
click at [271, 216] on icon at bounding box center [277, 216] width 12 height 12
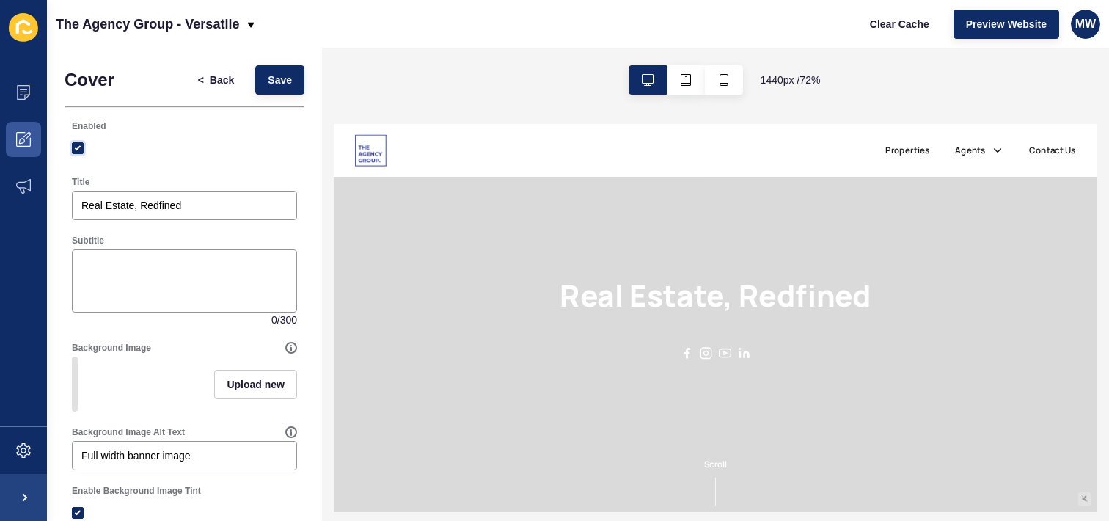
click at [75, 153] on label at bounding box center [78, 148] width 12 height 12
click at [75, 153] on input "Enabled" at bounding box center [80, 149] width 10 height 10
checkbox input "false"
click at [268, 83] on span "Save" at bounding box center [280, 80] width 24 height 15
click at [210, 84] on span "Back" at bounding box center [222, 80] width 24 height 15
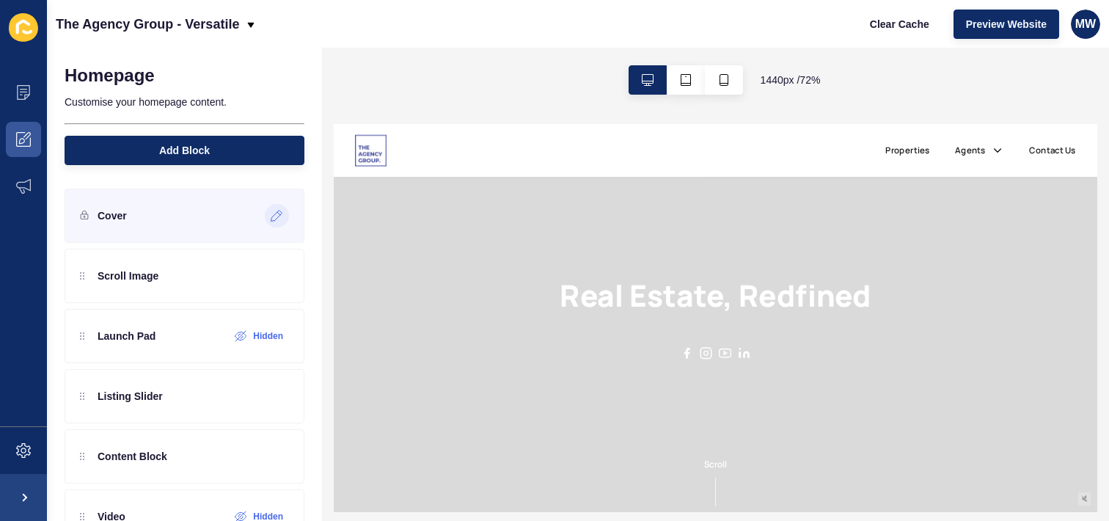
click at [271, 213] on icon at bounding box center [277, 216] width 12 height 12
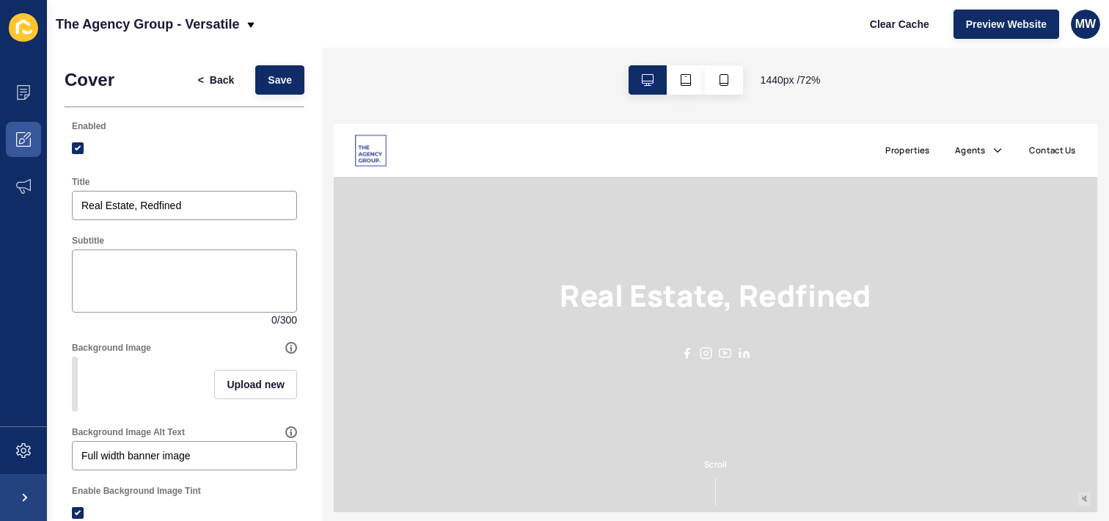
click at [70, 147] on div "Enabled" at bounding box center [184, 141] width 228 height 44
click at [79, 150] on label at bounding box center [78, 148] width 12 height 12
click at [79, 150] on input "Enabled" at bounding box center [80, 149] width 10 height 10
checkbox input "false"
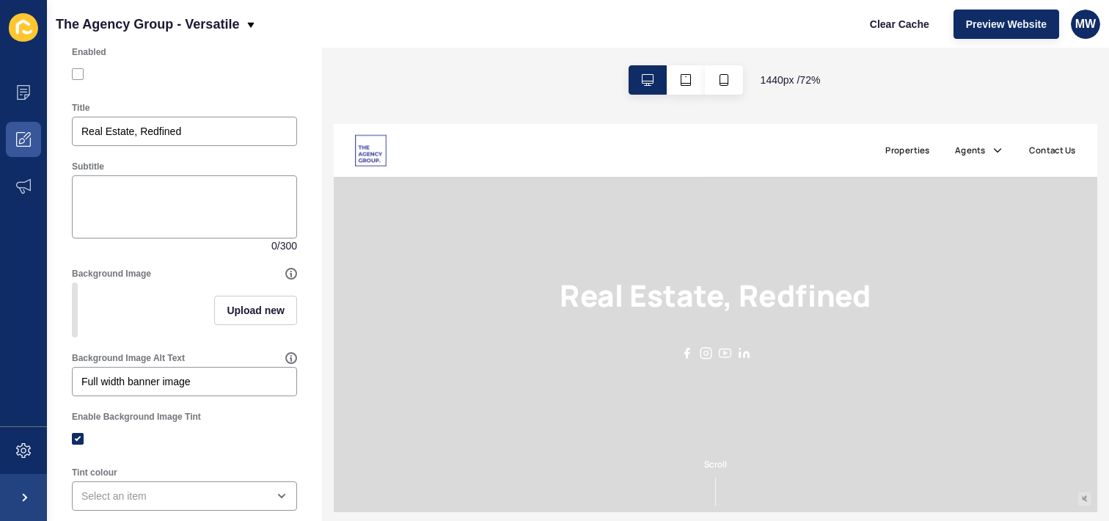
scroll to position [102, 0]
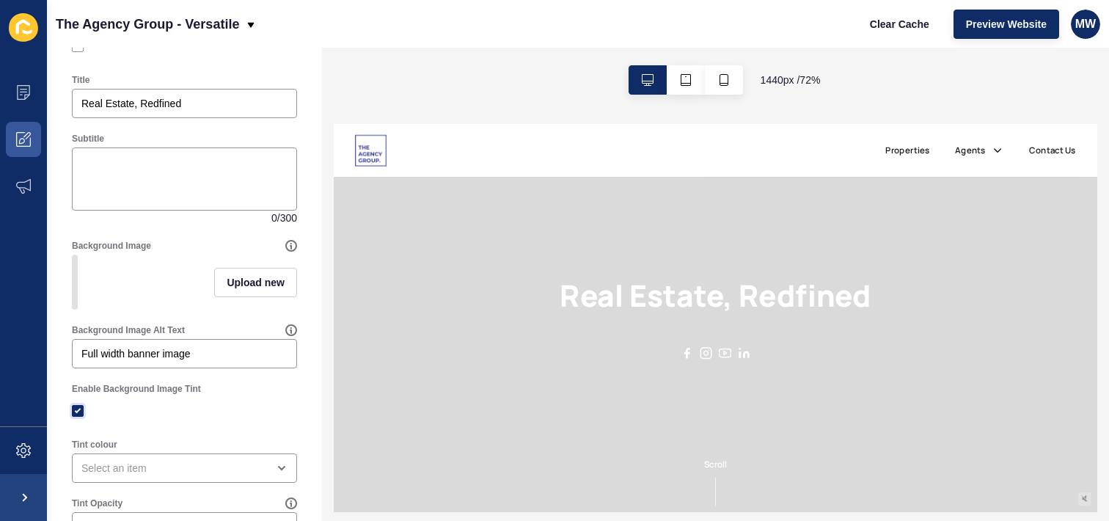
click at [78, 417] on label at bounding box center [78, 411] width 12 height 12
click at [78, 416] on input "Enable Background Image Tint" at bounding box center [80, 411] width 10 height 10
checkbox input "false"
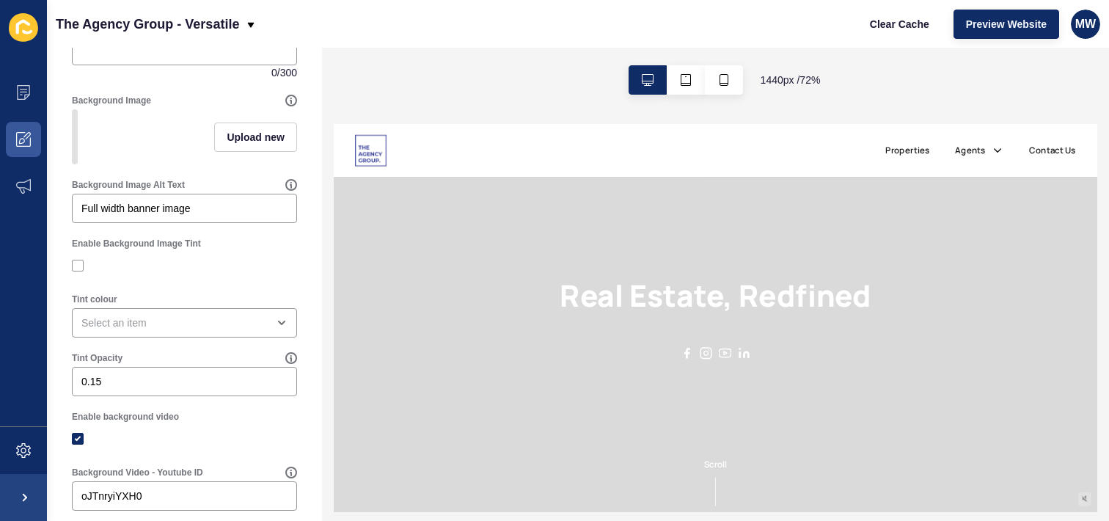
scroll to position [0, 0]
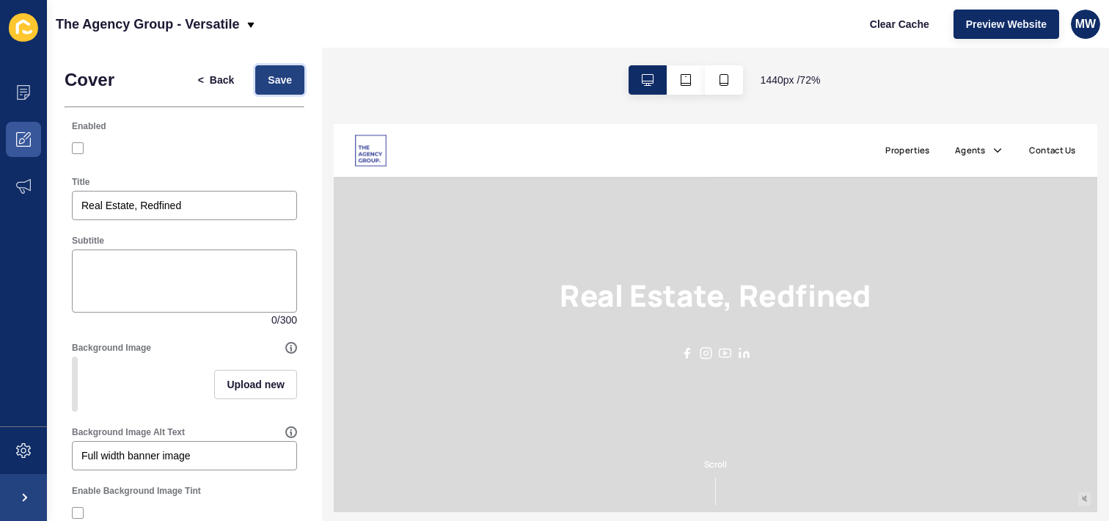
click at [255, 89] on button "Save" at bounding box center [279, 79] width 49 height 29
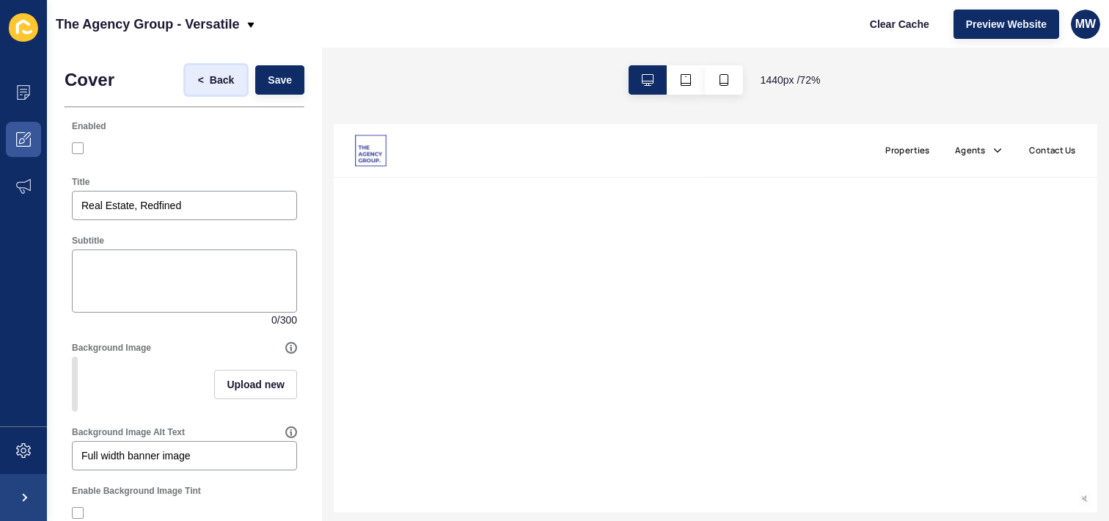
click at [210, 82] on span "Back" at bounding box center [222, 80] width 24 height 15
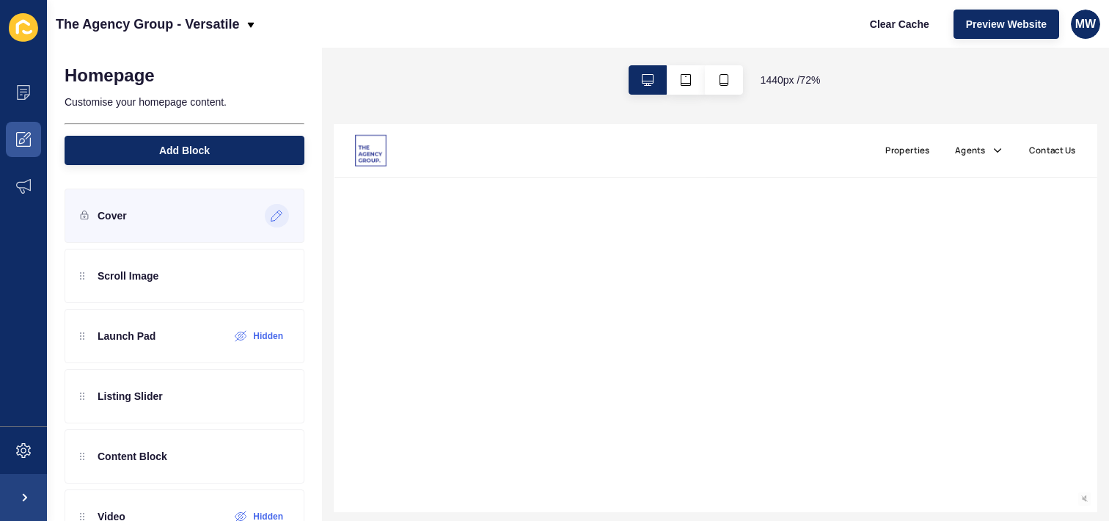
click at [265, 213] on div at bounding box center [277, 215] width 24 height 23
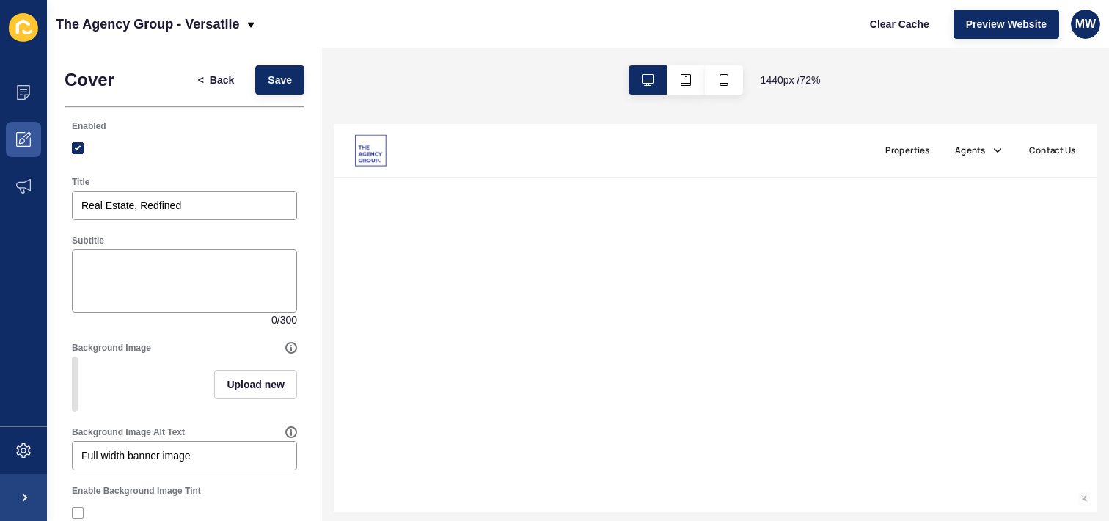
scroll to position [140, 0]
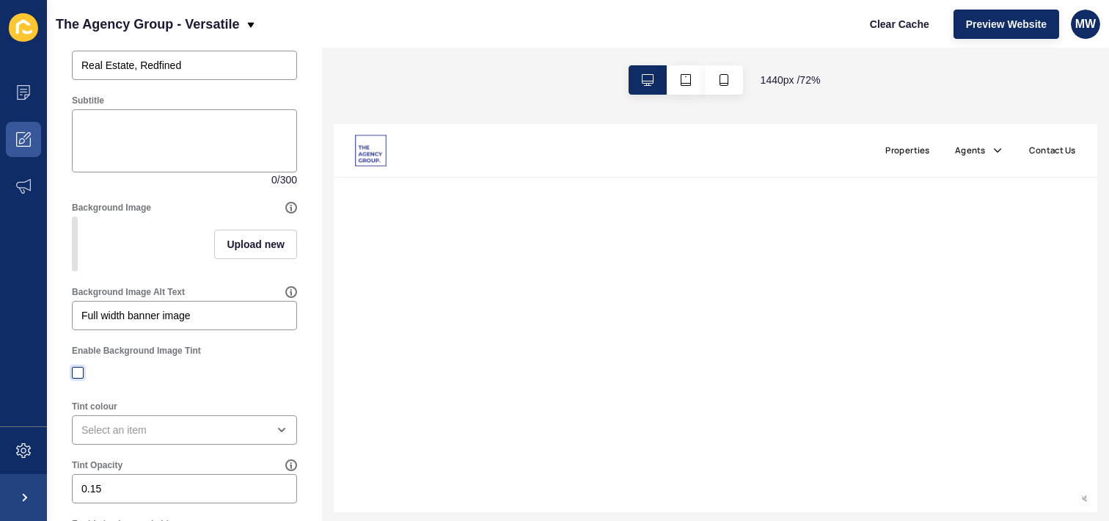
click at [75, 379] on label at bounding box center [78, 373] width 12 height 12
click at [75, 378] on input "Enable Background Image Tint" at bounding box center [80, 373] width 10 height 10
checkbox input "true"
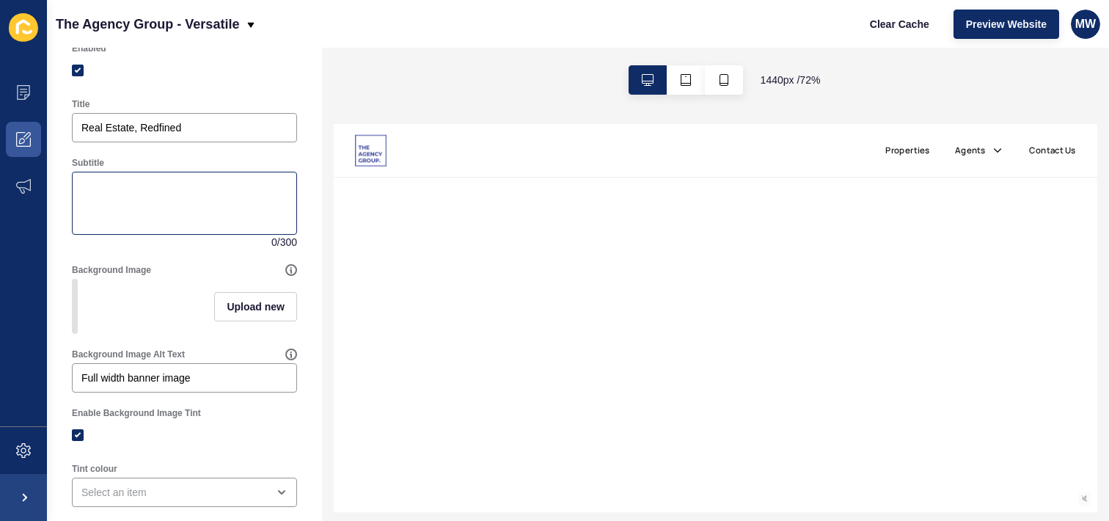
scroll to position [0, 0]
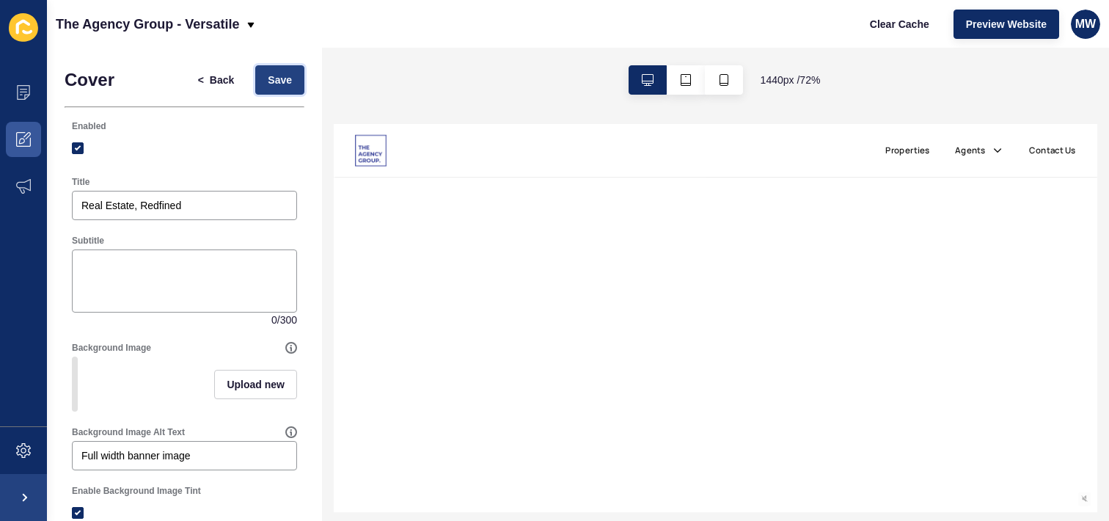
click at [255, 87] on button "Save" at bounding box center [279, 79] width 49 height 29
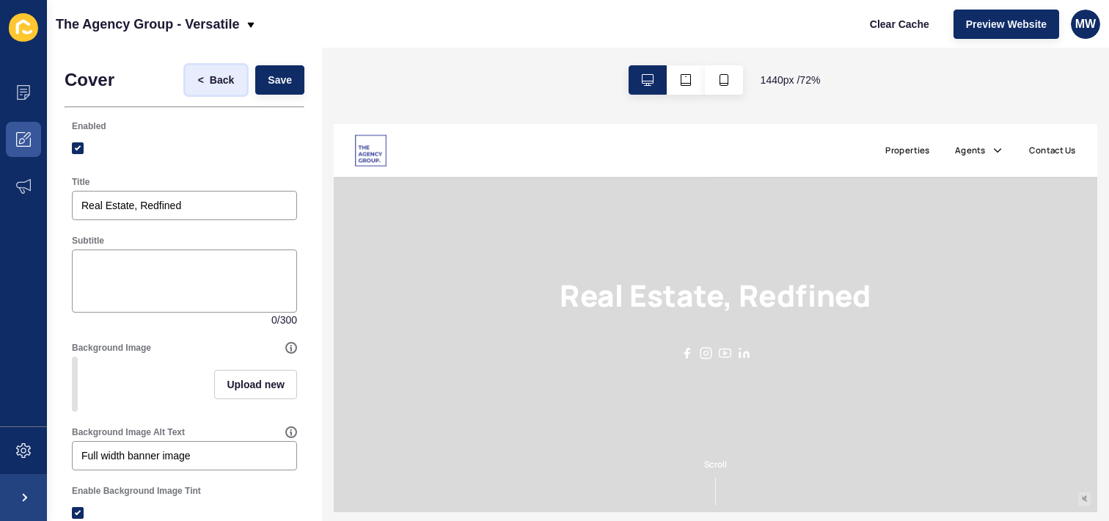
click at [210, 91] on button "< Back" at bounding box center [217, 79] width 62 height 29
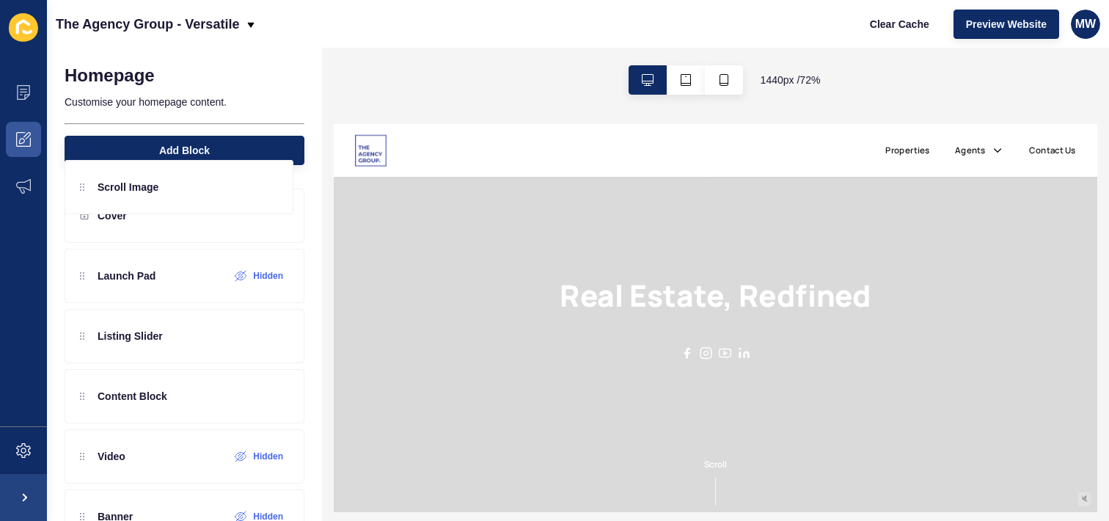
drag, startPoint x: 87, startPoint y: 279, endPoint x: 90, endPoint y: 180, distance: 99.8
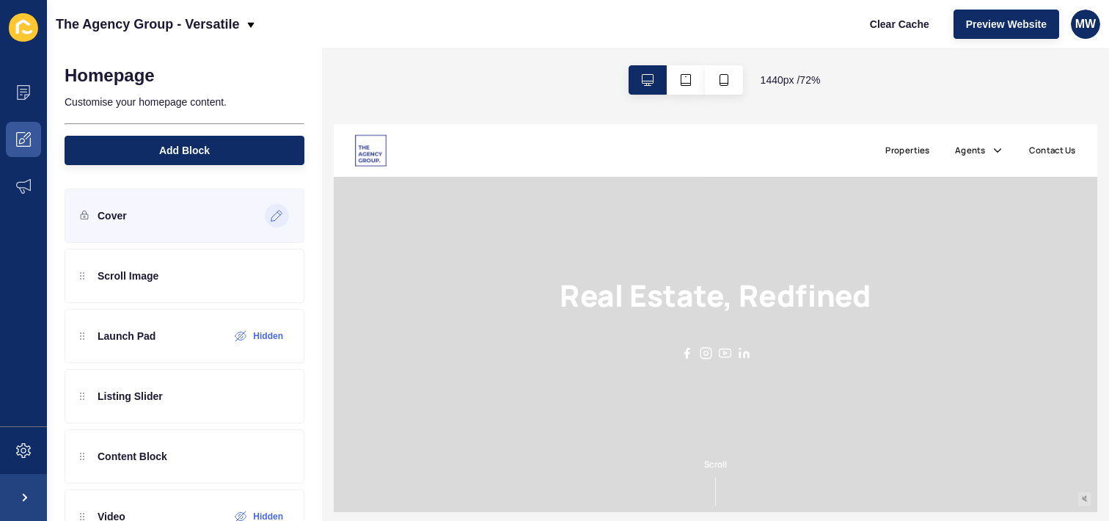
click at [271, 216] on icon at bounding box center [277, 216] width 12 height 12
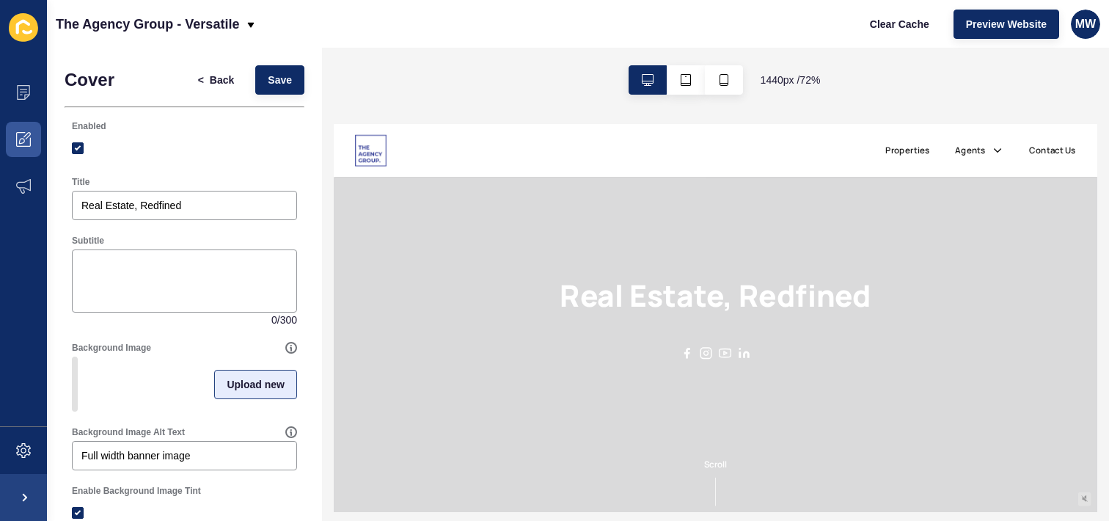
scroll to position [293, 0]
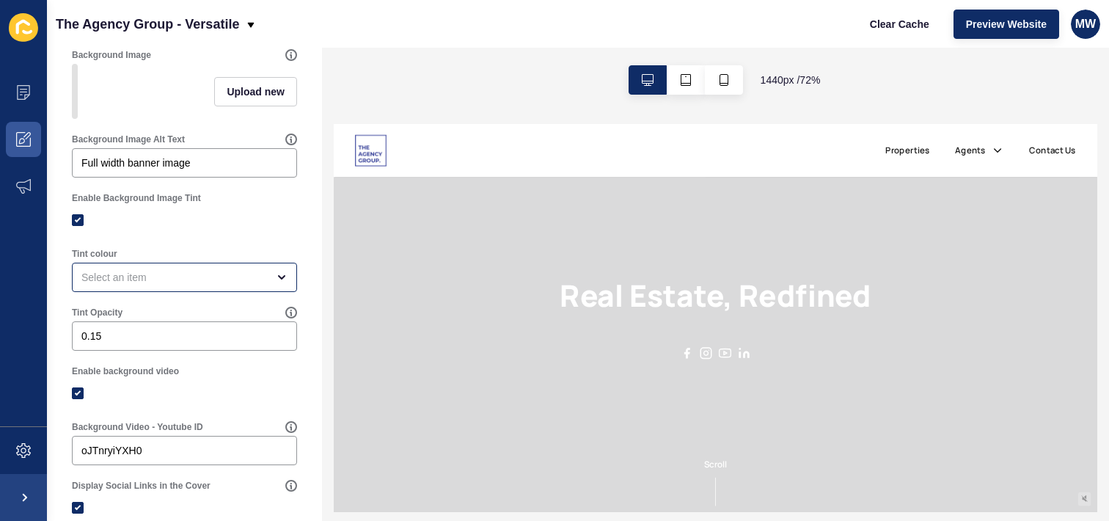
click at [158, 293] on div "Tint colour" at bounding box center [184, 269] width 228 height 47
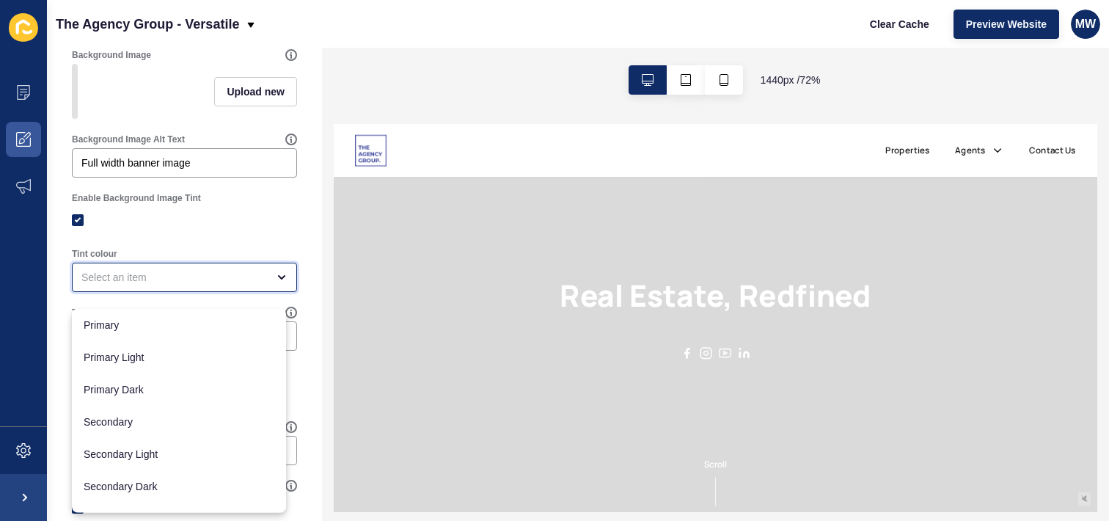
click at [157, 292] on div "close menu" at bounding box center [184, 277] width 225 height 29
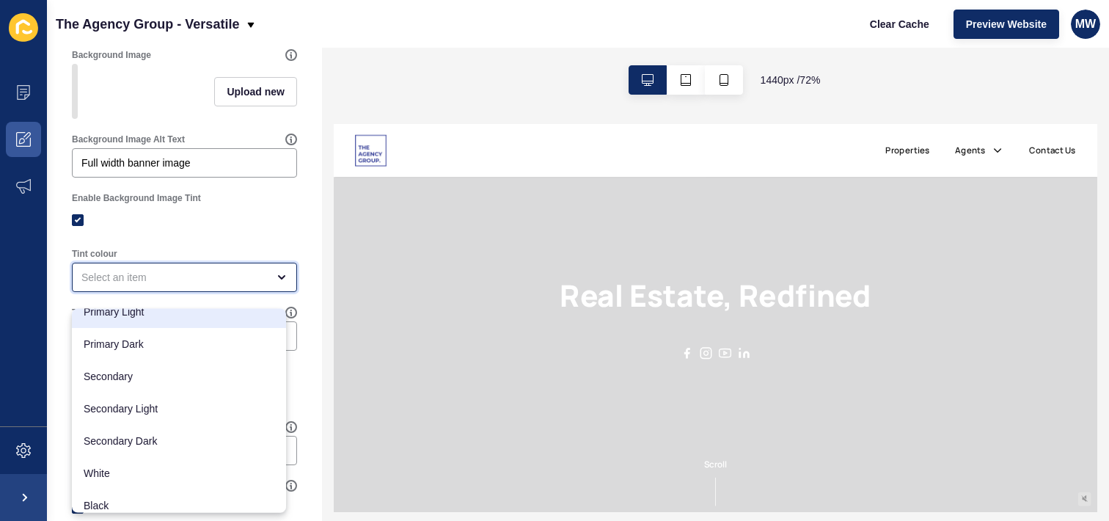
scroll to position [54, 0]
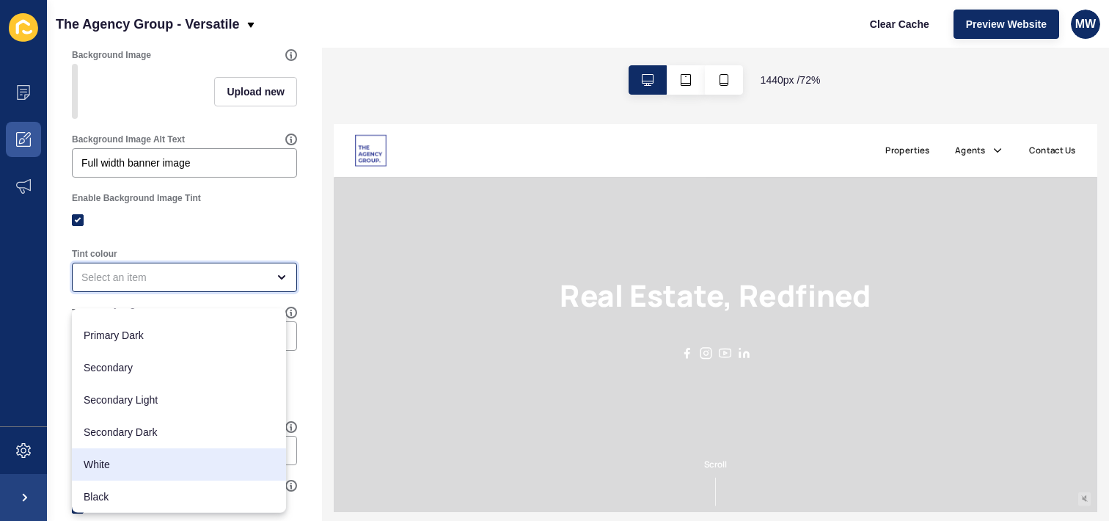
click at [150, 460] on span "White" at bounding box center [179, 464] width 191 height 15
type input "White"
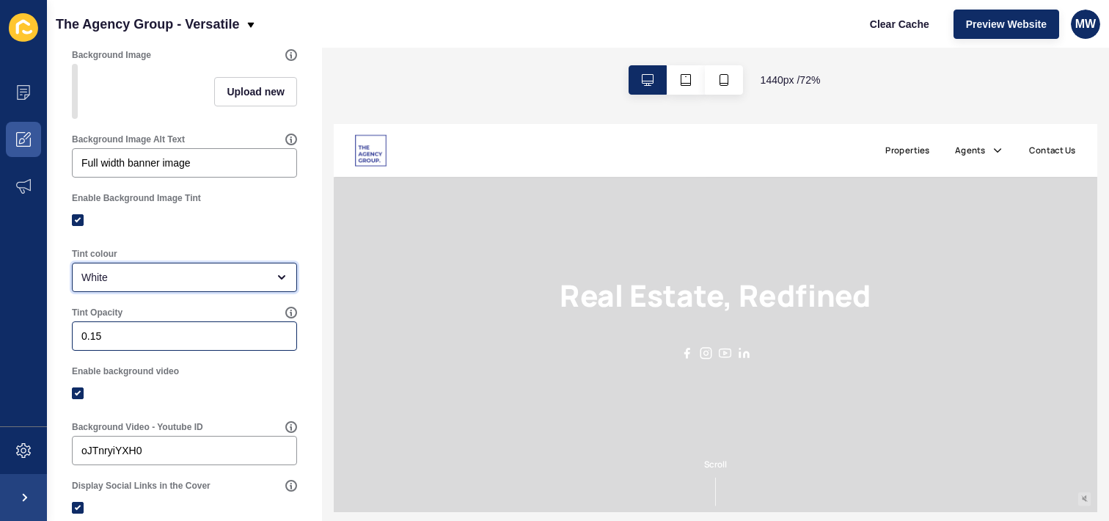
scroll to position [0, 0]
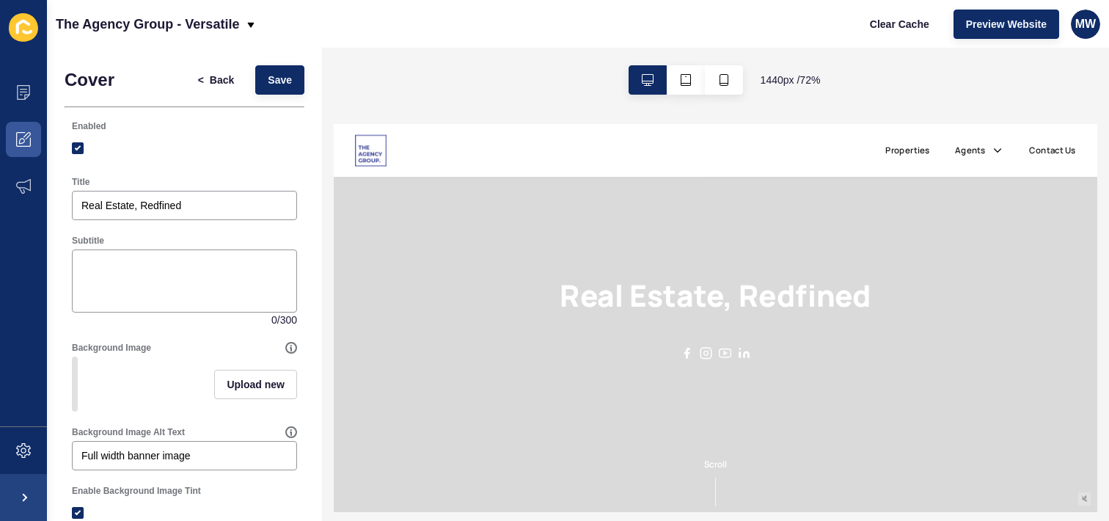
click at [267, 98] on div "< Back Save" at bounding box center [245, 80] width 128 height 38
click at [270, 85] on span "Save" at bounding box center [280, 80] width 24 height 15
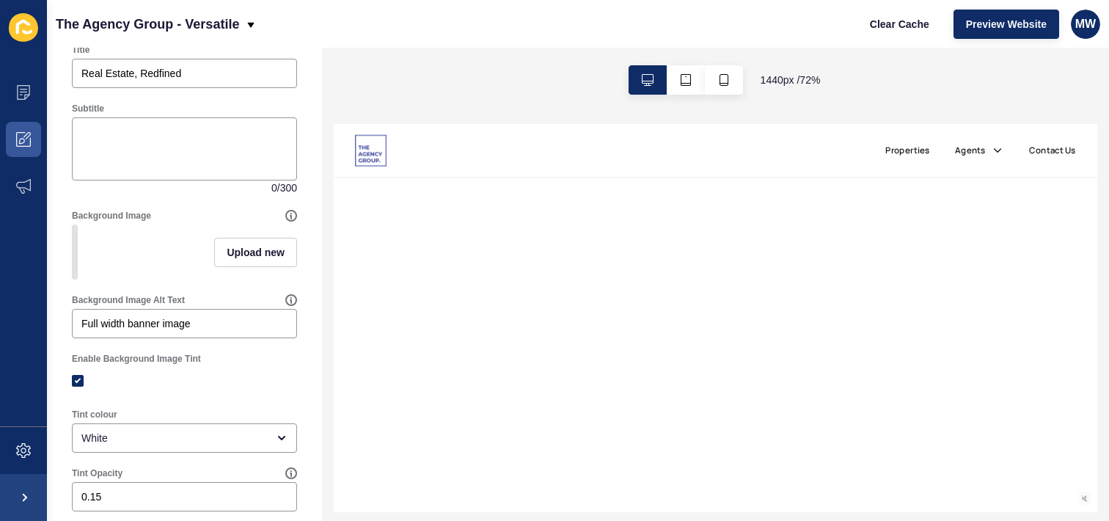
scroll to position [277, 0]
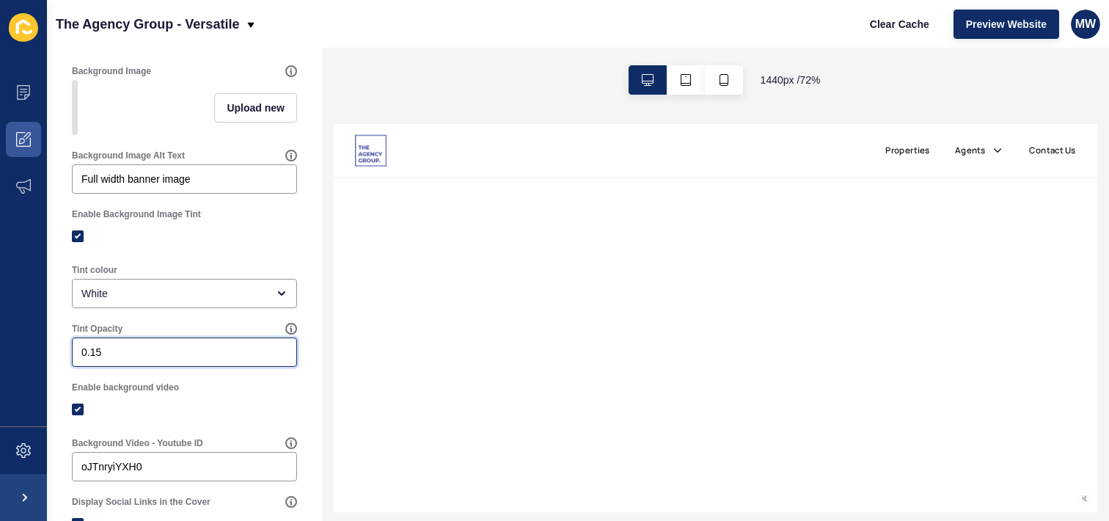
click at [144, 359] on input "0.15" at bounding box center [184, 352] width 206 height 15
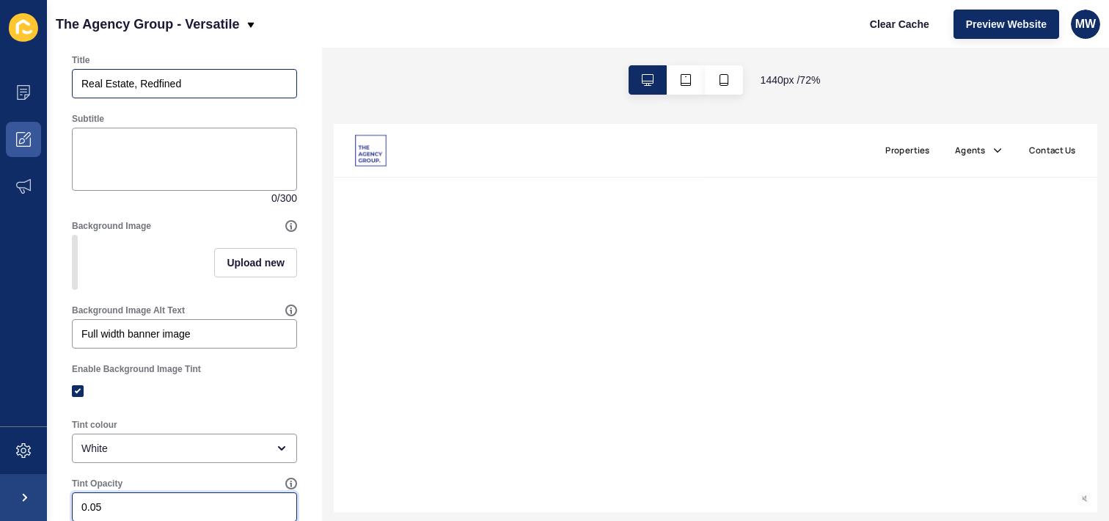
scroll to position [0, 0]
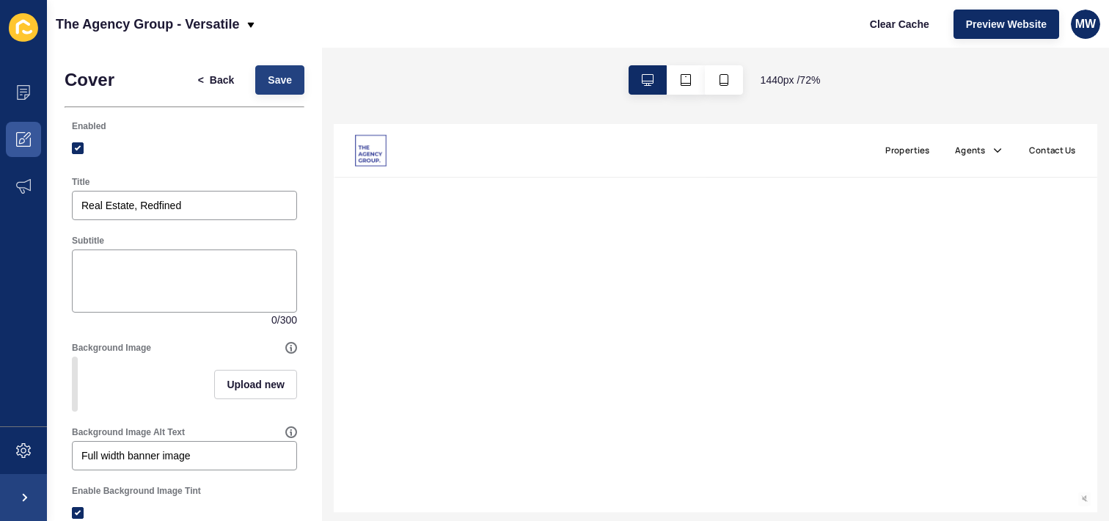
type input "0.05"
click at [278, 84] on span "Save" at bounding box center [280, 80] width 24 height 15
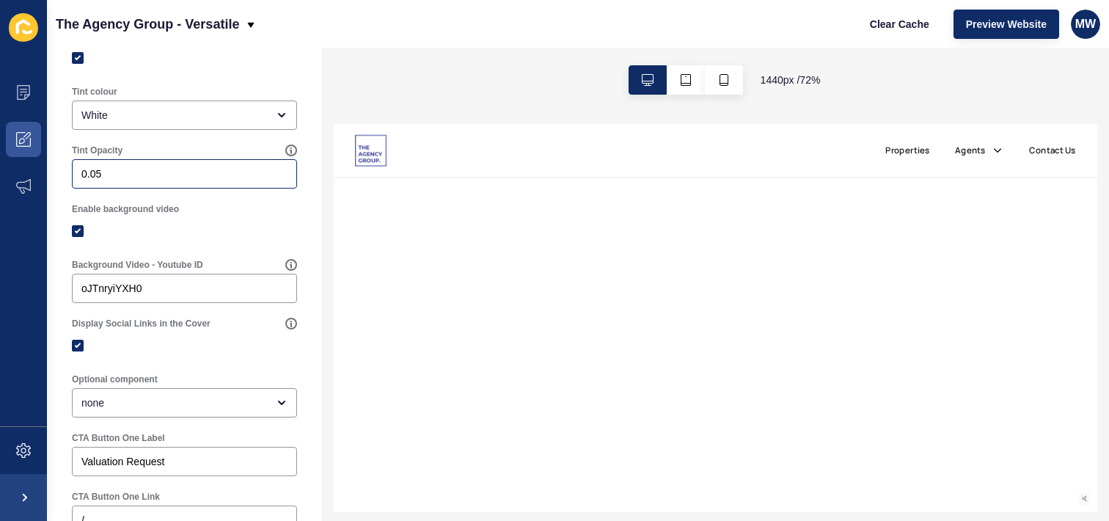
scroll to position [453, 0]
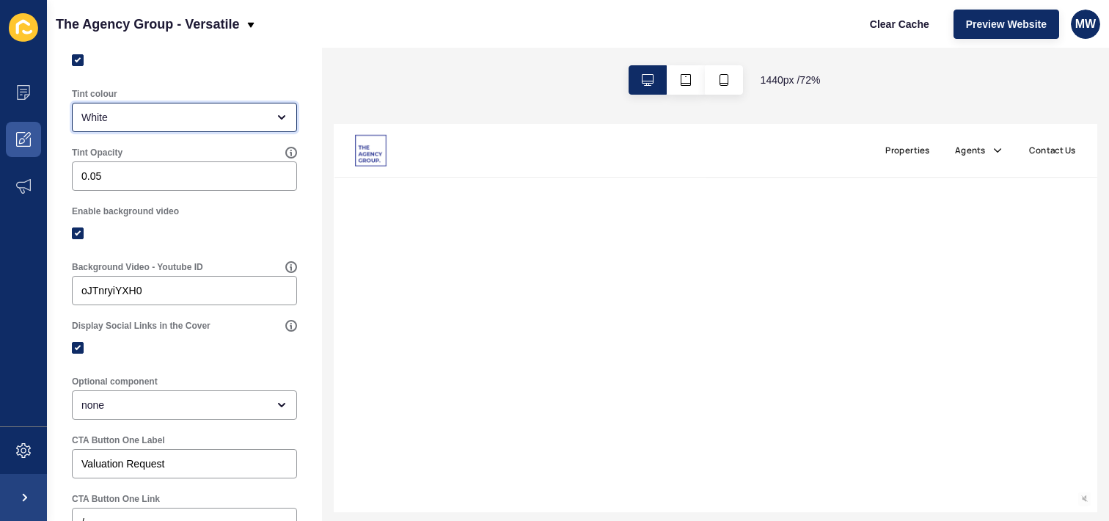
click at [180, 132] on div "White" at bounding box center [184, 117] width 225 height 29
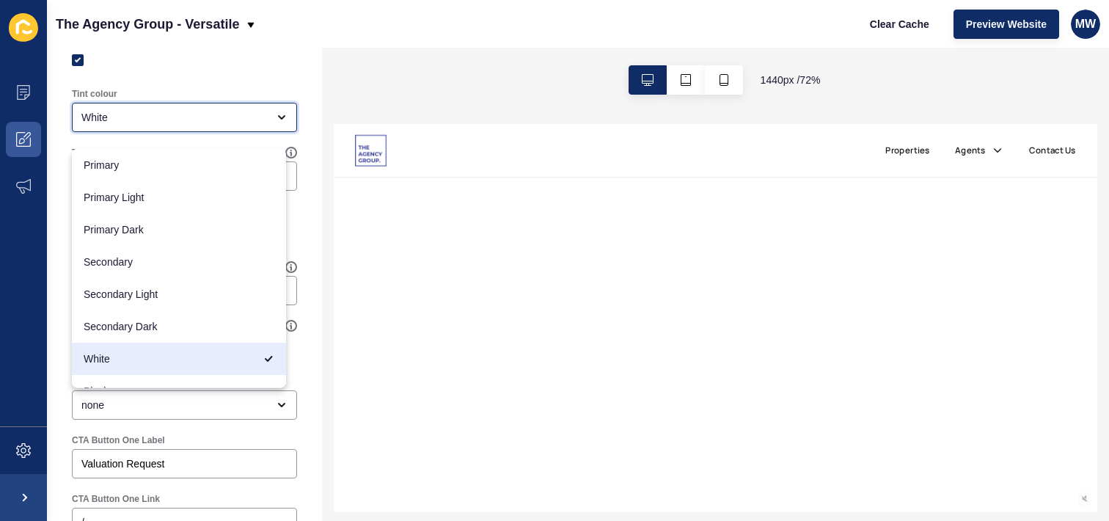
scroll to position [19, 0]
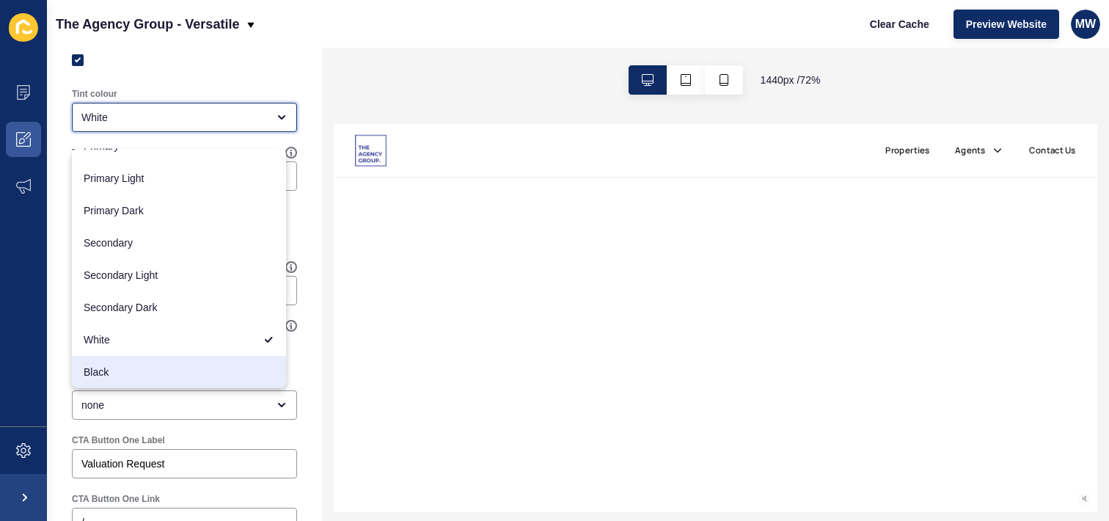
click at [119, 365] on span "Black" at bounding box center [179, 372] width 191 height 15
type input "Black"
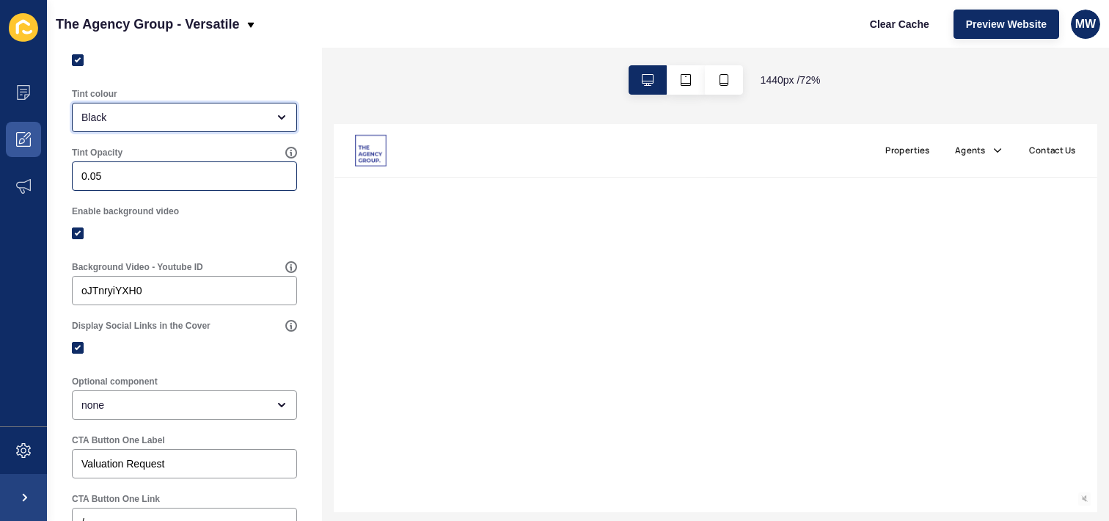
scroll to position [0, 0]
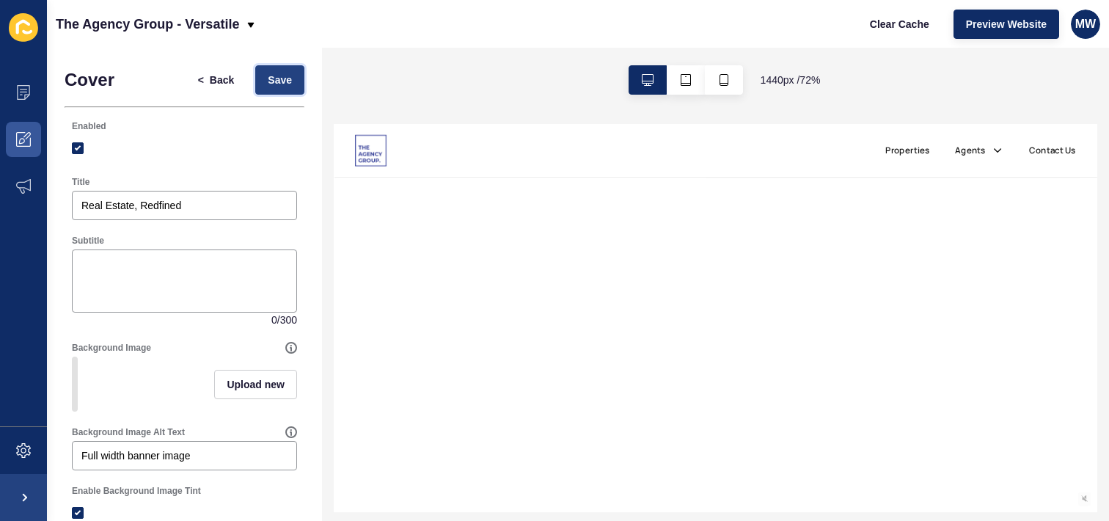
click at [277, 84] on span "Save" at bounding box center [280, 80] width 24 height 15
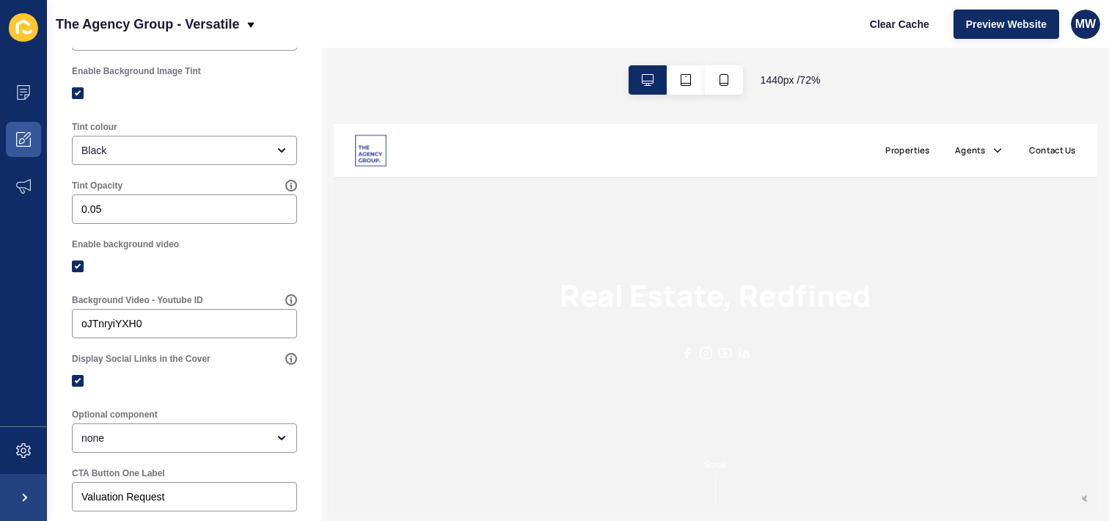
scroll to position [416, 0]
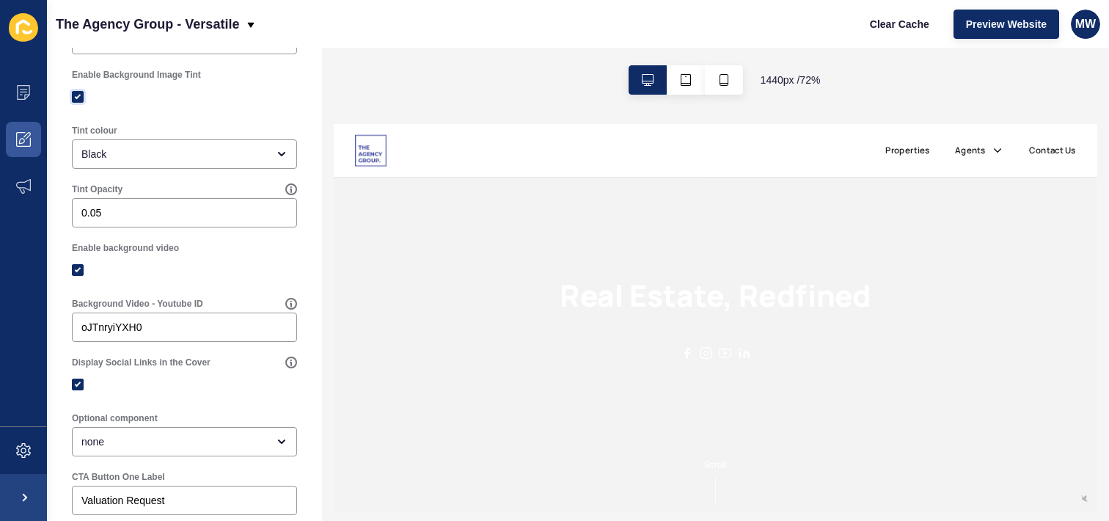
click at [79, 103] on label at bounding box center [78, 97] width 12 height 12
click at [79, 102] on input "Enable Background Image Tint" at bounding box center [80, 97] width 10 height 10
checkbox input "false"
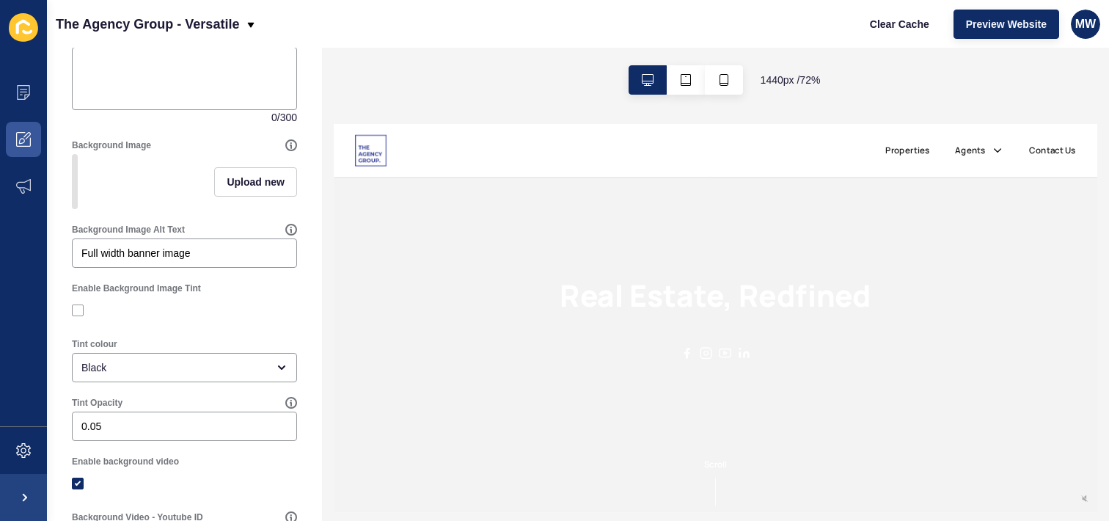
scroll to position [0, 0]
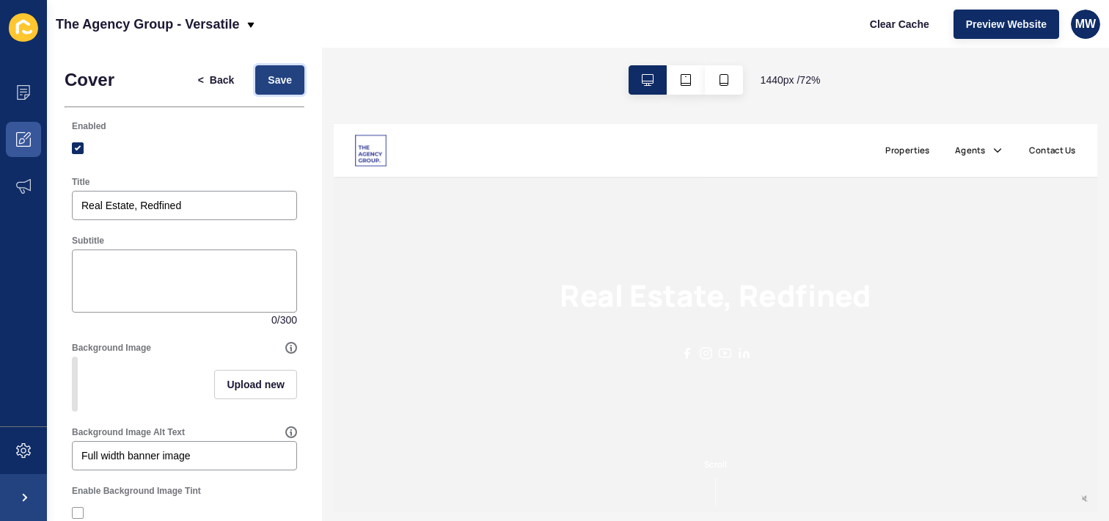
click at [268, 85] on span "Save" at bounding box center [280, 80] width 24 height 15
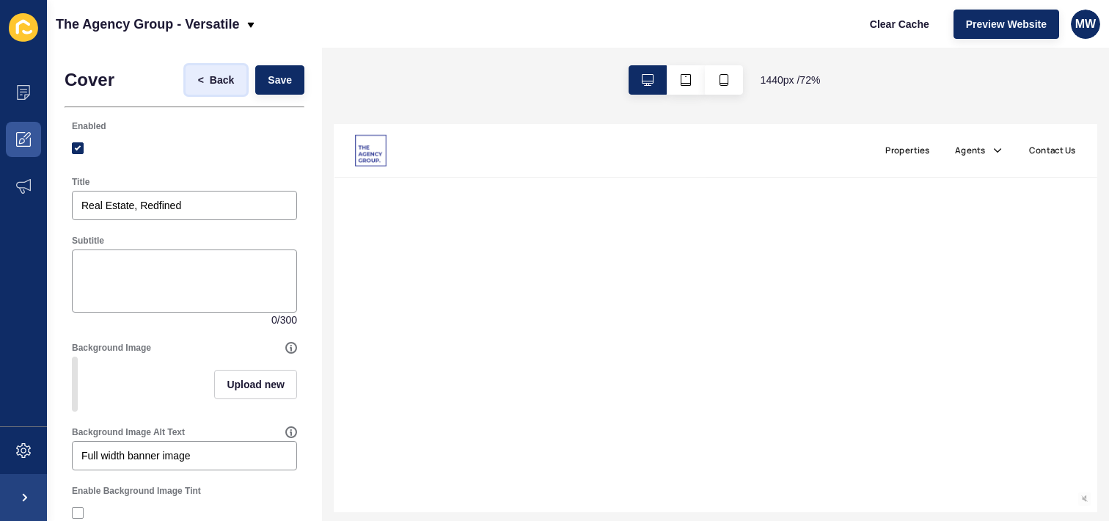
click at [210, 82] on span "Back" at bounding box center [222, 80] width 24 height 15
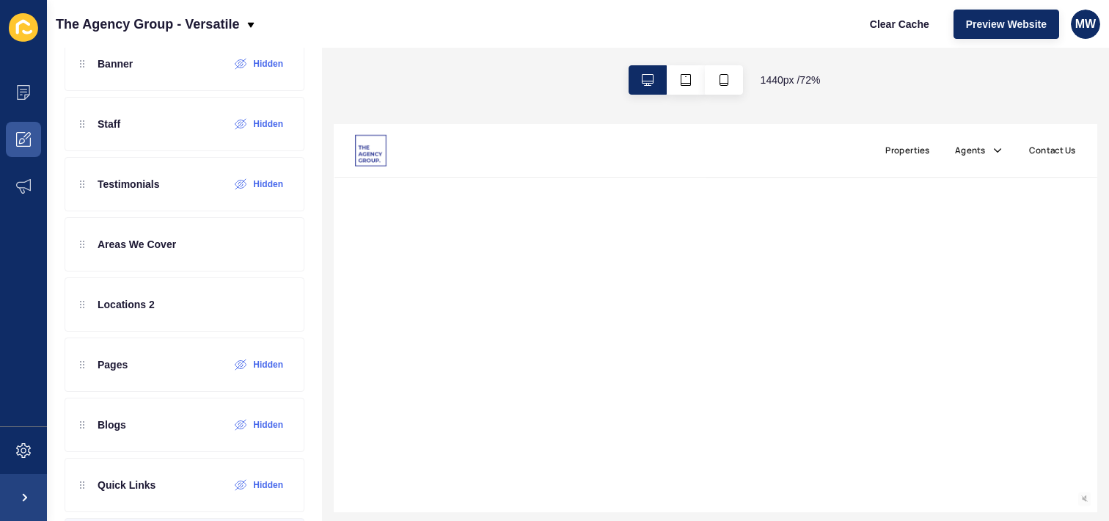
scroll to position [648, 0]
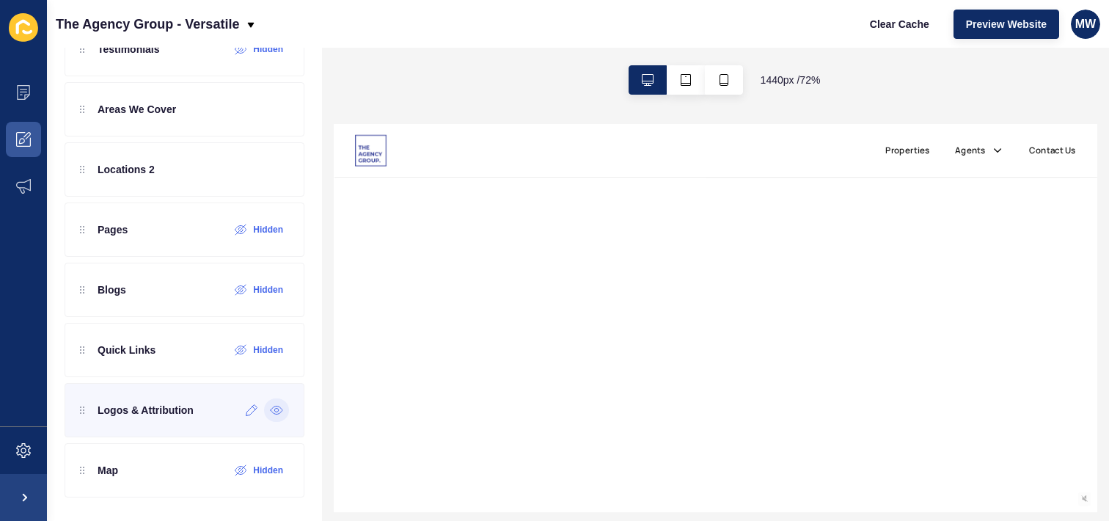
click at [277, 408] on div at bounding box center [276, 409] width 25 height 23
click at [266, 417] on div at bounding box center [276, 409] width 25 height 23
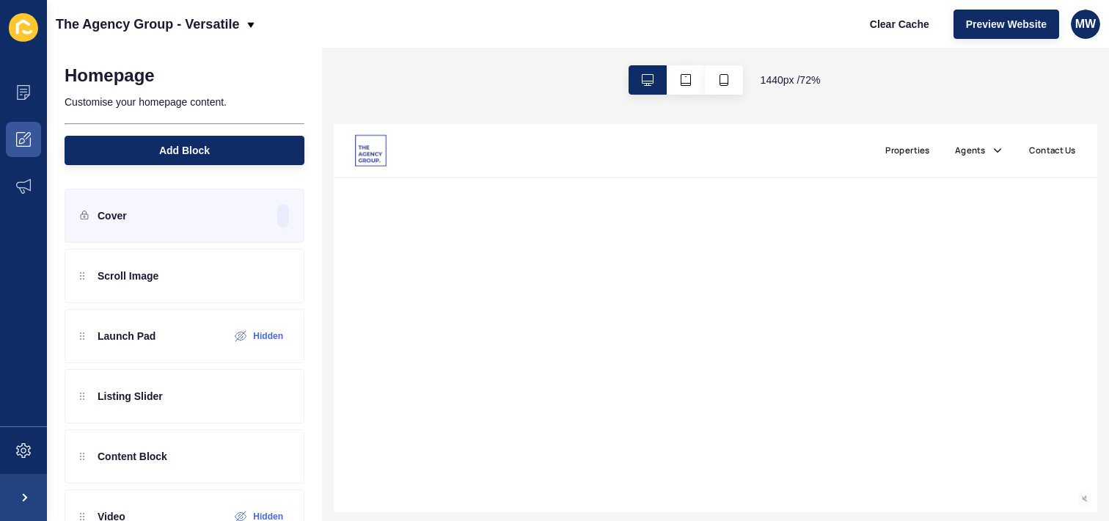
scroll to position [316, 0]
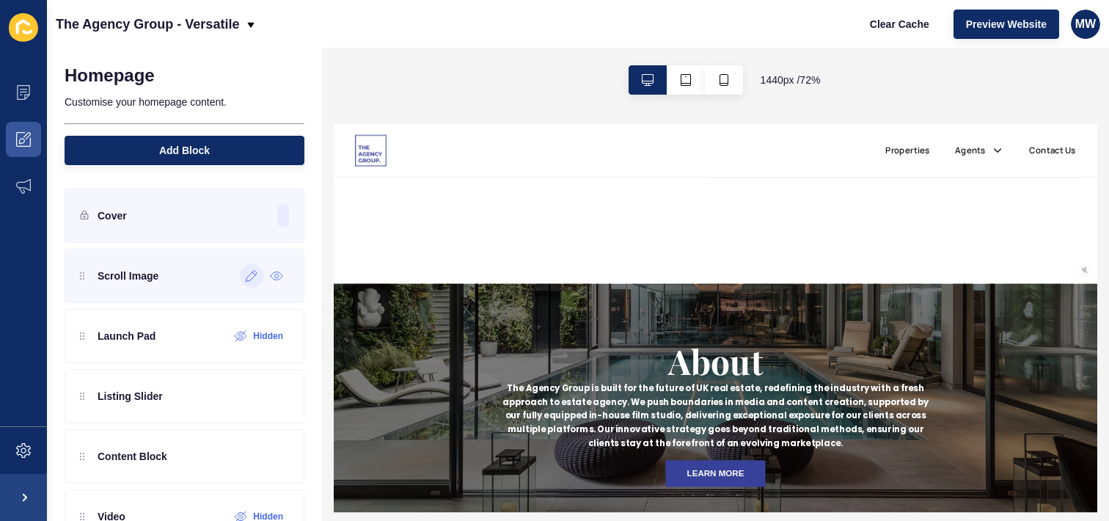
click at [247, 277] on div at bounding box center [252, 275] width 24 height 23
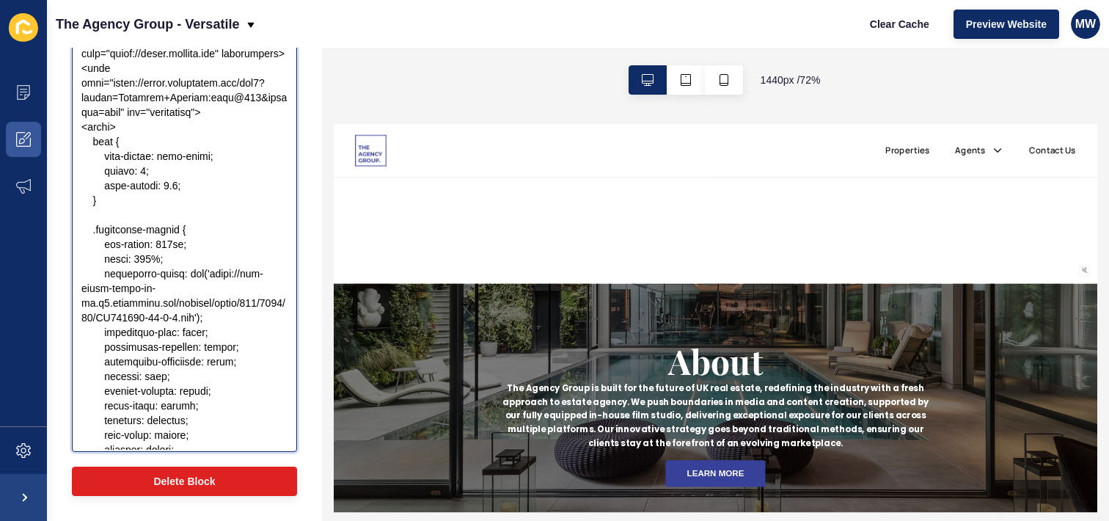
scroll to position [15, 0]
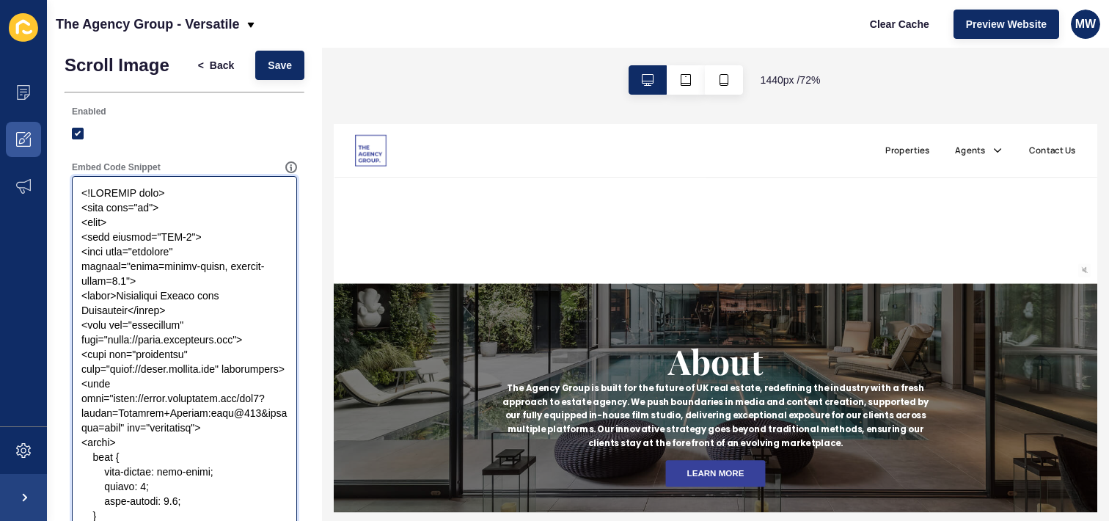
drag, startPoint x: 119, startPoint y: 432, endPoint x: 76, endPoint y: 186, distance: 249.4
click at [76, 186] on textarea "Embed Code Snippet" at bounding box center [184, 471] width 221 height 587
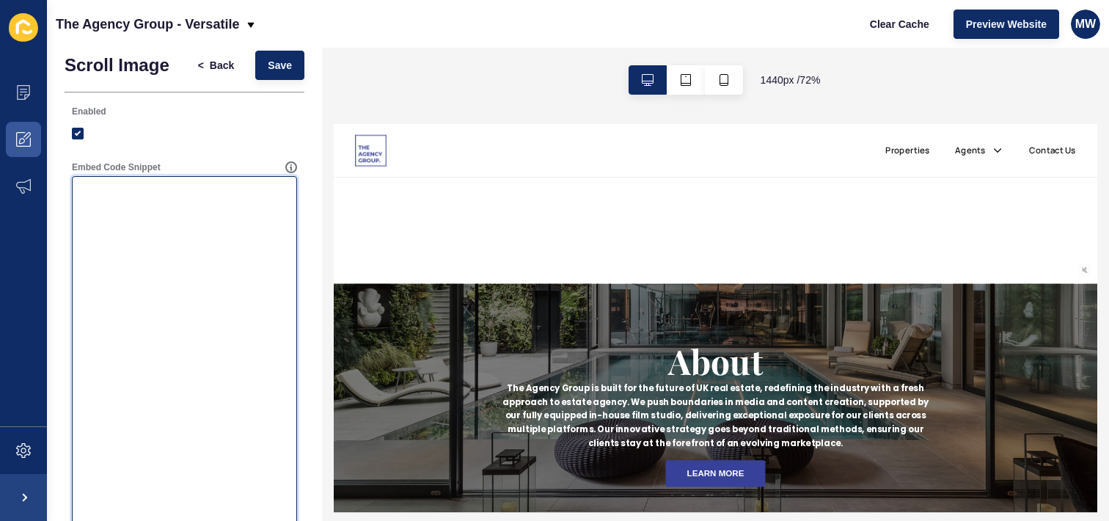
scroll to position [0, 0]
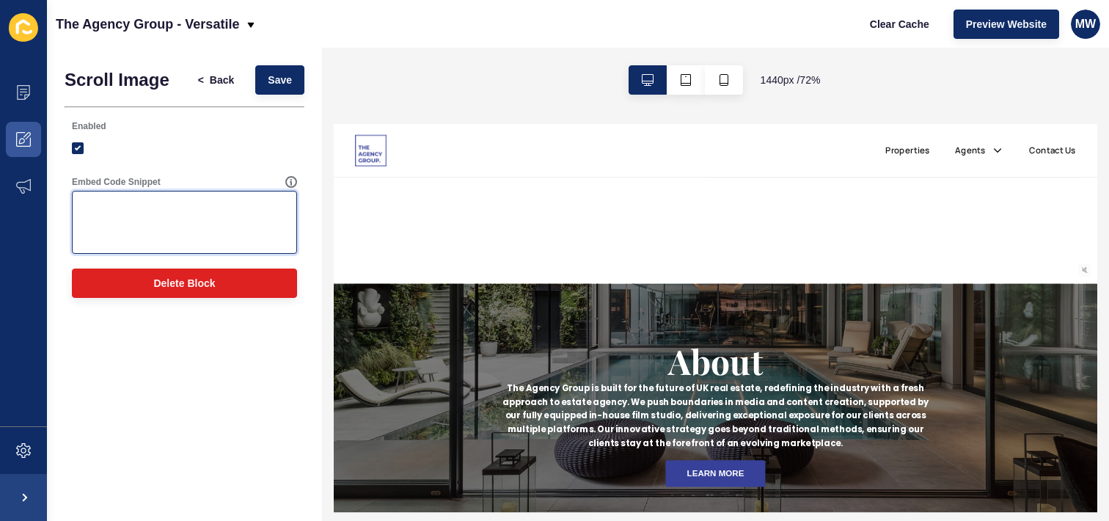
paste textarea "<!DOCTYPE html> <html lang="en"> <head> <meta charset="UTF-8"> <meta name="view…"
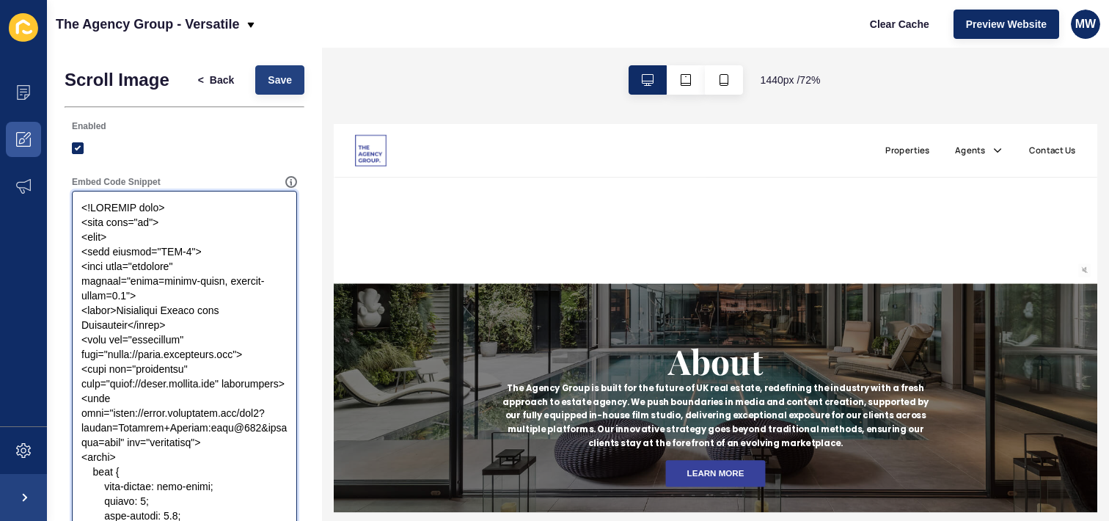
type textarea "<!DOCTYPE html> <html lang="en"> <head> <meta charset="UTF-8"> <meta name="view…"
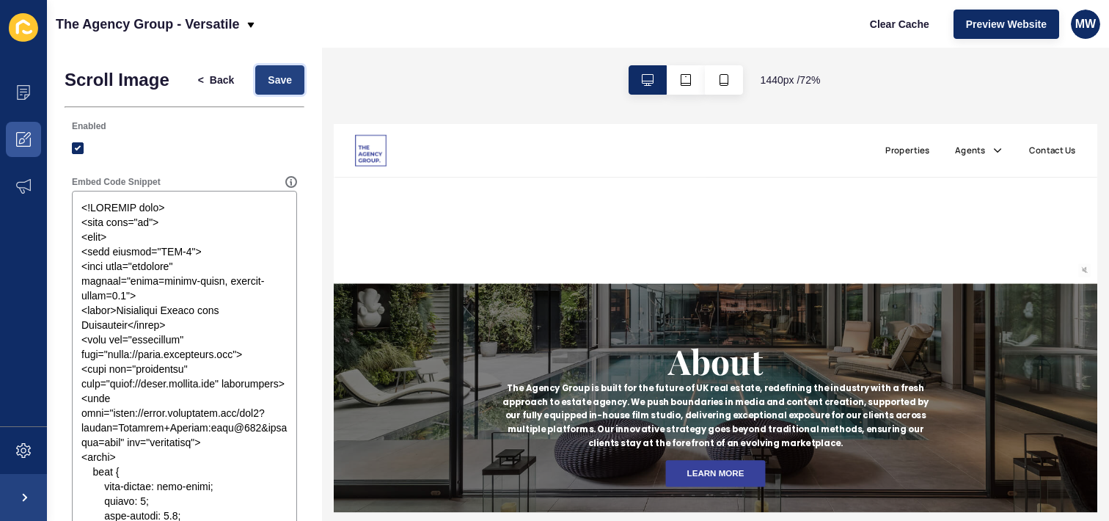
click at [268, 83] on span "Save" at bounding box center [280, 80] width 24 height 15
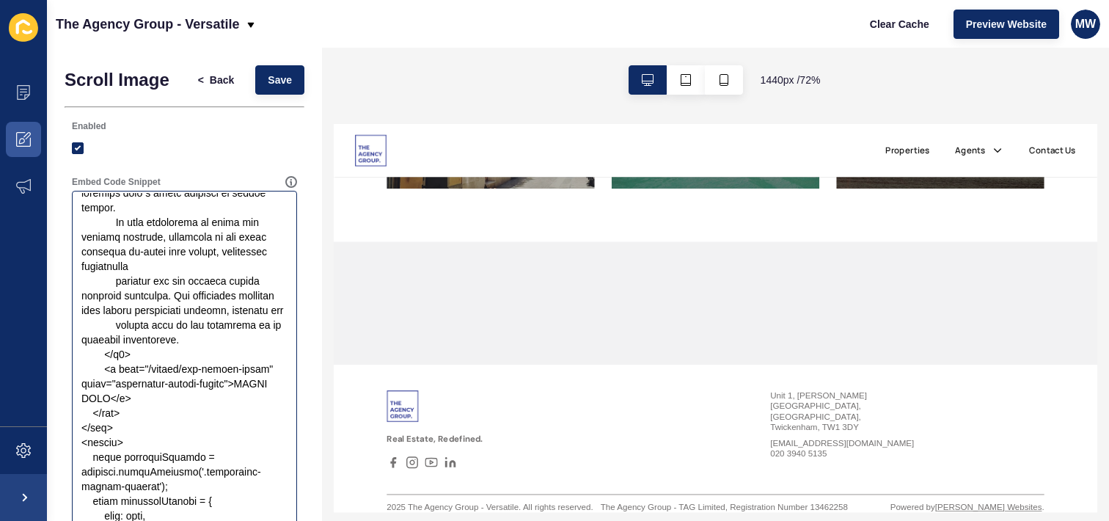
scroll to position [1760, 0]
click at [210, 80] on span "Back" at bounding box center [222, 80] width 24 height 15
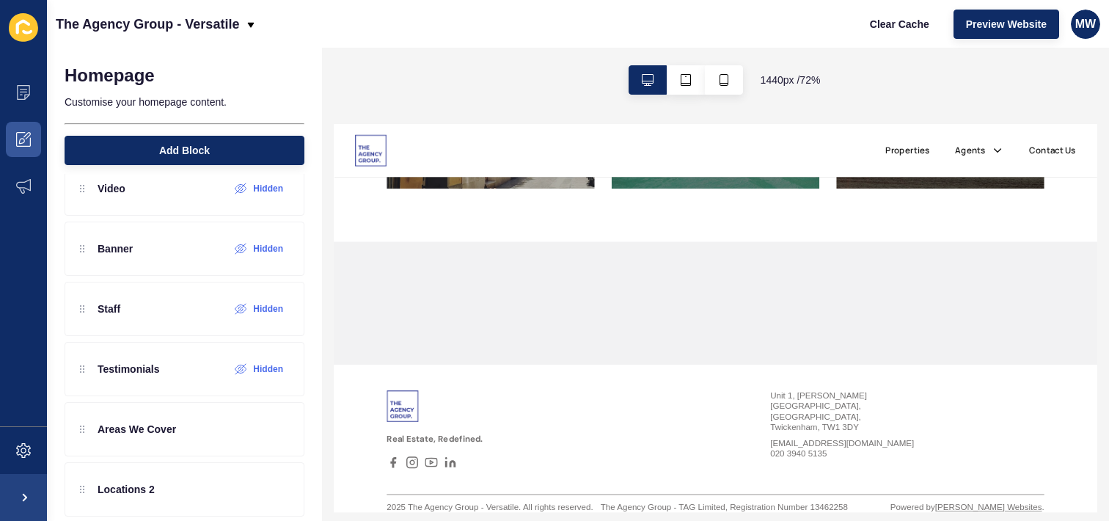
scroll to position [648, 0]
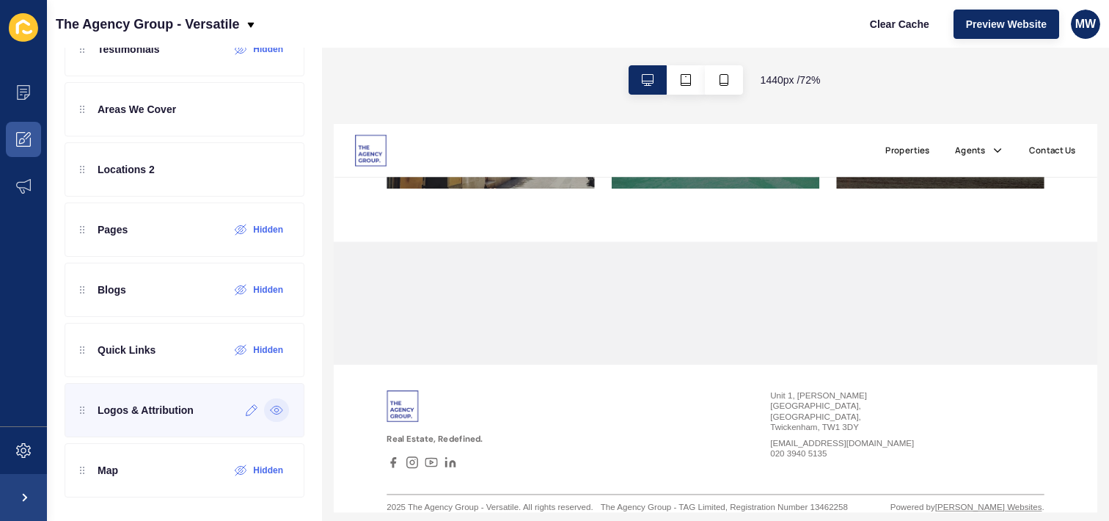
click at [270, 410] on icon at bounding box center [276, 410] width 13 height 12
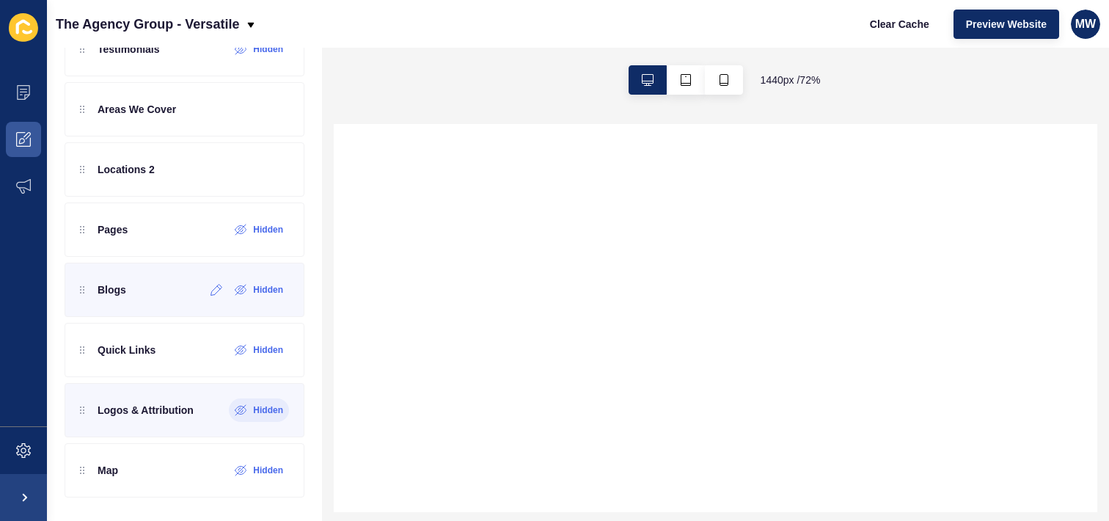
scroll to position [0, 0]
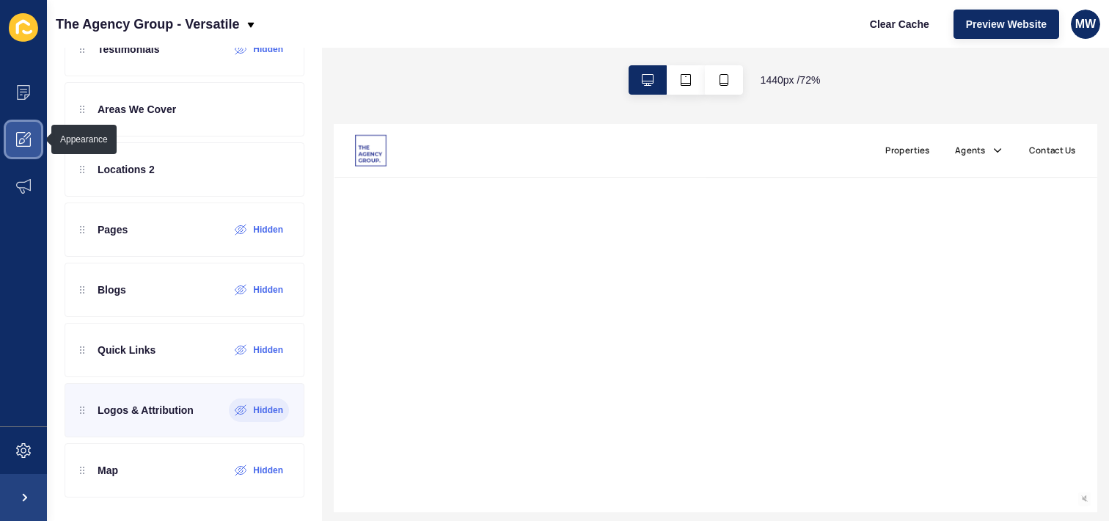
click at [12, 138] on span at bounding box center [23, 139] width 47 height 47
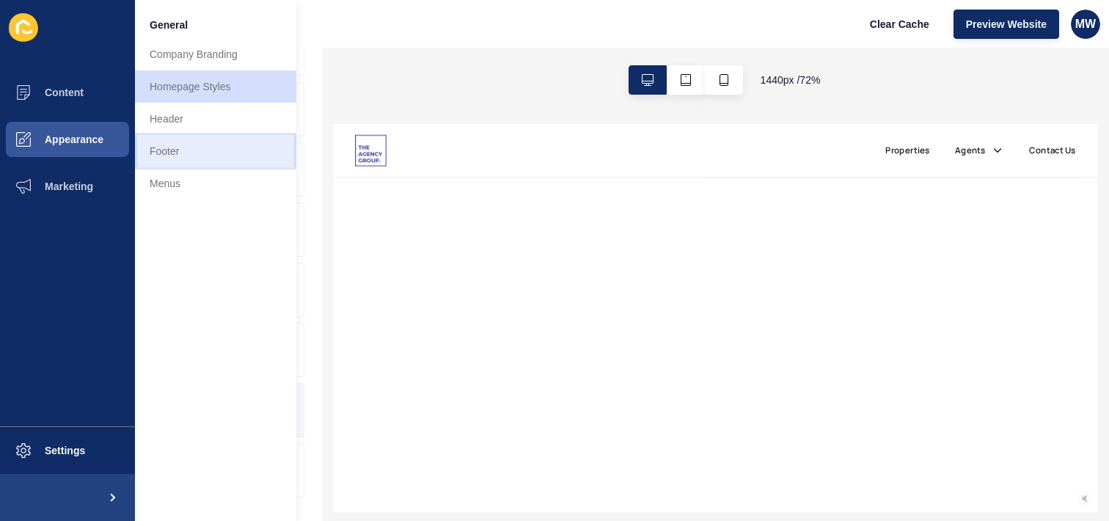
click at [191, 142] on link "Footer" at bounding box center [215, 151] width 161 height 32
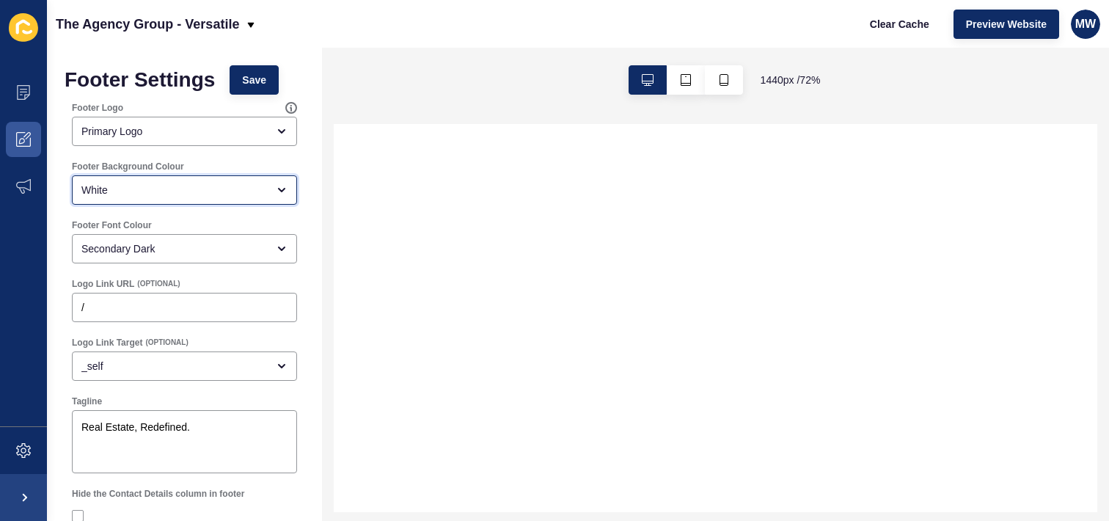
click at [211, 197] on div "White" at bounding box center [184, 189] width 225 height 29
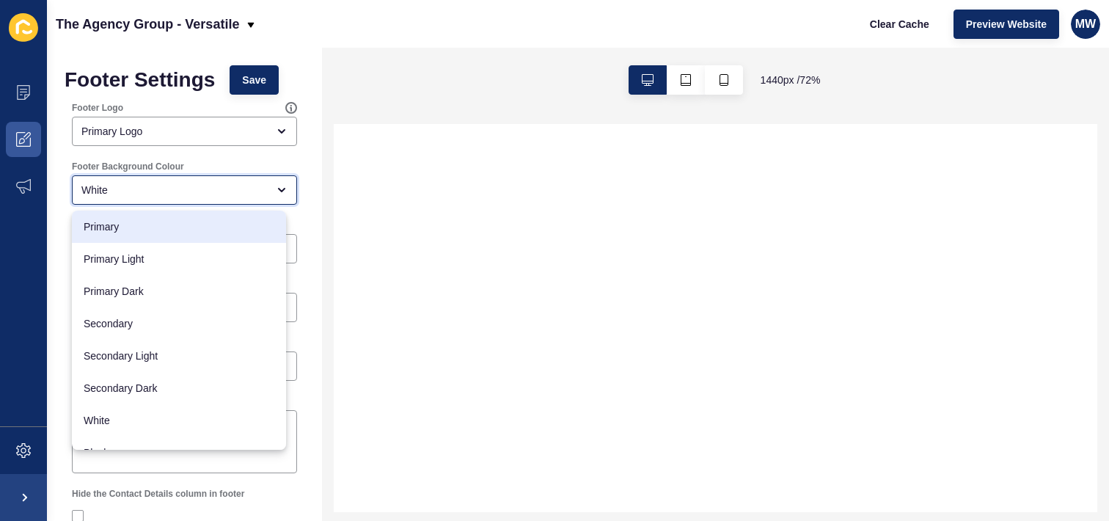
click at [149, 227] on span "Primary" at bounding box center [179, 226] width 191 height 15
type input "Primary"
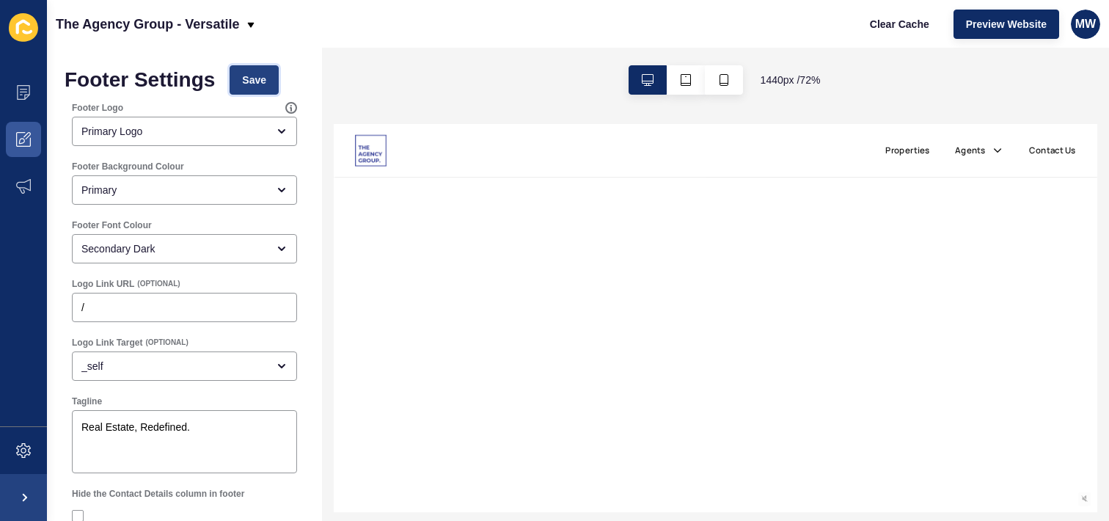
click at [234, 78] on button "Save" at bounding box center [254, 79] width 49 height 29
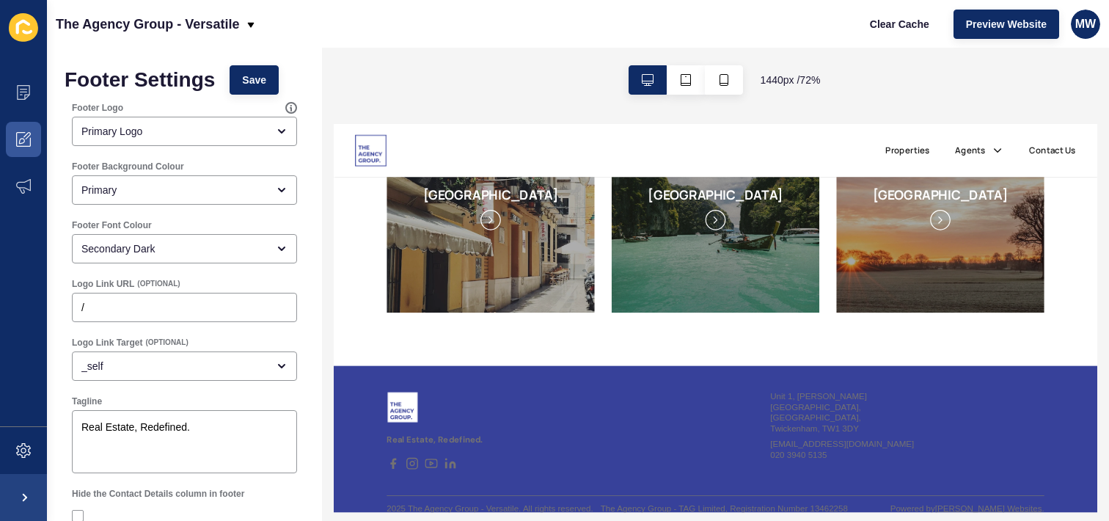
scroll to position [2055, 0]
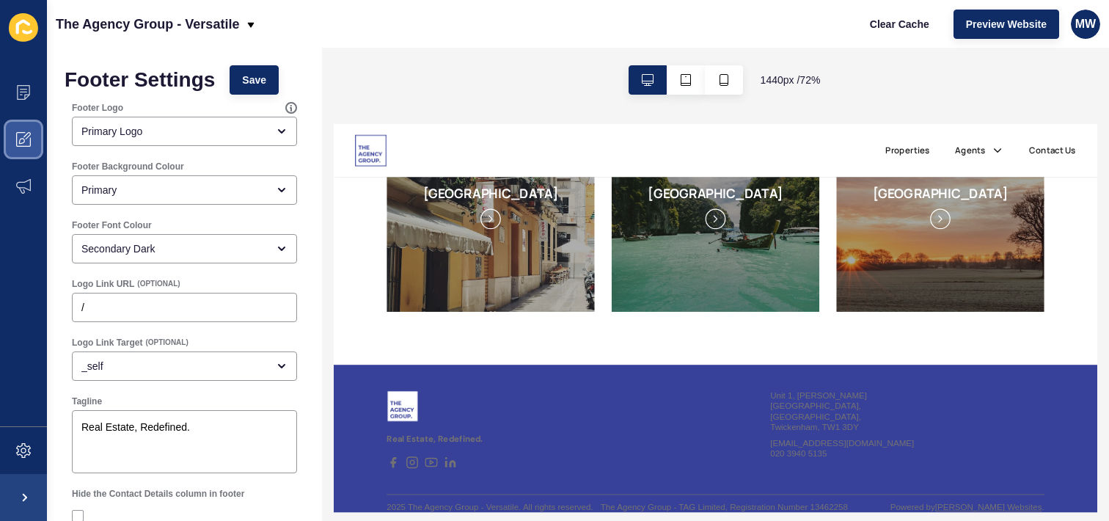
click at [30, 145] on icon at bounding box center [23, 139] width 15 height 15
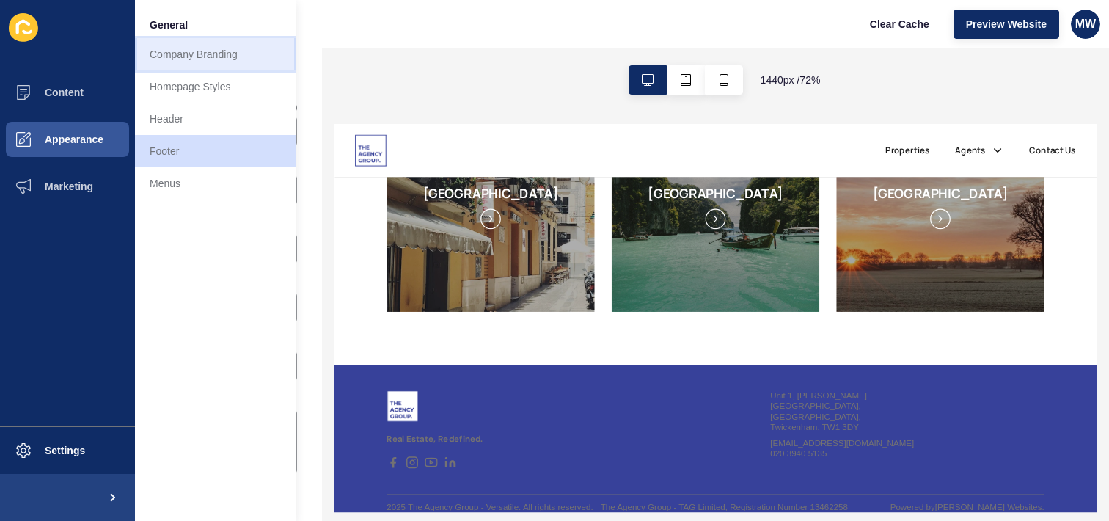
click at [183, 57] on link "Company Branding" at bounding box center [215, 54] width 161 height 32
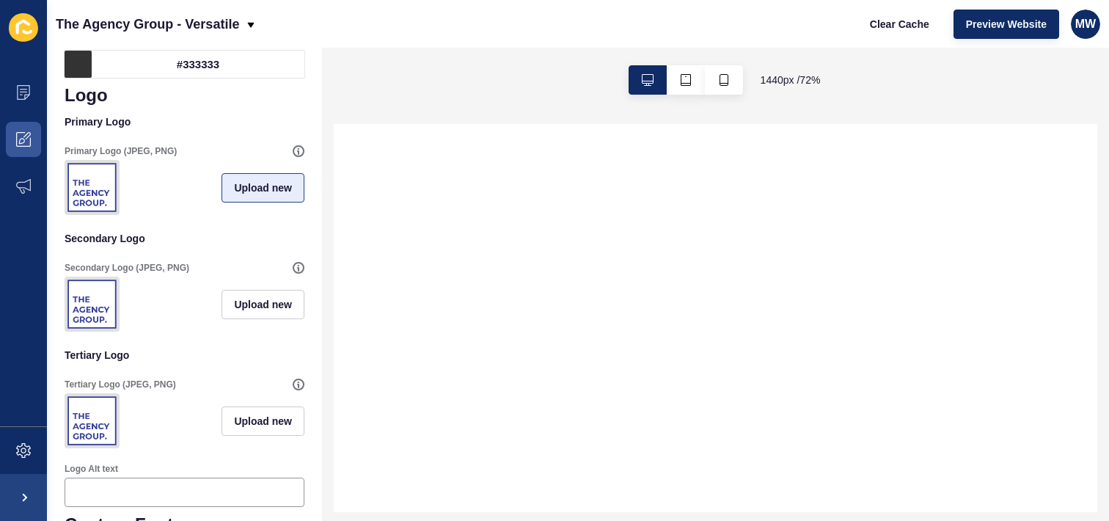
scroll to position [286, 0]
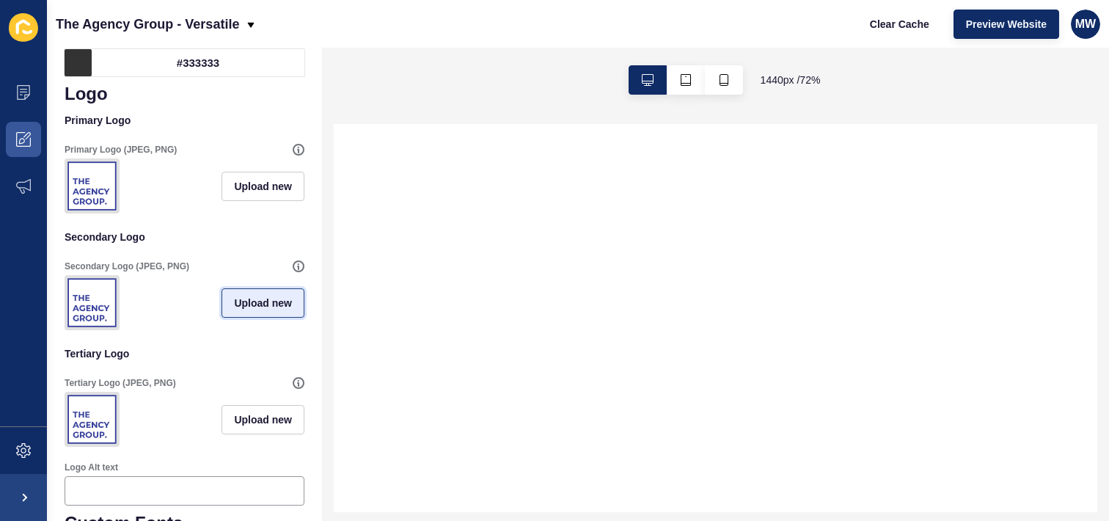
click at [266, 310] on span "Upload new" at bounding box center [263, 303] width 58 height 15
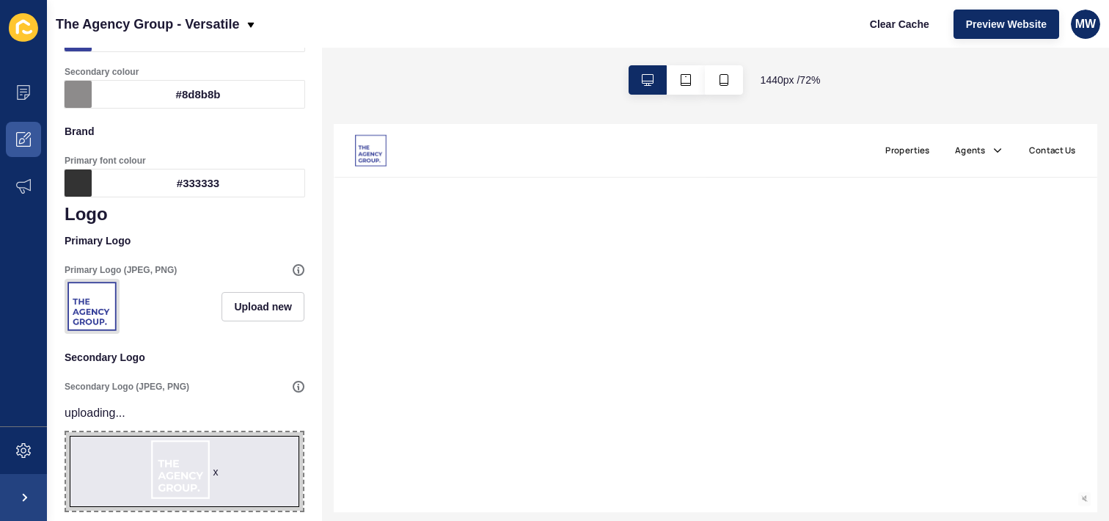
scroll to position [0, 0]
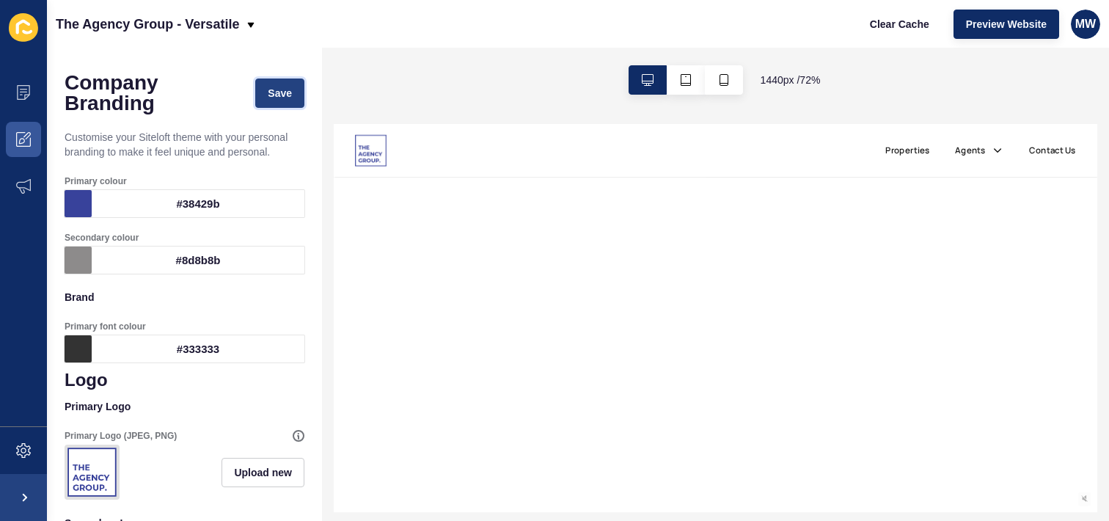
click at [267, 103] on button "Save" at bounding box center [279, 92] width 49 height 29
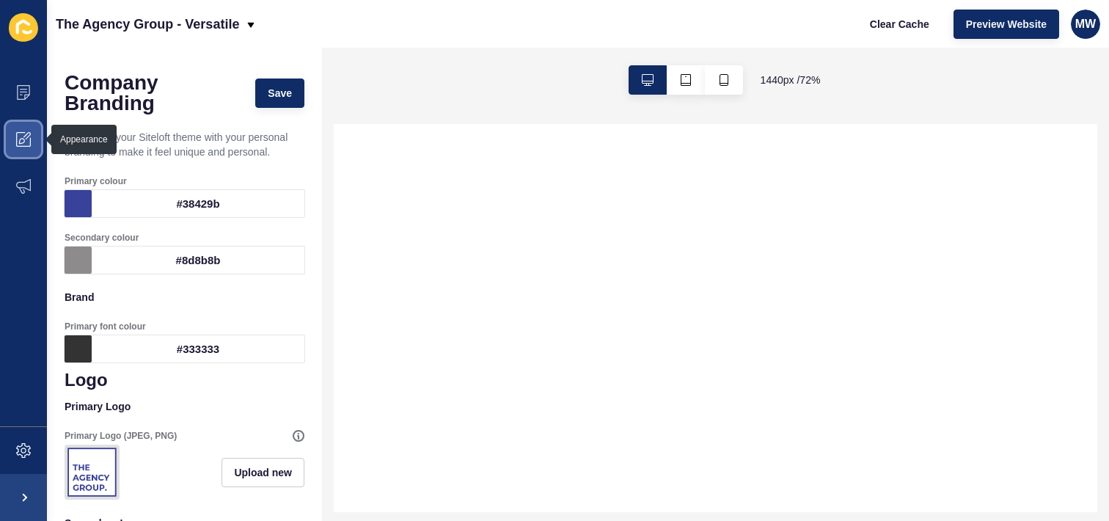
click at [29, 144] on icon at bounding box center [23, 139] width 15 height 15
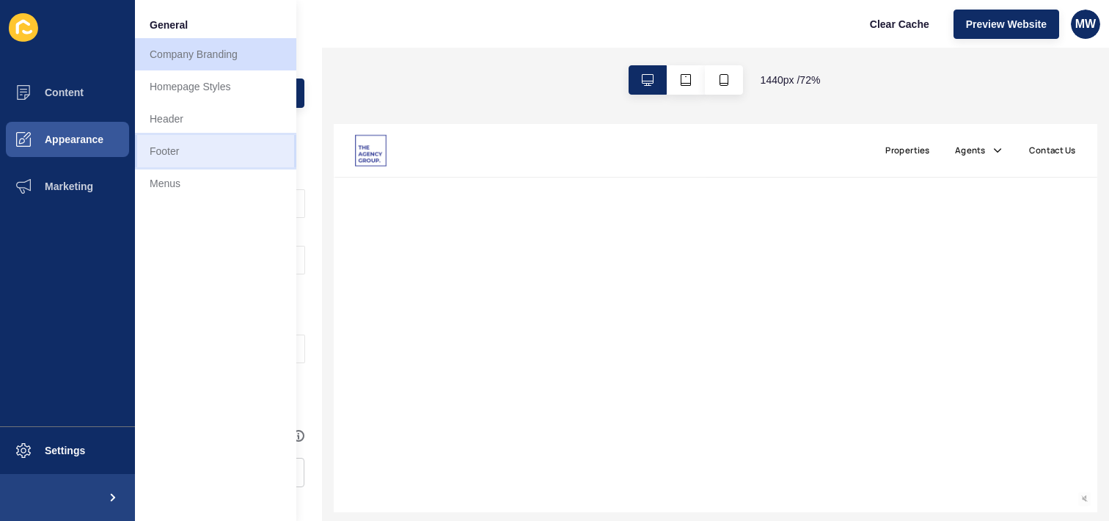
click at [173, 151] on link "Footer" at bounding box center [215, 151] width 161 height 32
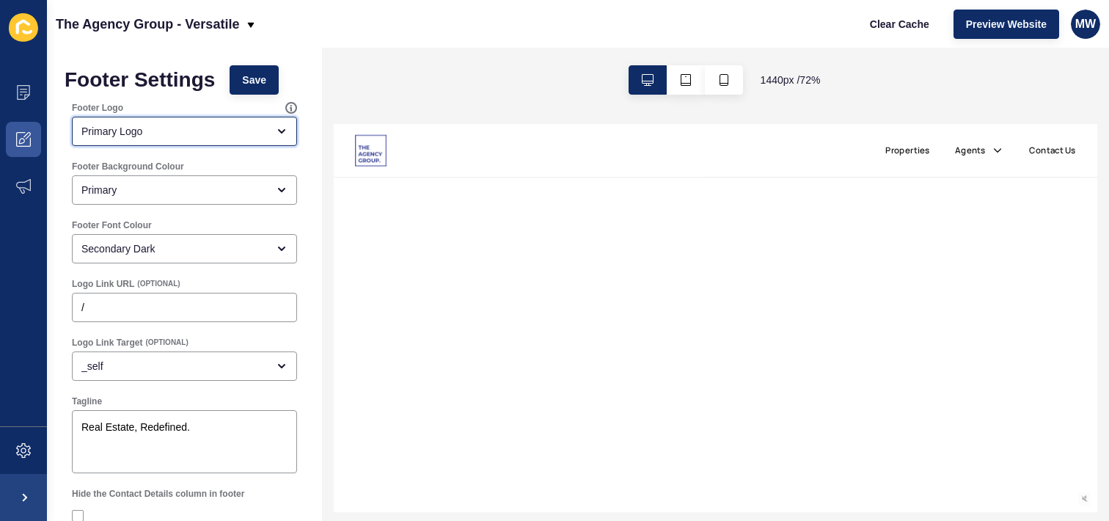
click at [151, 134] on div "Primary Logo" at bounding box center [174, 131] width 186 height 15
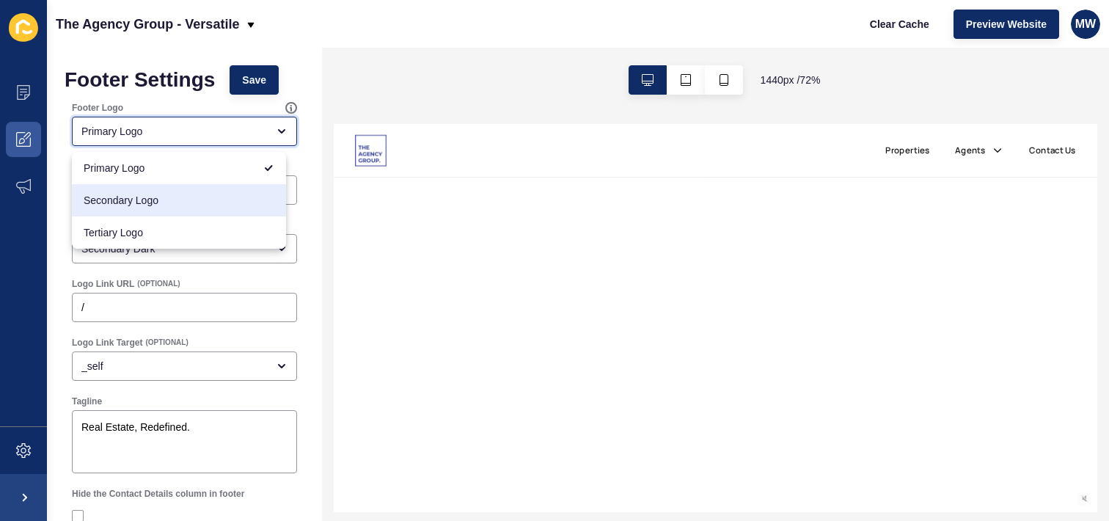
click at [117, 194] on span "Secondary Logo" at bounding box center [179, 200] width 191 height 15
type input "Secondary Logo"
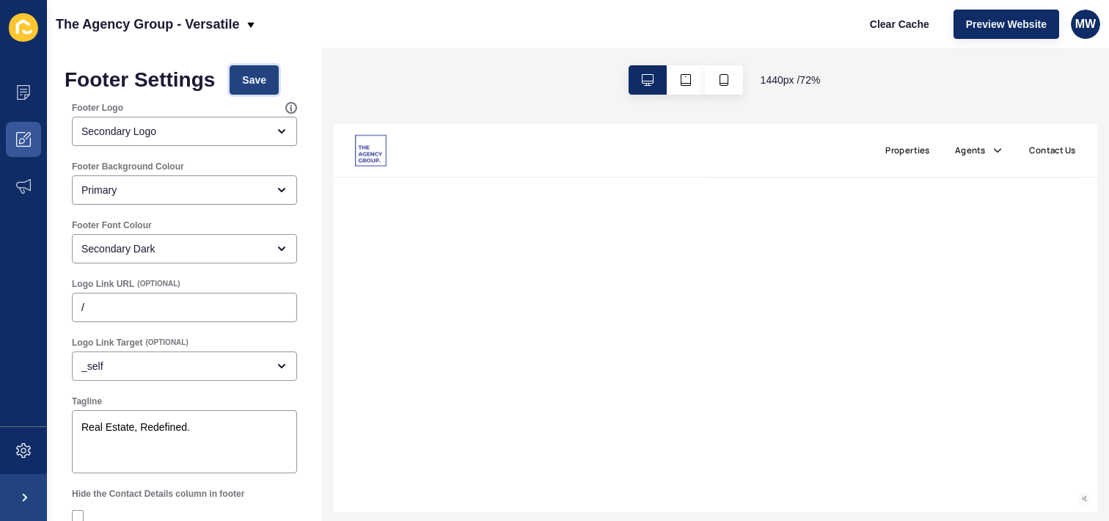
click at [262, 81] on span "Save" at bounding box center [254, 80] width 24 height 15
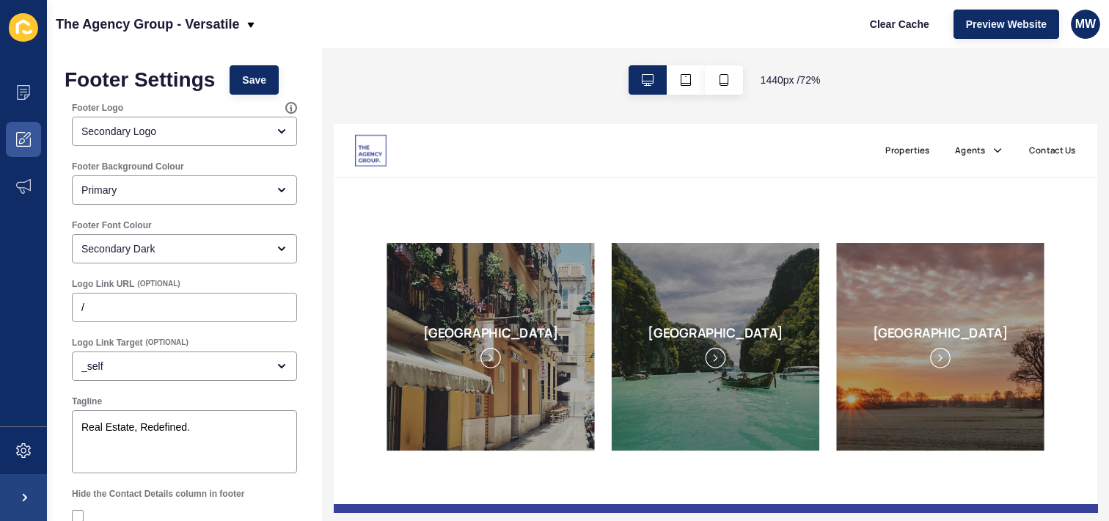
scroll to position [2055, 0]
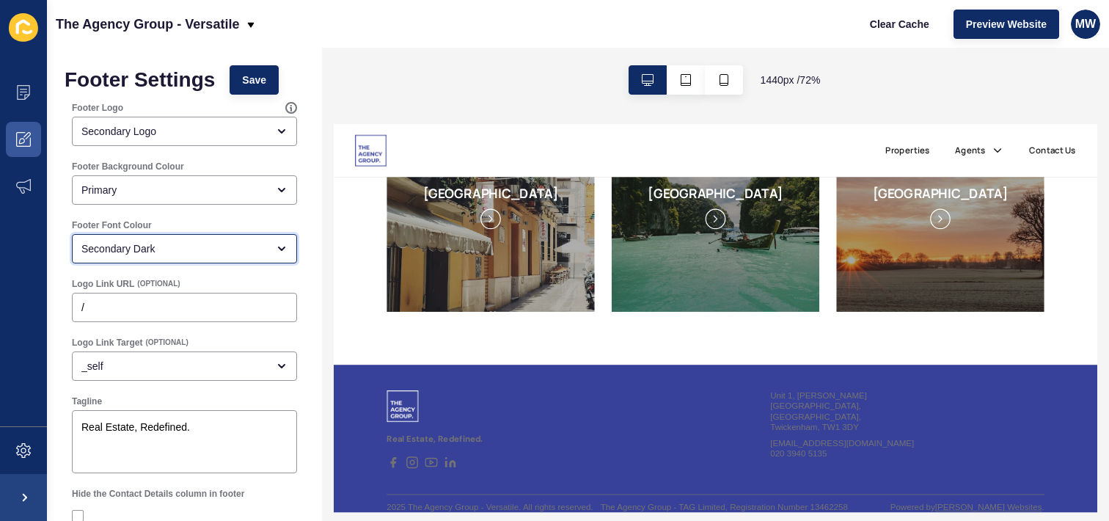
click at [186, 257] on div "Secondary Dark" at bounding box center [184, 248] width 225 height 29
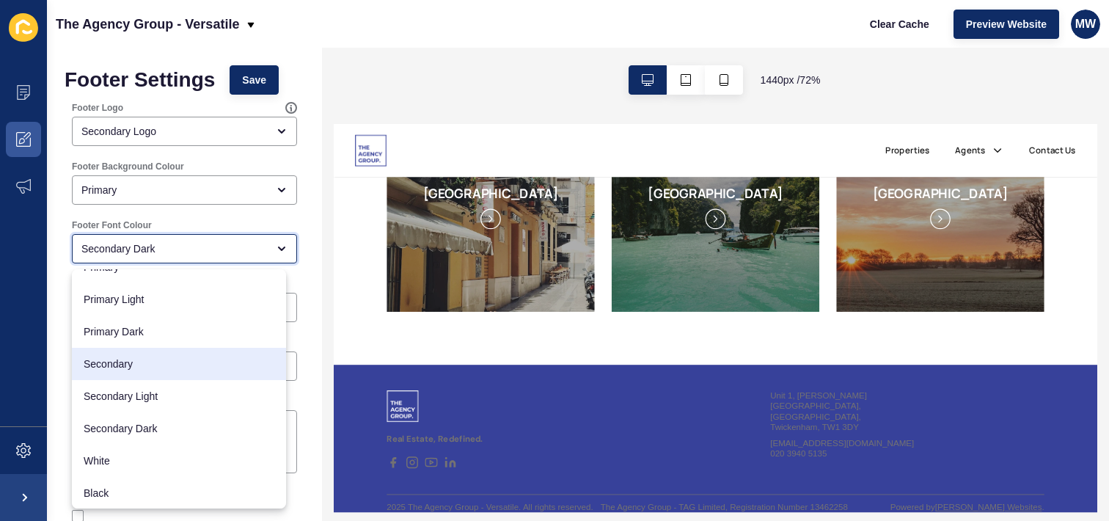
scroll to position [19, 0]
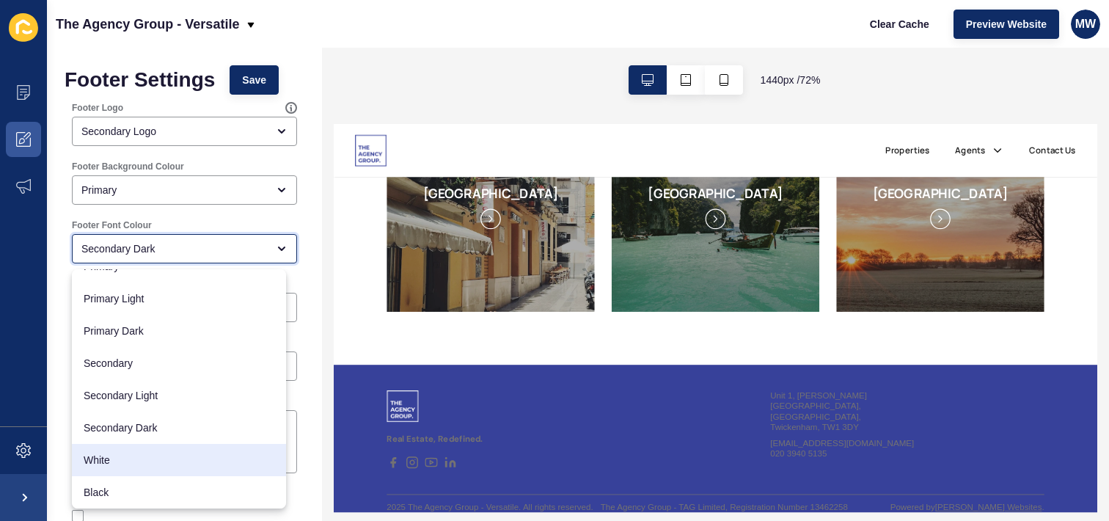
click at [138, 457] on span "White" at bounding box center [179, 460] width 191 height 15
type input "White"
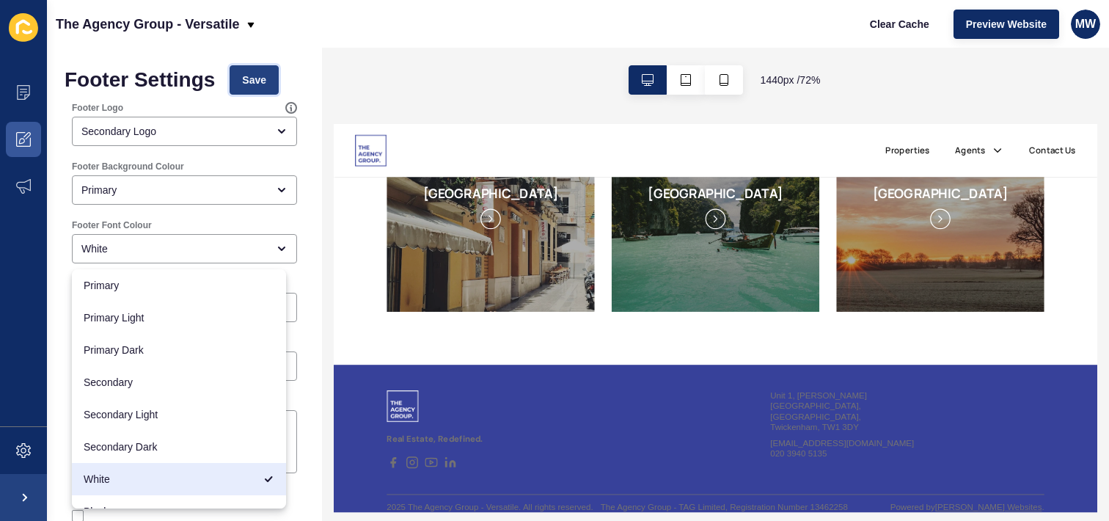
click at [245, 66] on button "Save" at bounding box center [254, 79] width 49 height 29
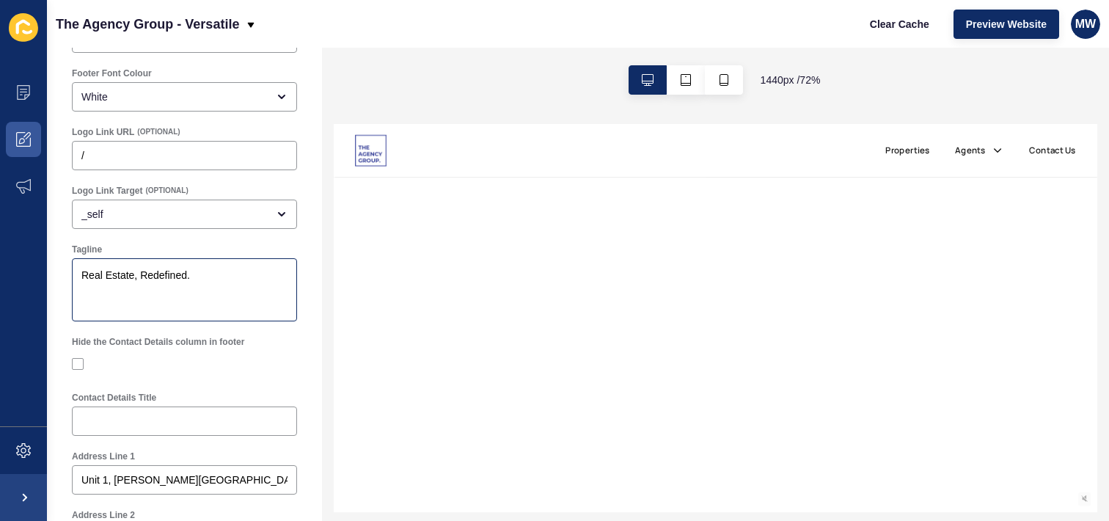
scroll to position [0, 0]
click at [175, 282] on textarea "Real Estate, Redefined." at bounding box center [184, 289] width 221 height 59
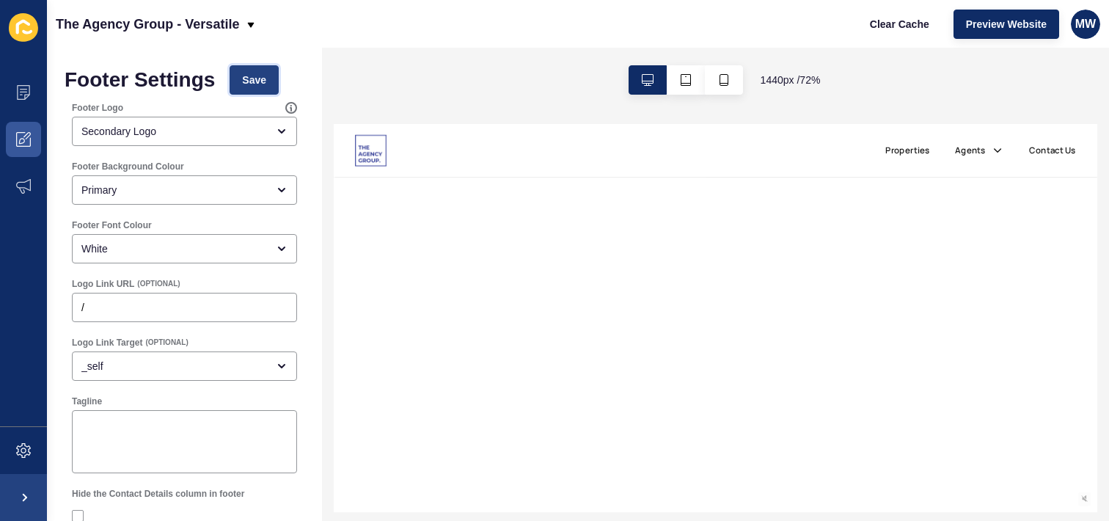
click at [253, 72] on button "Save" at bounding box center [254, 79] width 49 height 29
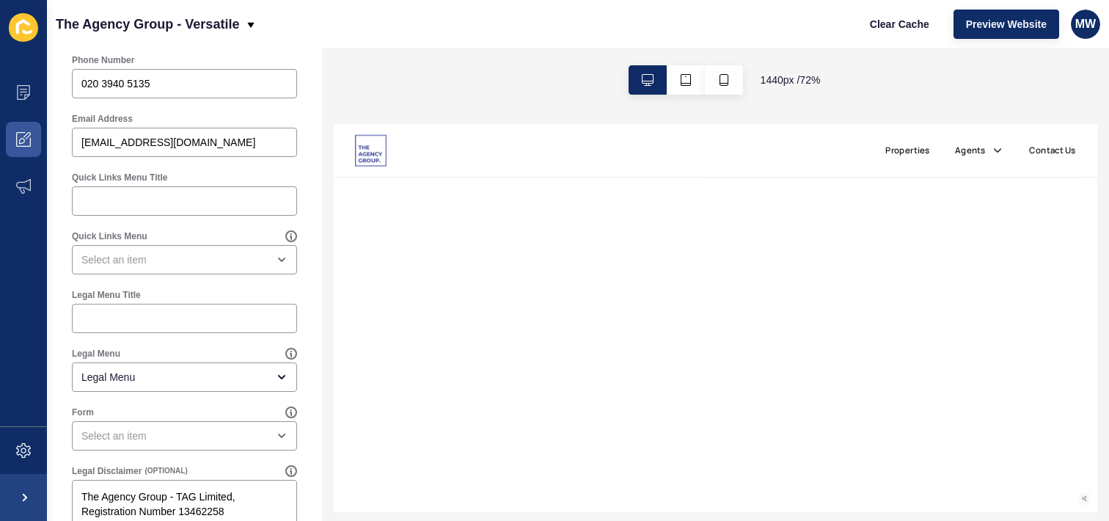
scroll to position [830, 0]
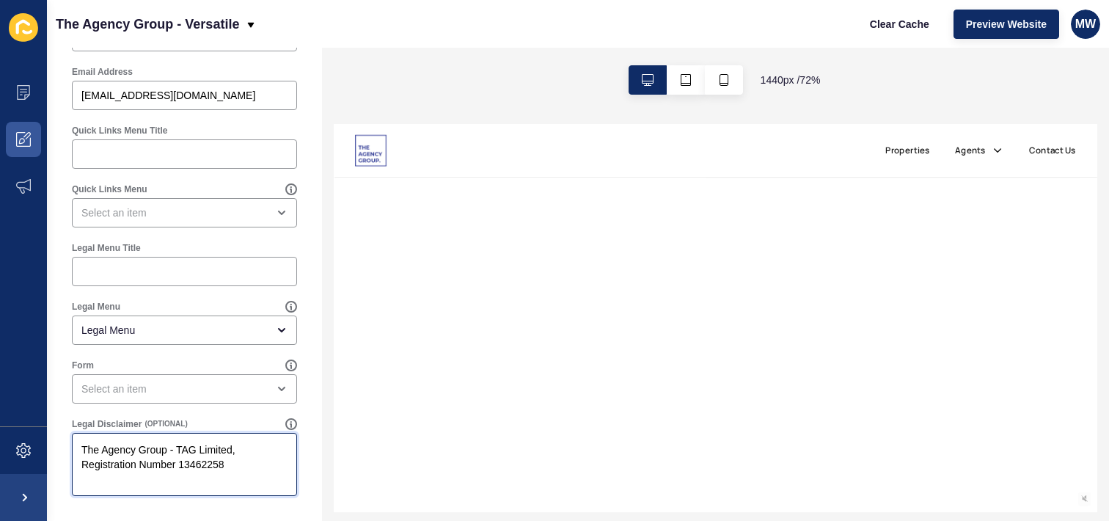
click at [195, 447] on textarea "The Agency Group - TAG Limited, Registration Number 13462258" at bounding box center [184, 464] width 221 height 59
paste textarea "is committed to providing an accessible website. If you have difficulty accessi…"
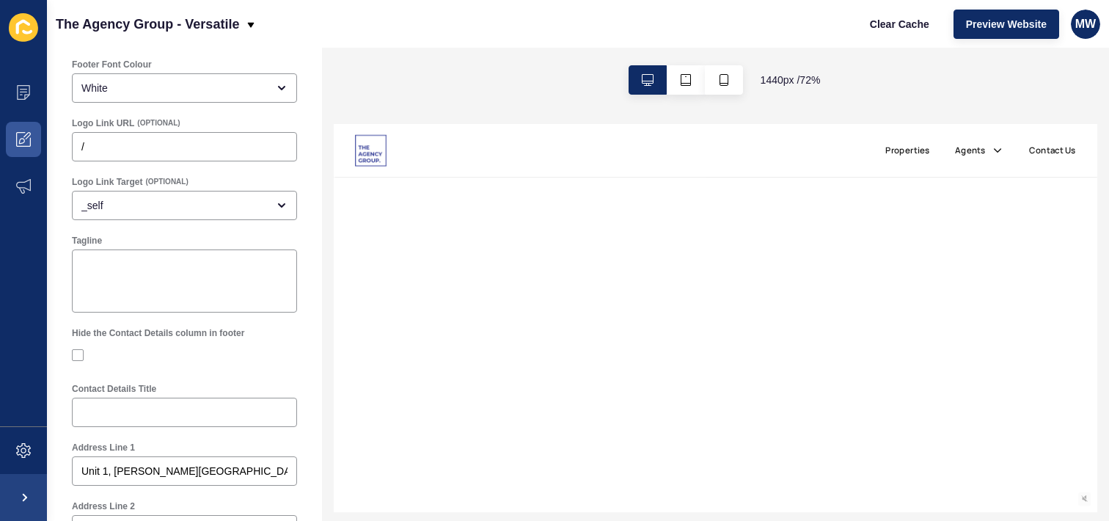
scroll to position [0, 0]
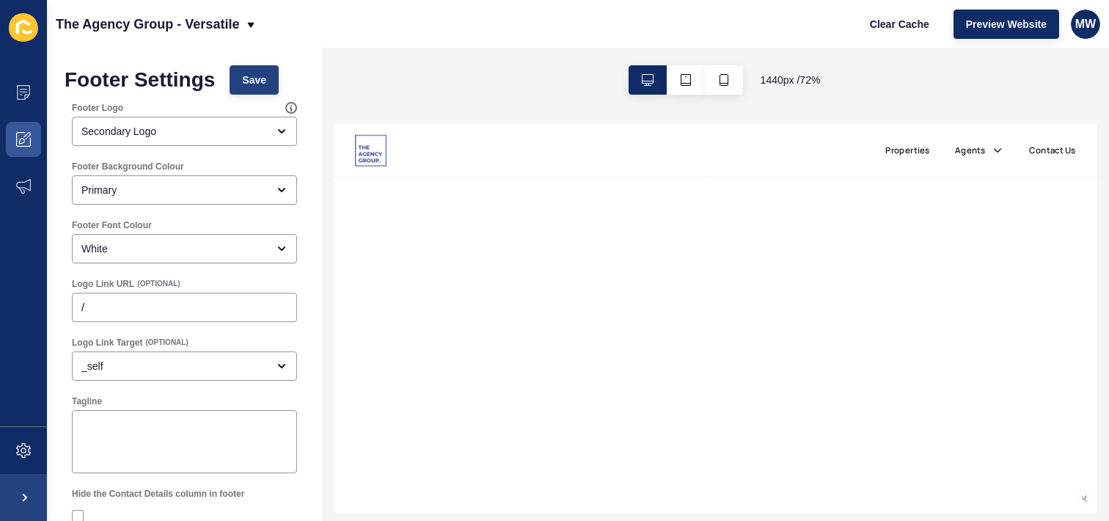
type textarea "The Agency Group is committed to providing an accessible website. If you have d…"
click at [249, 81] on span "Save" at bounding box center [254, 80] width 24 height 15
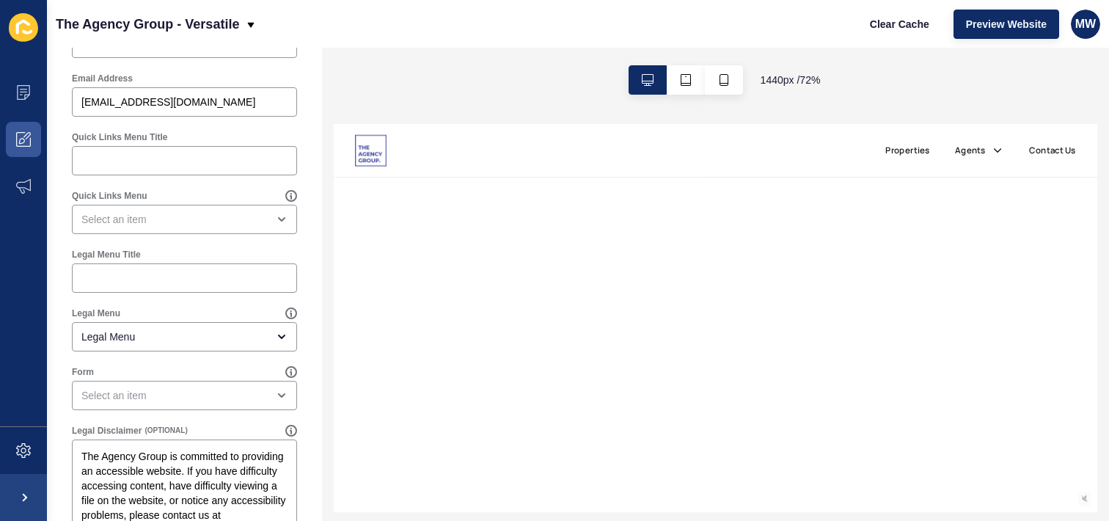
scroll to position [820, 0]
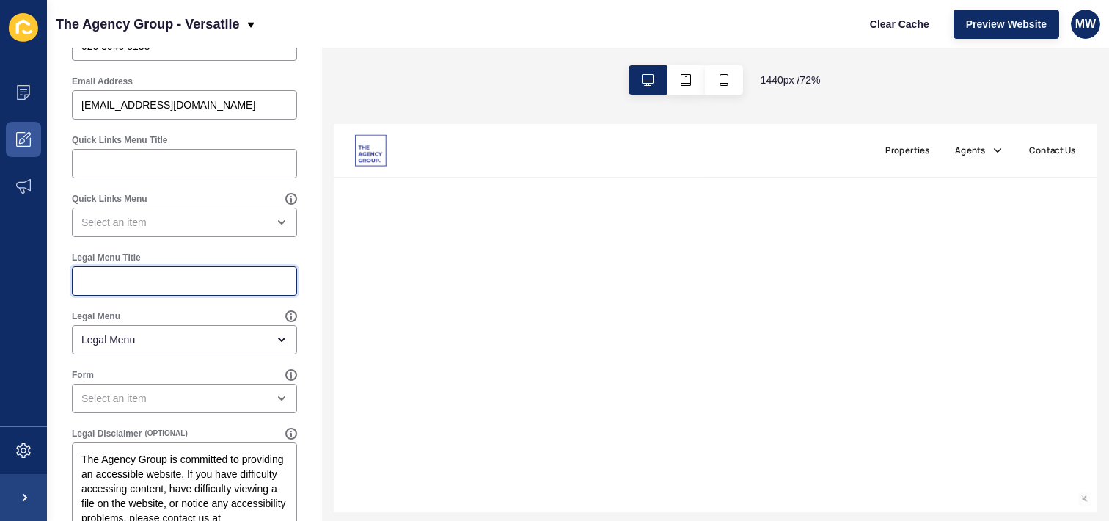
click at [132, 286] on input "Legal Menu Title" at bounding box center [184, 281] width 206 height 15
paste input "The Agency Group - TAG Limited, Registration Number 13462258"
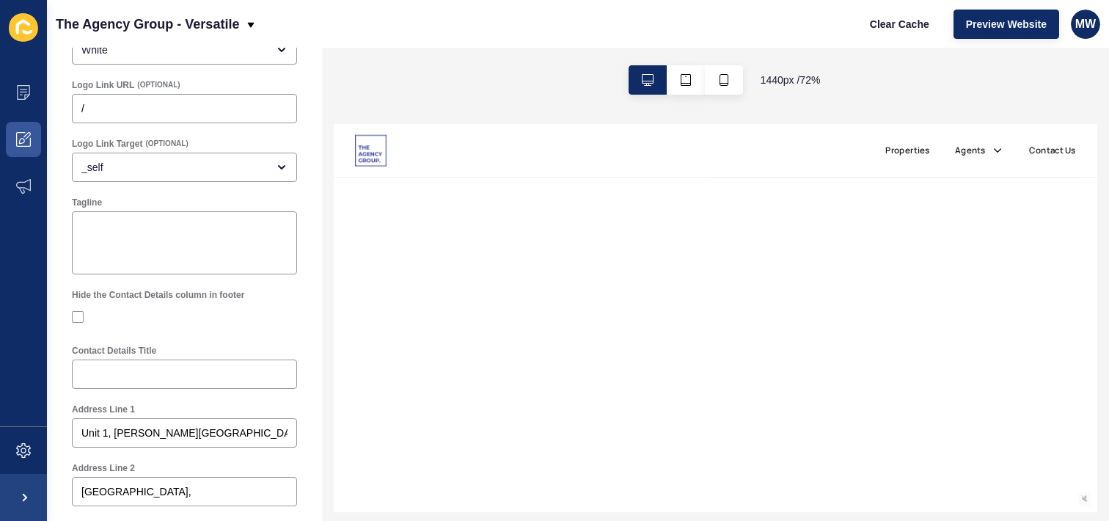
scroll to position [0, 0]
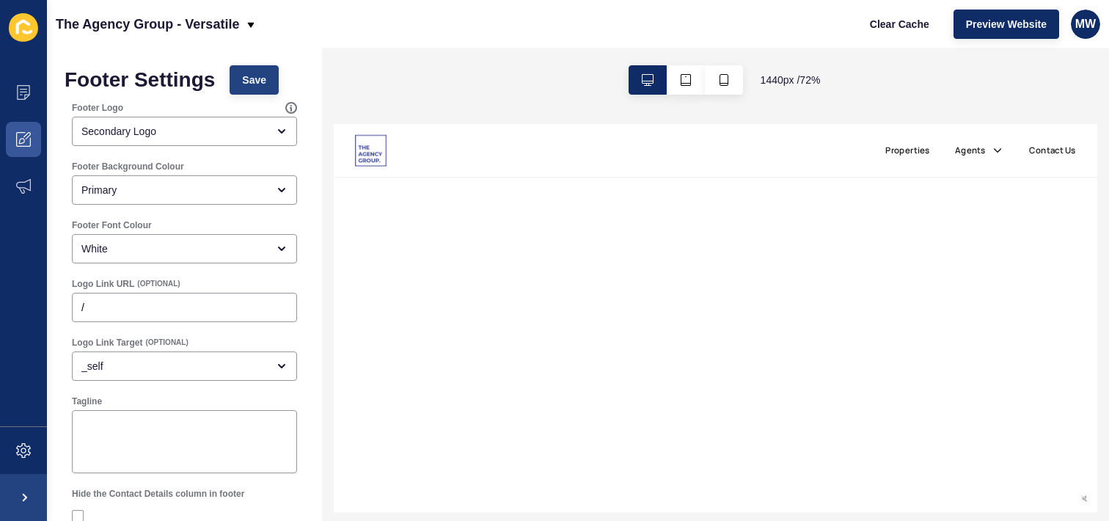
type input "The Agency Group - TAG Limited, Registration Number 13462258"
click at [259, 92] on button "Save" at bounding box center [254, 79] width 49 height 29
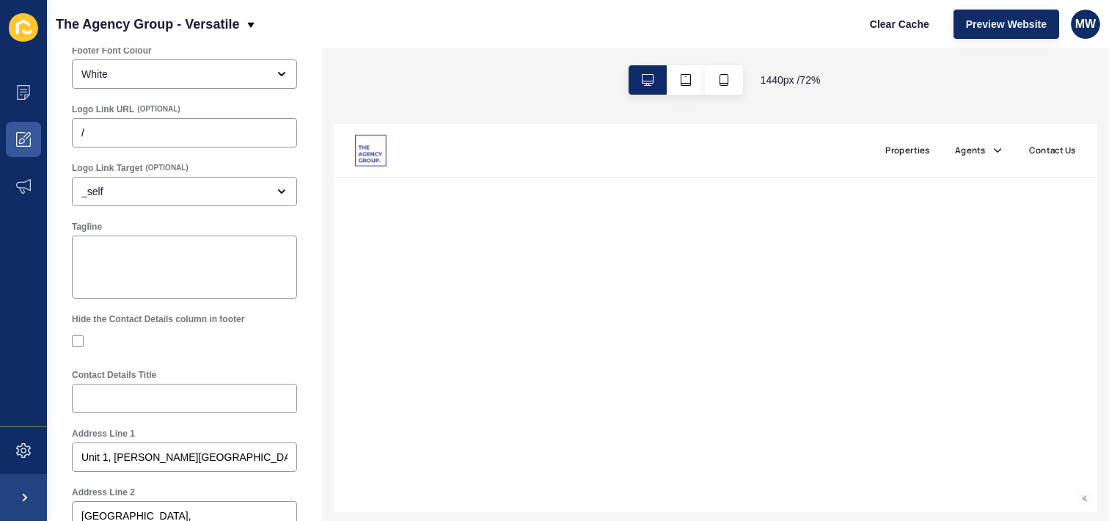
scroll to position [255, 0]
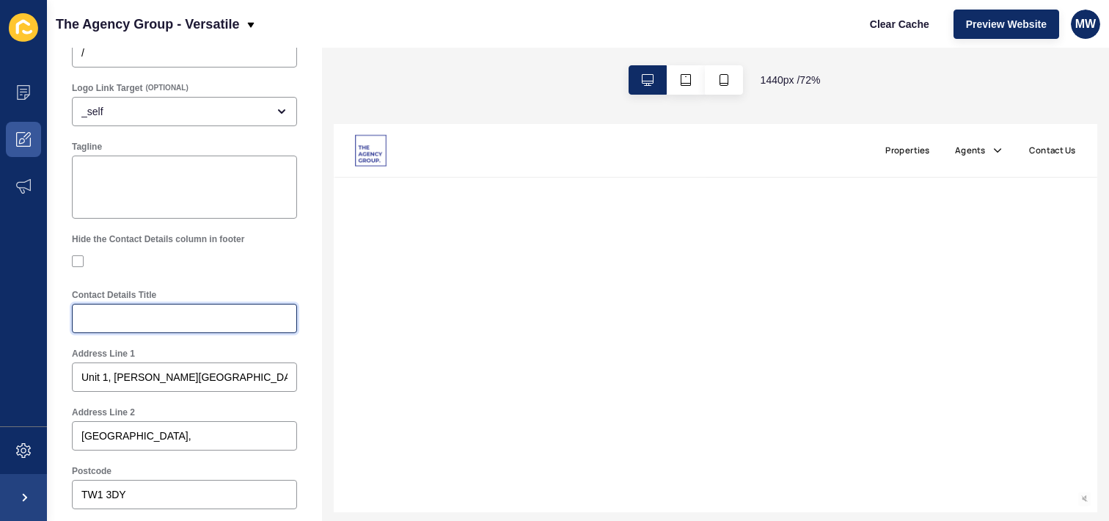
click at [151, 325] on body "Content Appearance Marketing Settings The Agency Group - Versatile Clear Cache …" at bounding box center [554, 260] width 1109 height 521
paste input "The Agency Group - TAG Limited, Registration Number 13462258"
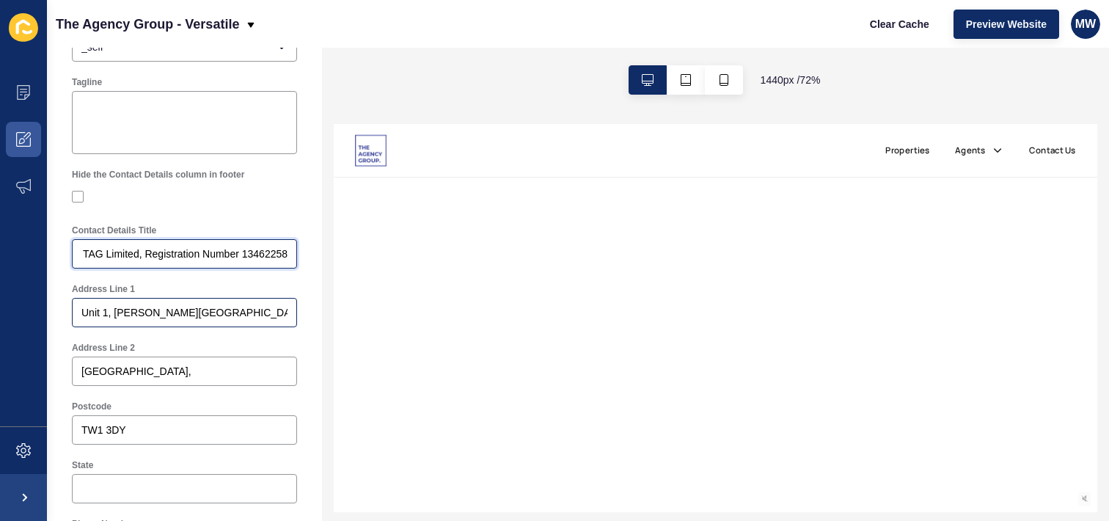
scroll to position [648, 0]
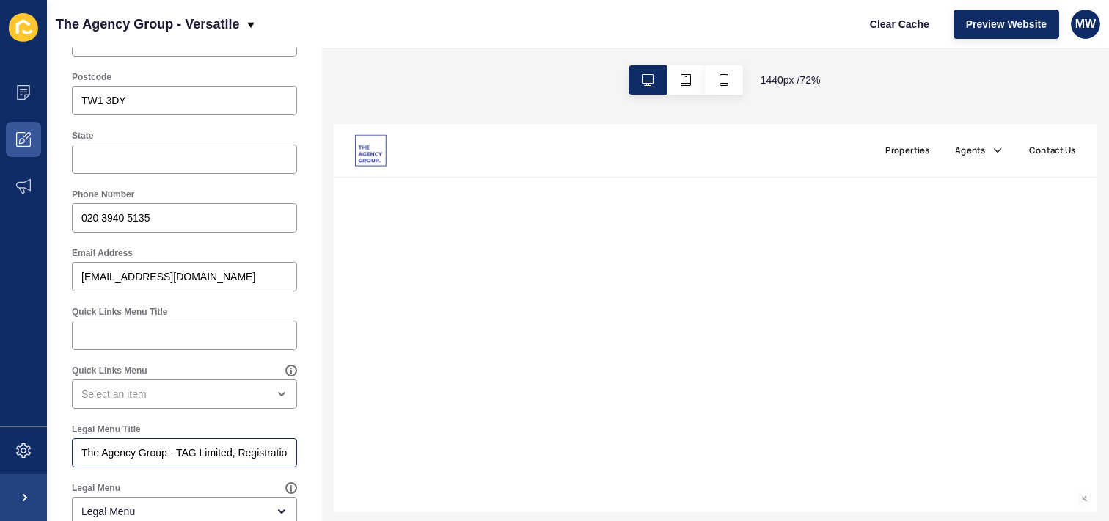
type input "The Agency Group - TAG Limited, Registration Number 13462258"
click at [158, 460] on div "The Agency Group - TAG Limited, Registration Number 13462258" at bounding box center [184, 452] width 225 height 29
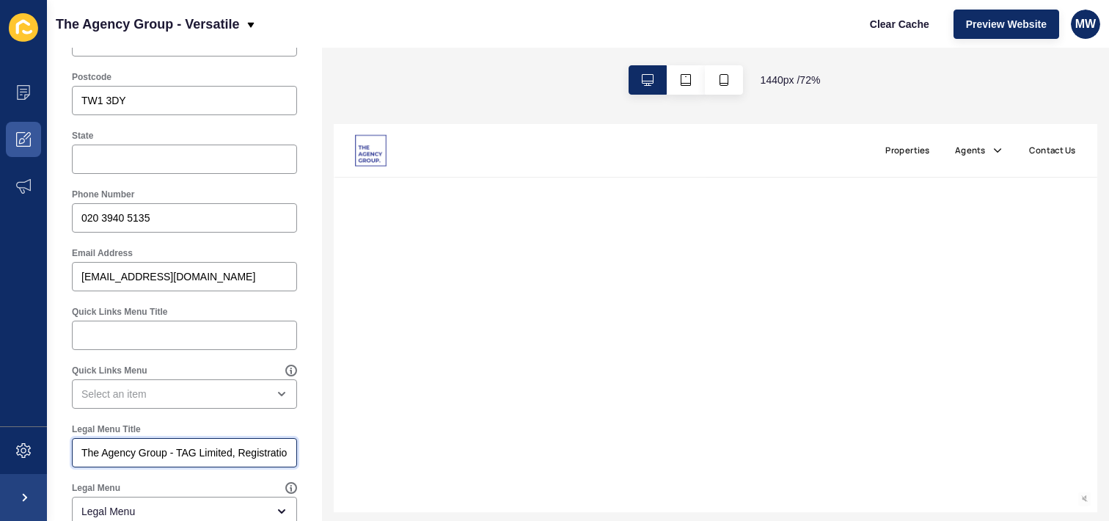
scroll to position [0, 104]
click at [158, 460] on div "The Agency Group - TAG Limited, Registration Number 13462258" at bounding box center [184, 452] width 225 height 29
click at [159, 453] on input "The Agency Group - TAG Limited, Registration Number 13462258" at bounding box center [184, 452] width 206 height 15
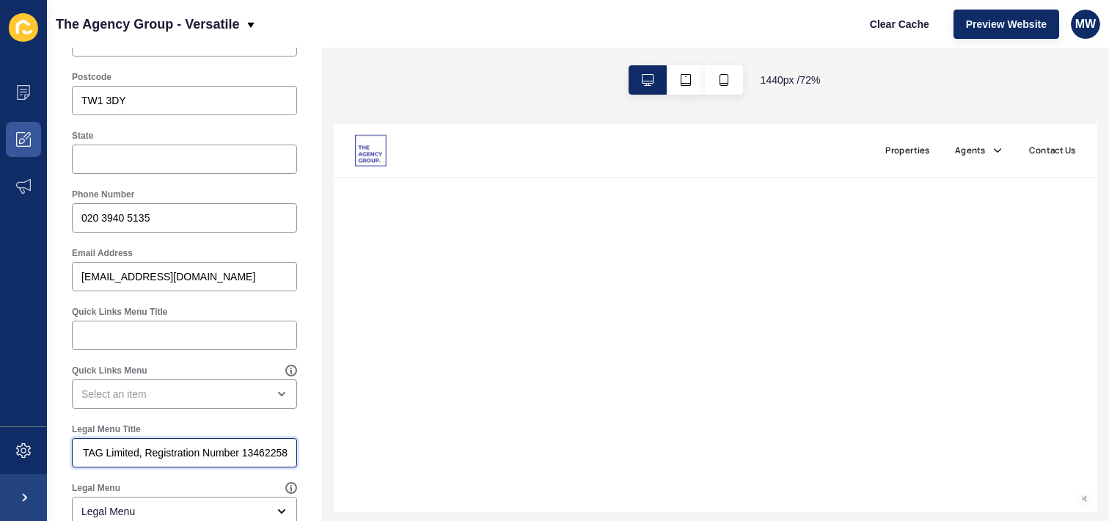
click at [159, 453] on input "The Agency Group - TAG Limited, Registration Number 13462258" at bounding box center [184, 452] width 206 height 15
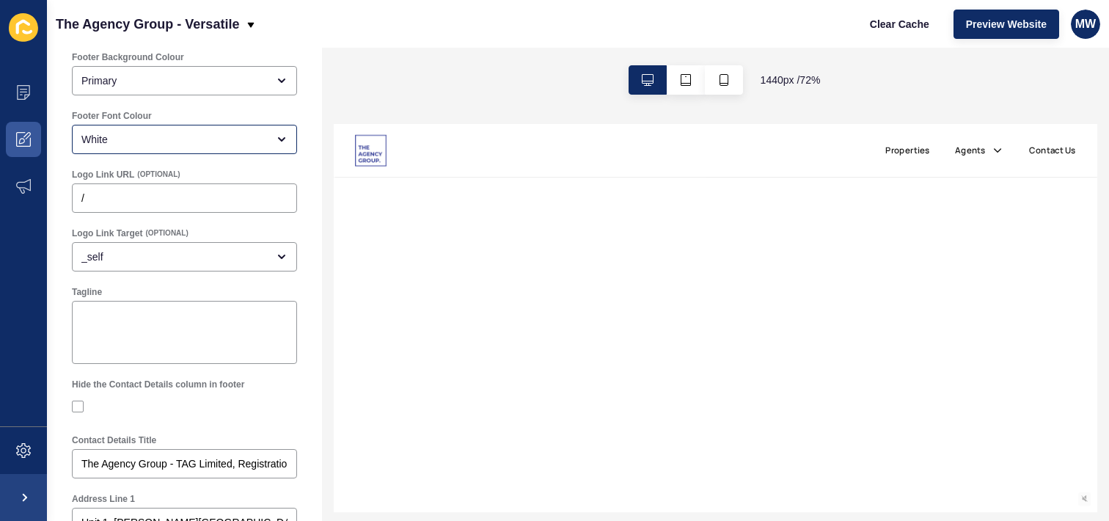
scroll to position [0, 0]
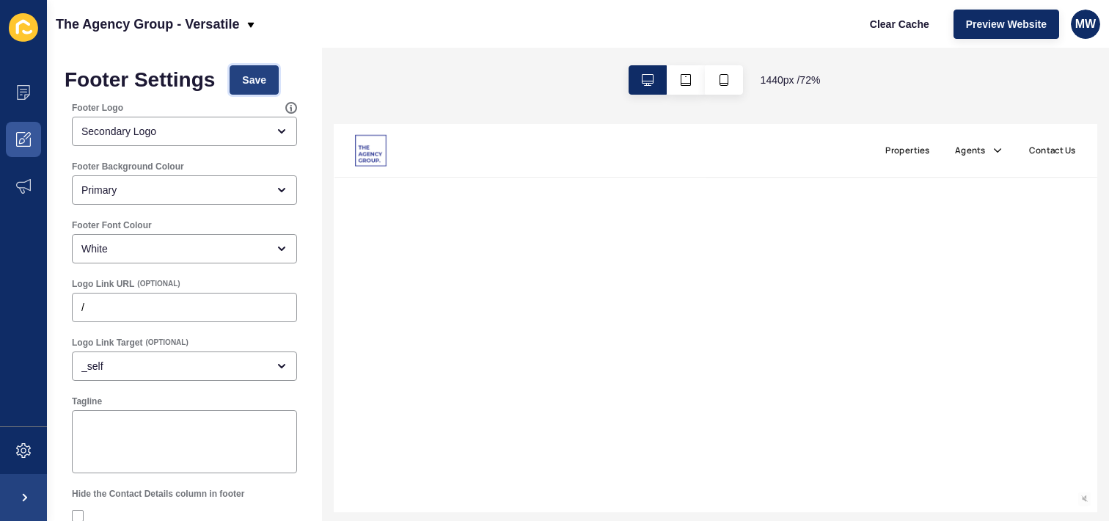
click at [256, 92] on button "Save" at bounding box center [254, 79] width 49 height 29
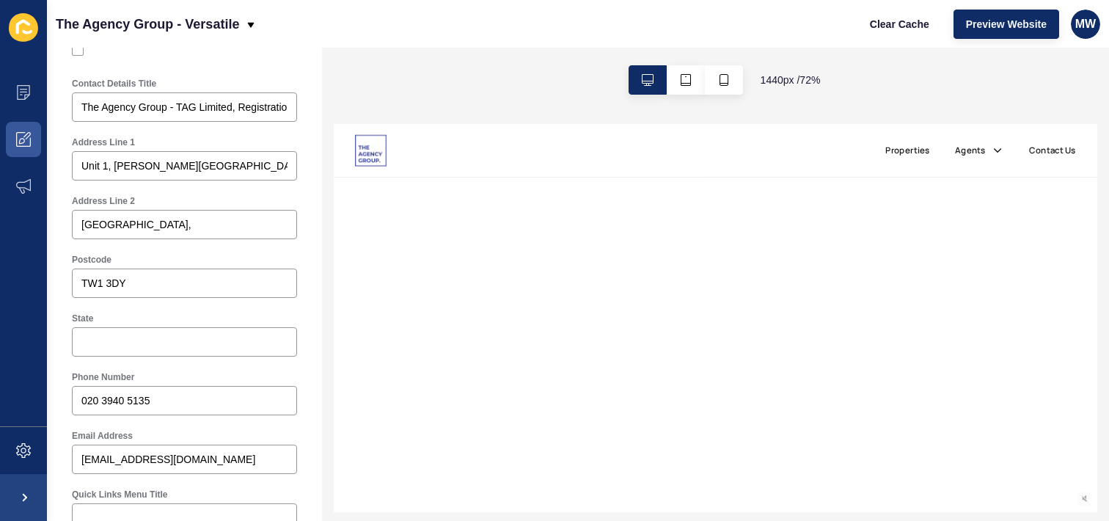
scroll to position [962, 0]
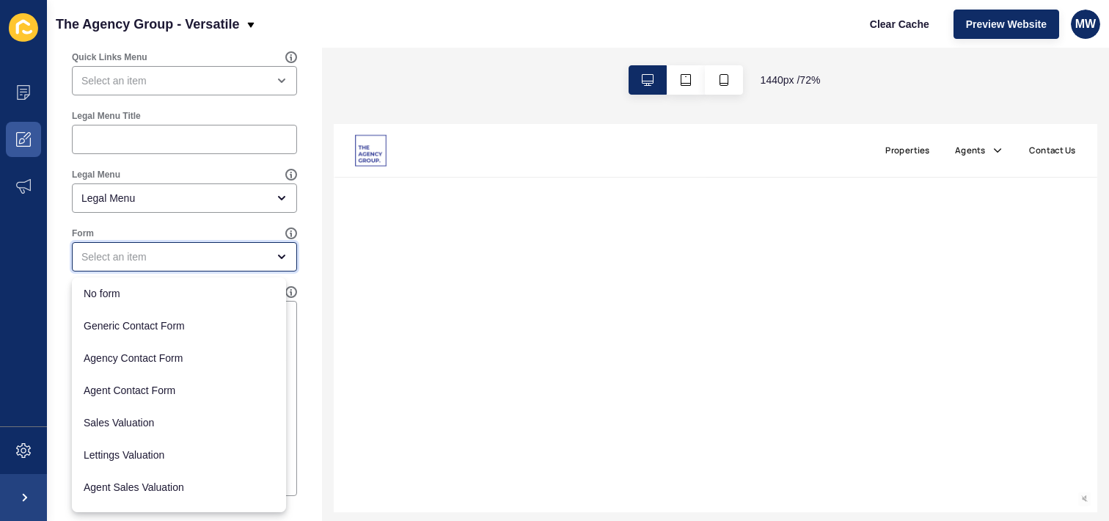
click at [191, 257] on div "close menu" at bounding box center [174, 256] width 186 height 15
click at [185, 232] on div "Form" at bounding box center [178, 233] width 213 height 12
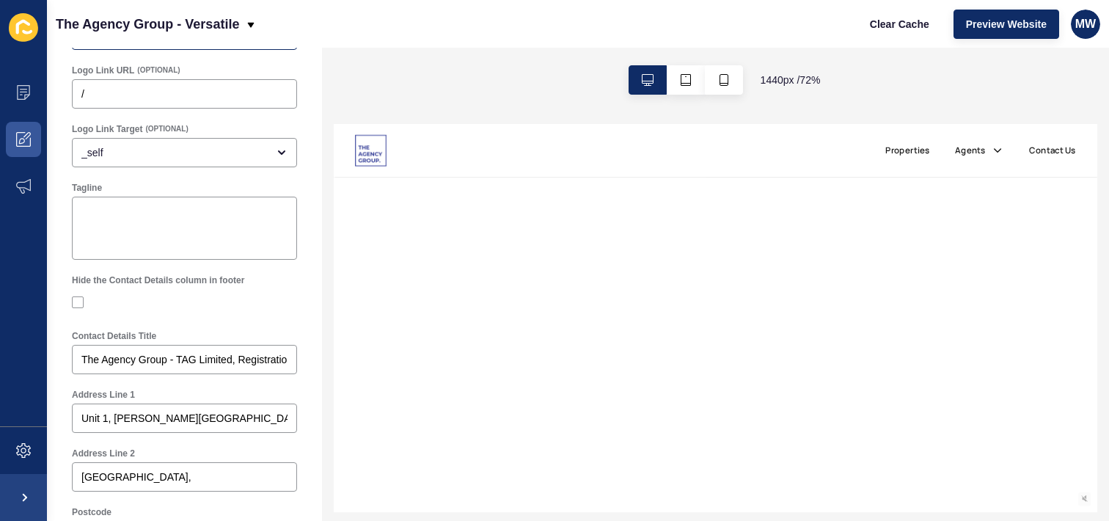
scroll to position [0, 0]
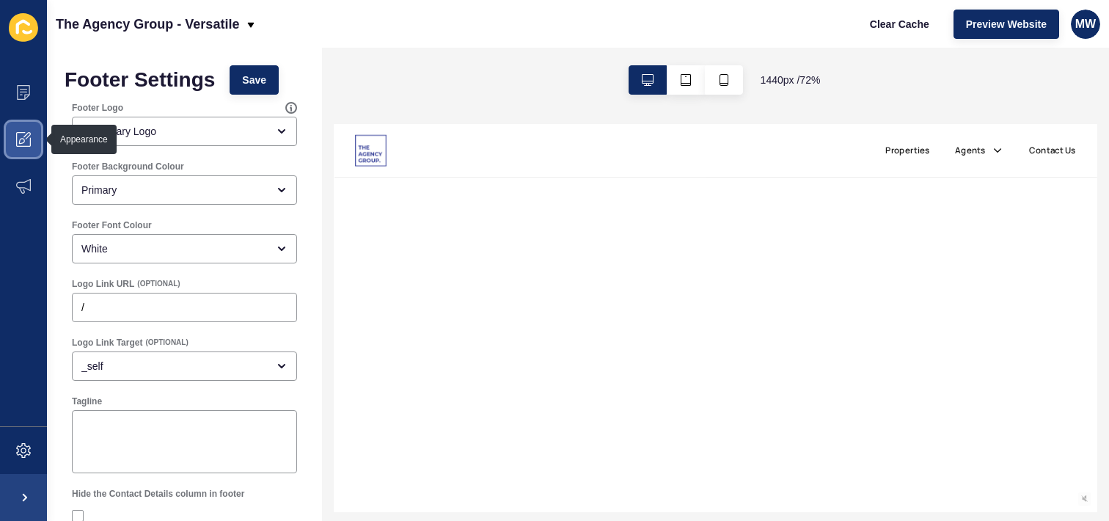
click at [34, 128] on span at bounding box center [23, 139] width 47 height 47
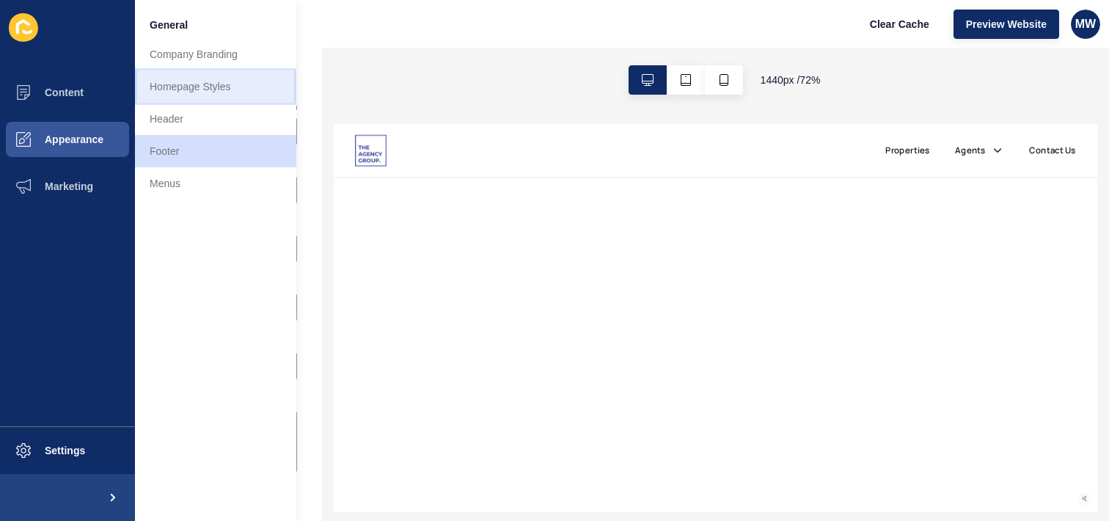
click at [203, 92] on link "Homepage Styles" at bounding box center [215, 86] width 161 height 32
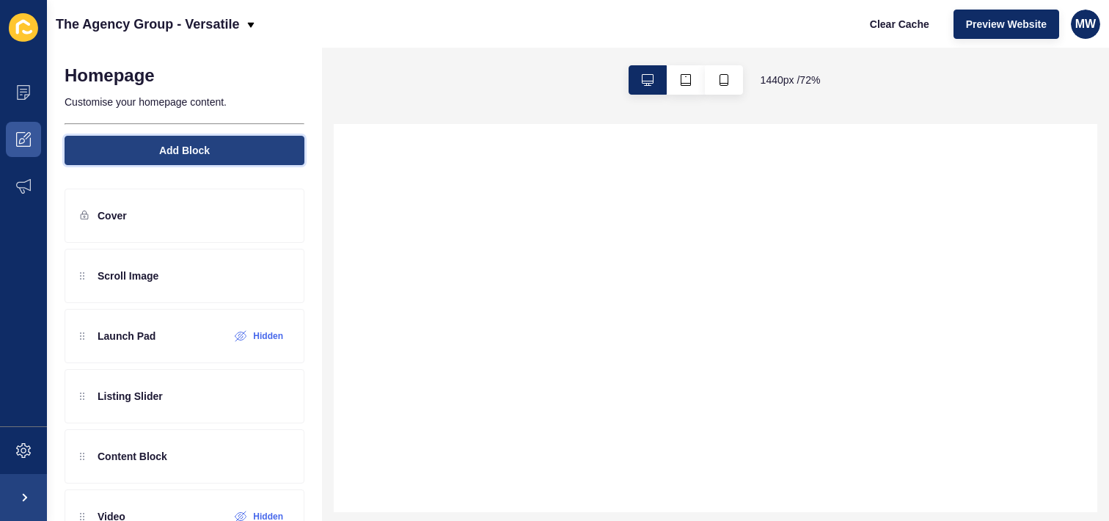
click at [207, 147] on button "Add Block" at bounding box center [185, 150] width 240 height 29
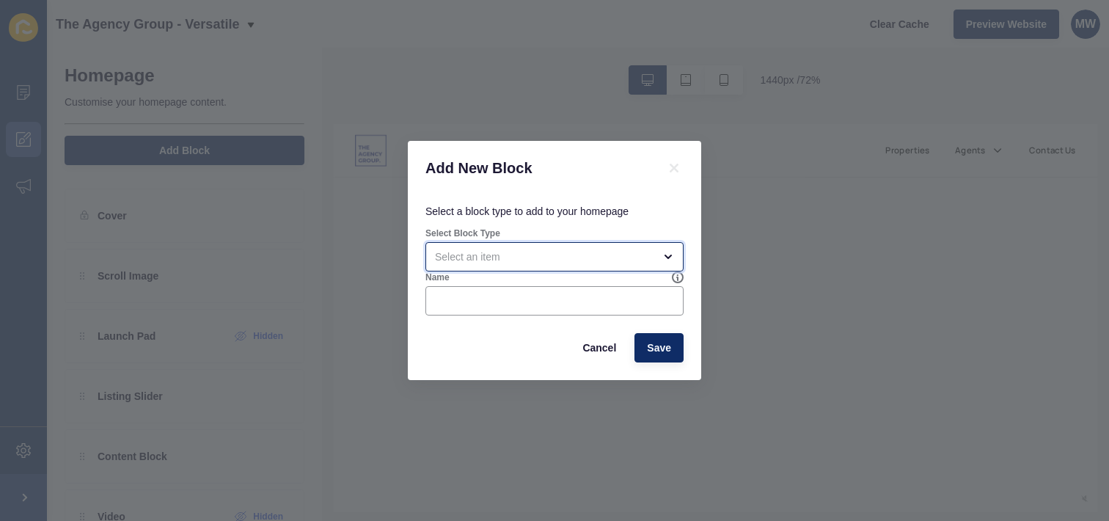
click at [489, 252] on div "open menu" at bounding box center [544, 256] width 219 height 15
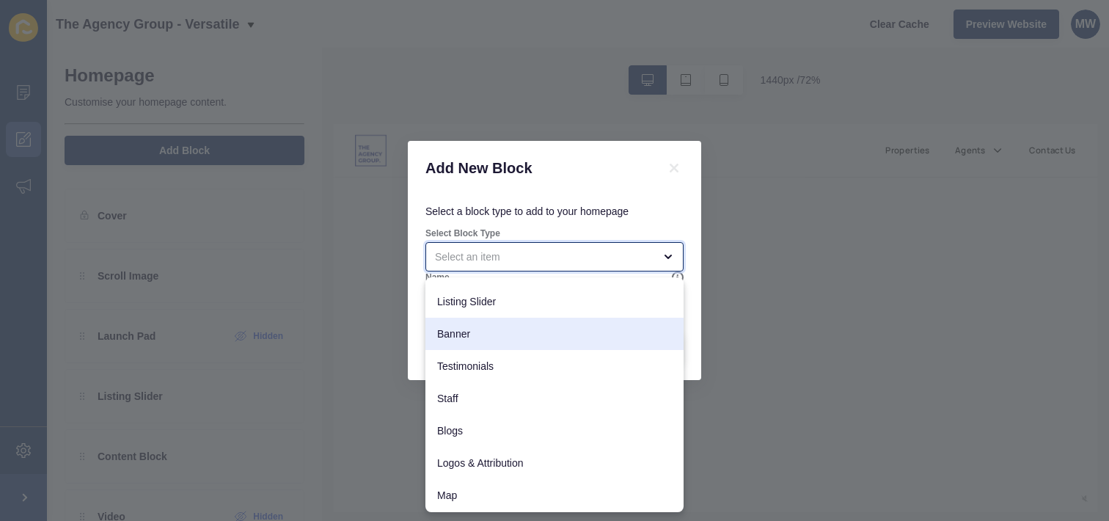
scroll to position [120, 0]
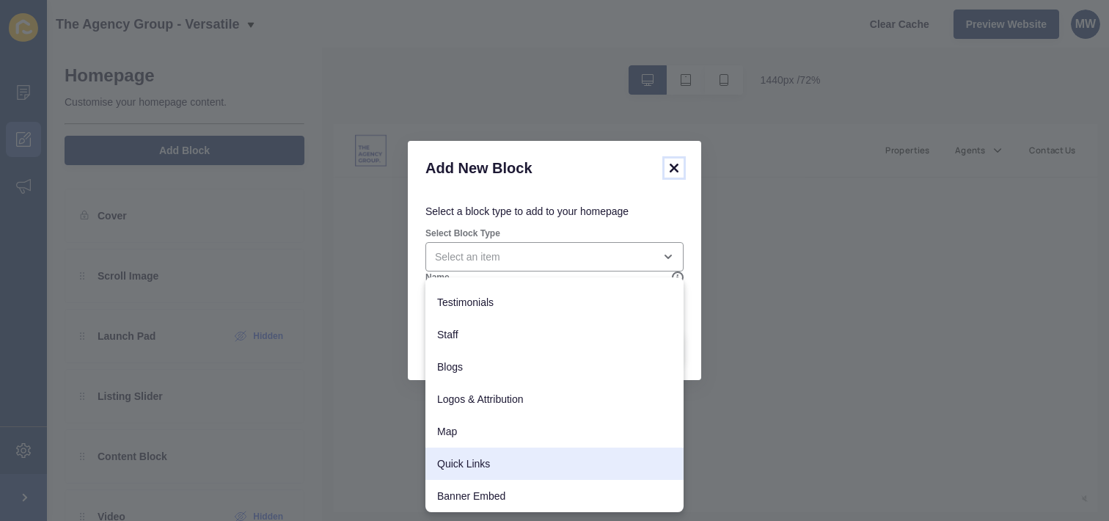
click at [674, 167] on icon at bounding box center [674, 168] width 9 height 9
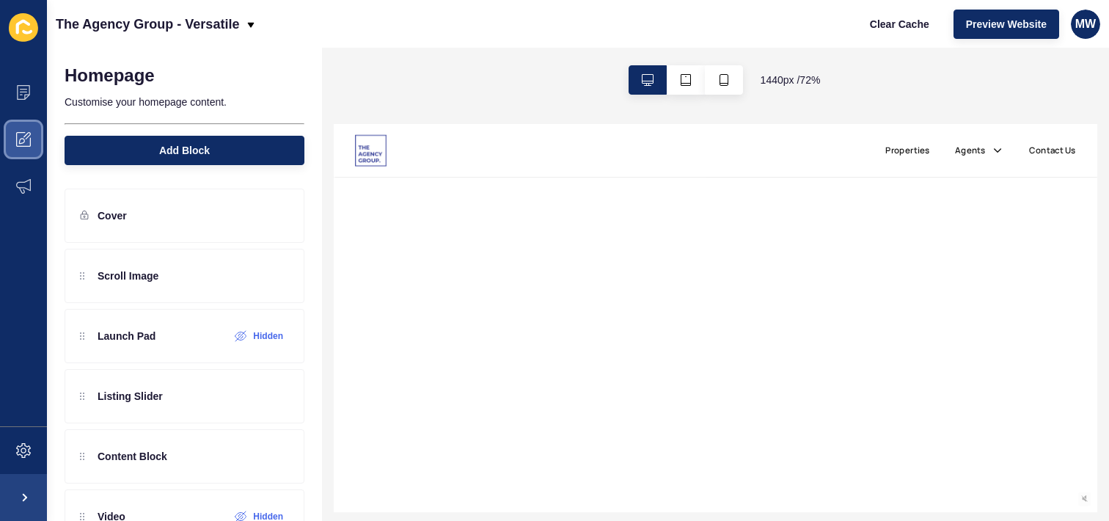
click at [19, 124] on span at bounding box center [23, 139] width 47 height 47
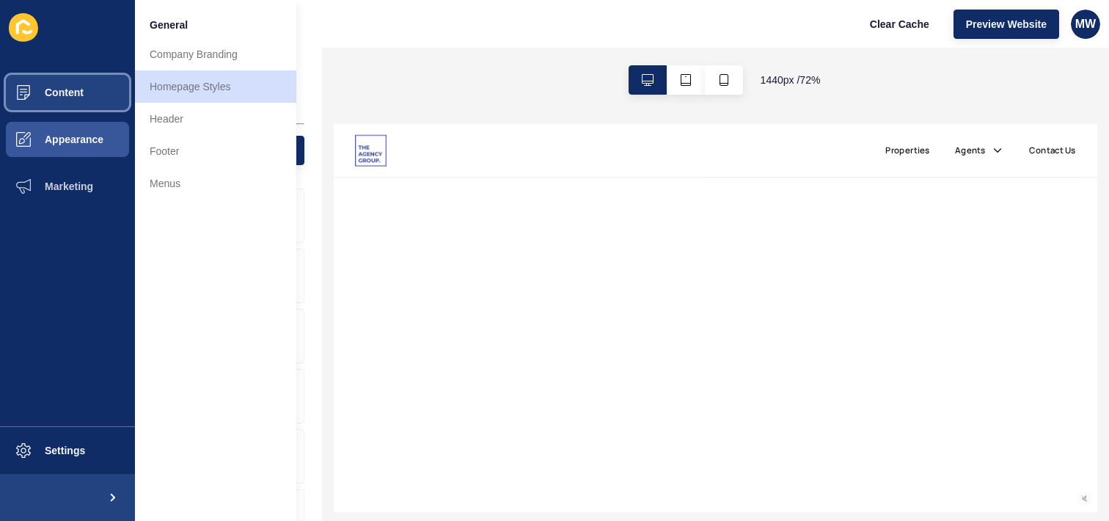
click at [102, 98] on button "Content" at bounding box center [67, 92] width 135 height 47
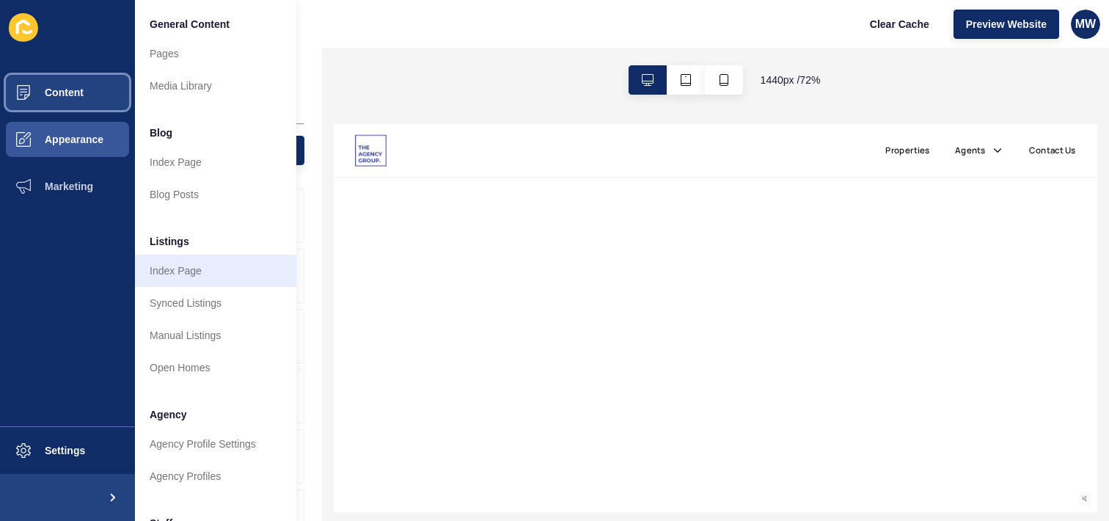
scroll to position [0, 0]
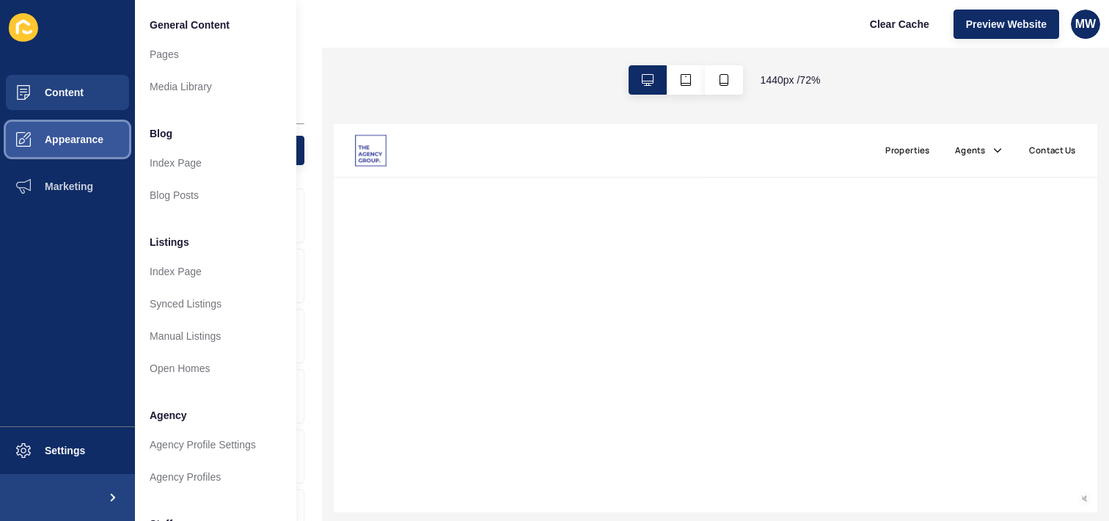
click at [105, 144] on button "Appearance" at bounding box center [67, 139] width 135 height 47
